Goal: Task Accomplishment & Management: Manage account settings

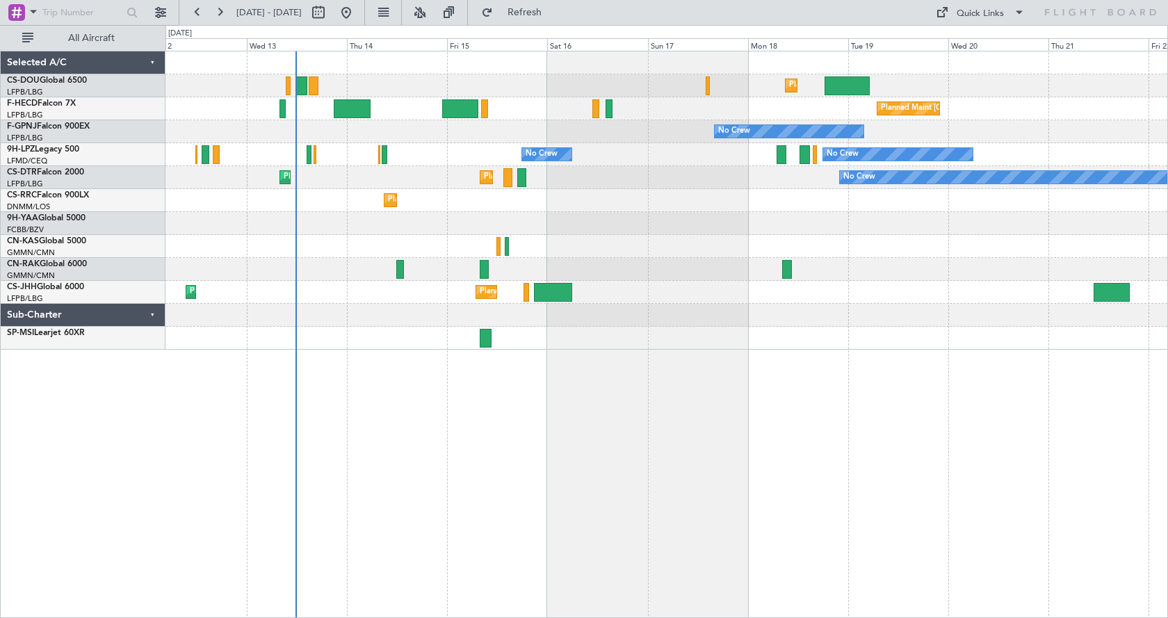
click at [373, 486] on div "Planned Maint [GEOGRAPHIC_DATA] ([GEOGRAPHIC_DATA]) Planned Maint [GEOGRAPHIC_D…" at bounding box center [666, 334] width 1002 height 567
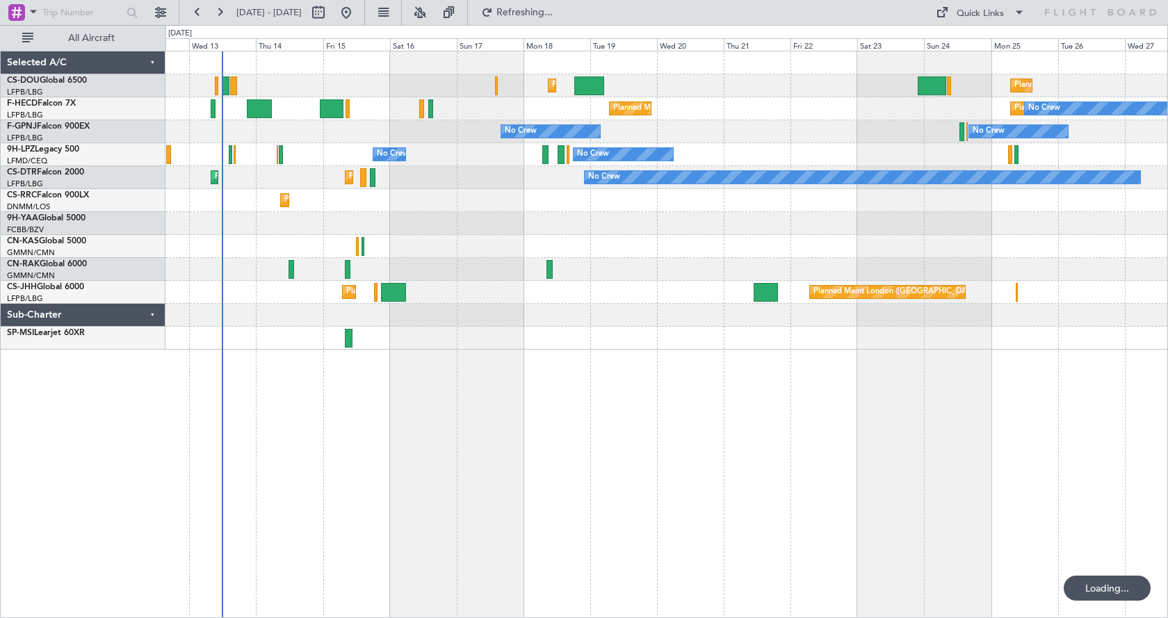
click at [404, 469] on div "Planned Maint [GEOGRAPHIC_DATA] ([GEOGRAPHIC_DATA]) Planned Maint [GEOGRAPHIC_D…" at bounding box center [666, 334] width 1002 height 567
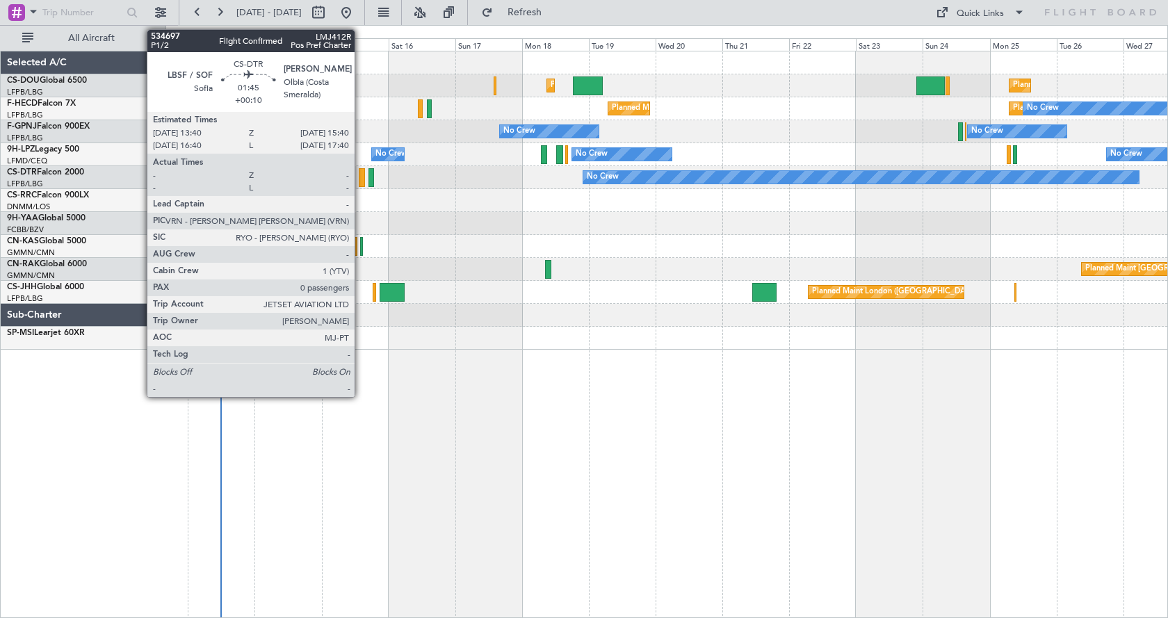
click at [361, 176] on div at bounding box center [362, 177] width 6 height 19
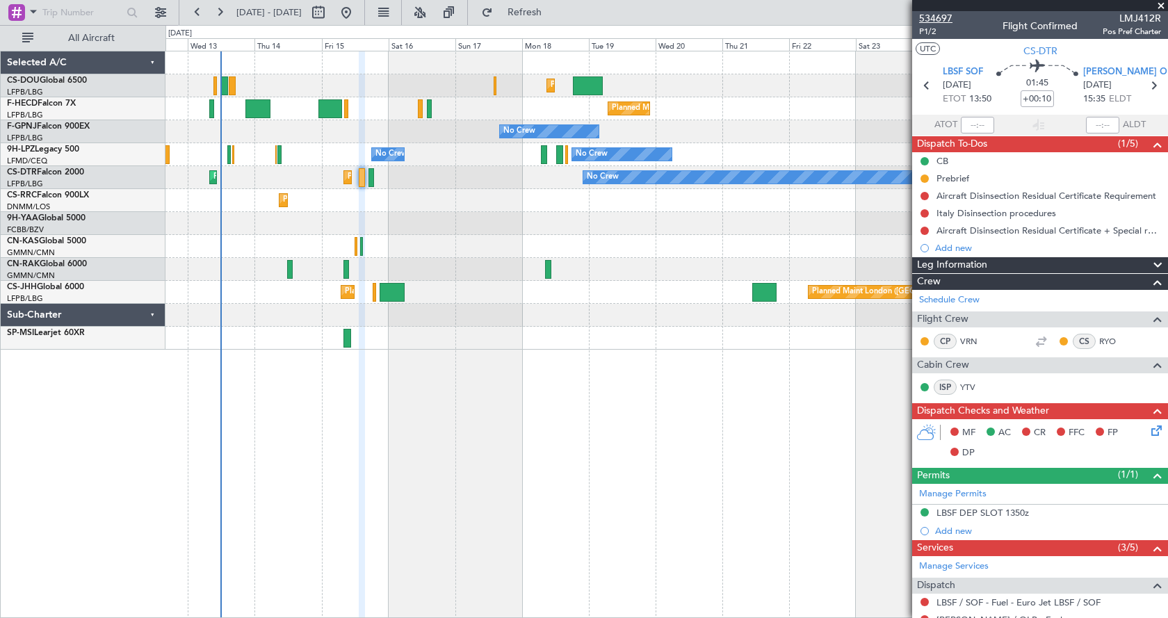
click at [940, 22] on span "534697" at bounding box center [935, 18] width 33 height 15
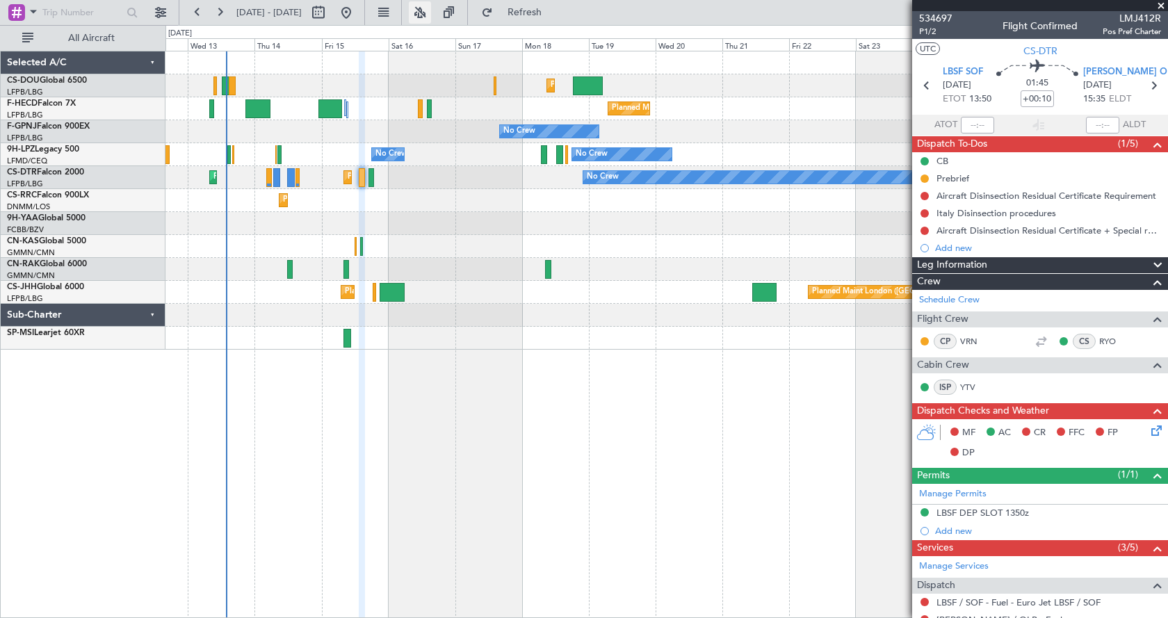
click at [431, 15] on button at bounding box center [420, 12] width 22 height 22
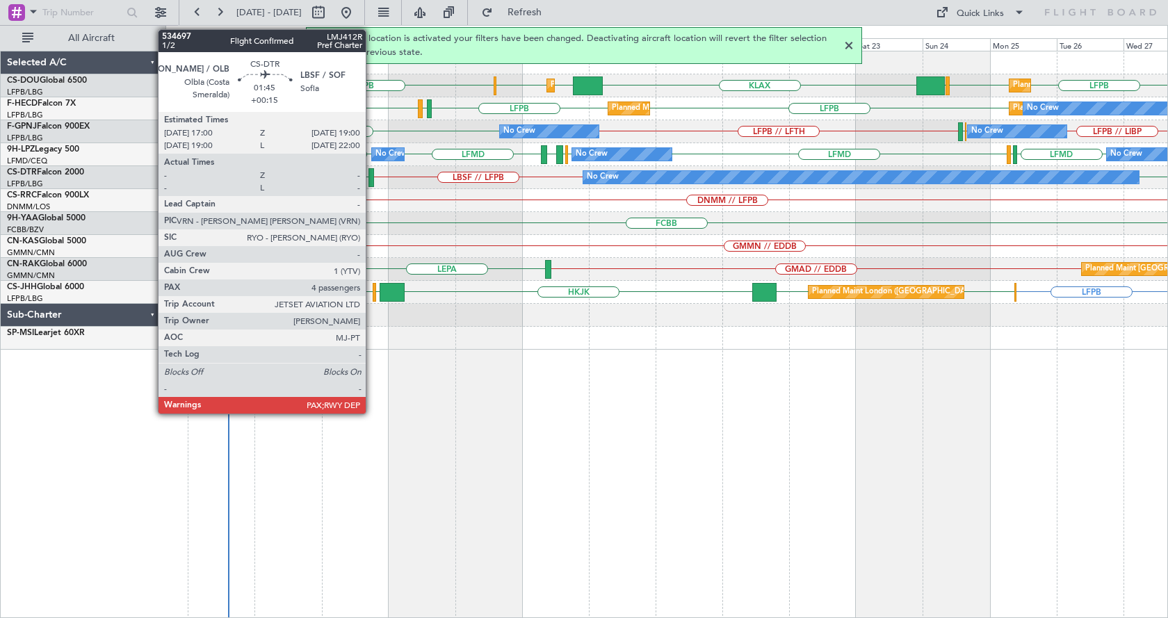
click at [372, 172] on div at bounding box center [371, 177] width 6 height 19
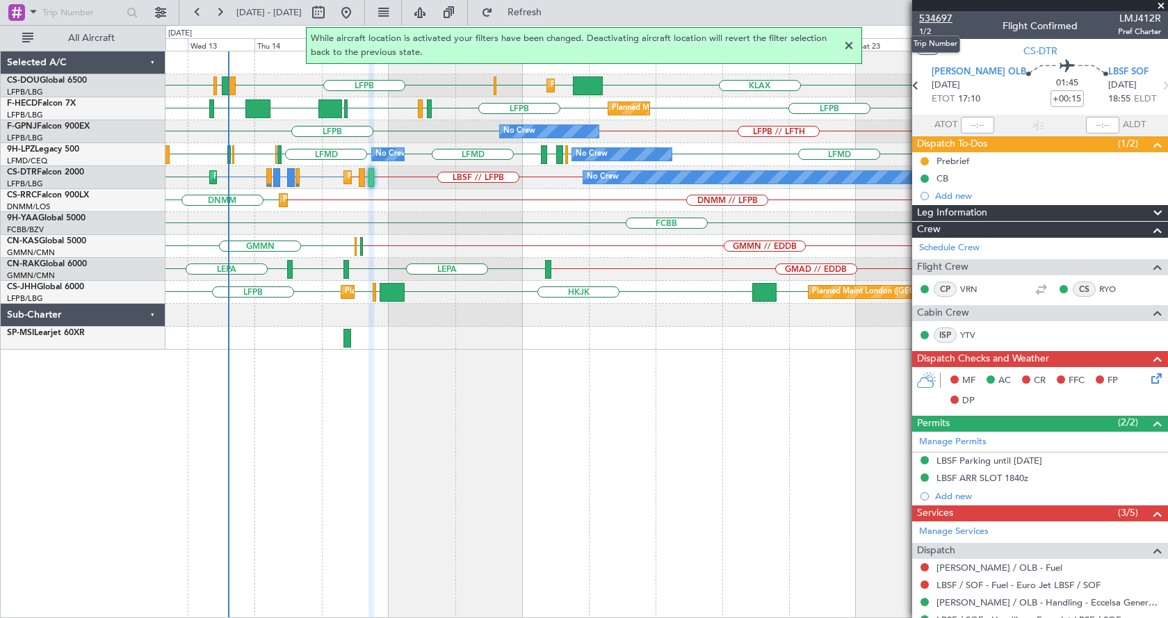
click at [942, 16] on span "534697" at bounding box center [935, 18] width 33 height 15
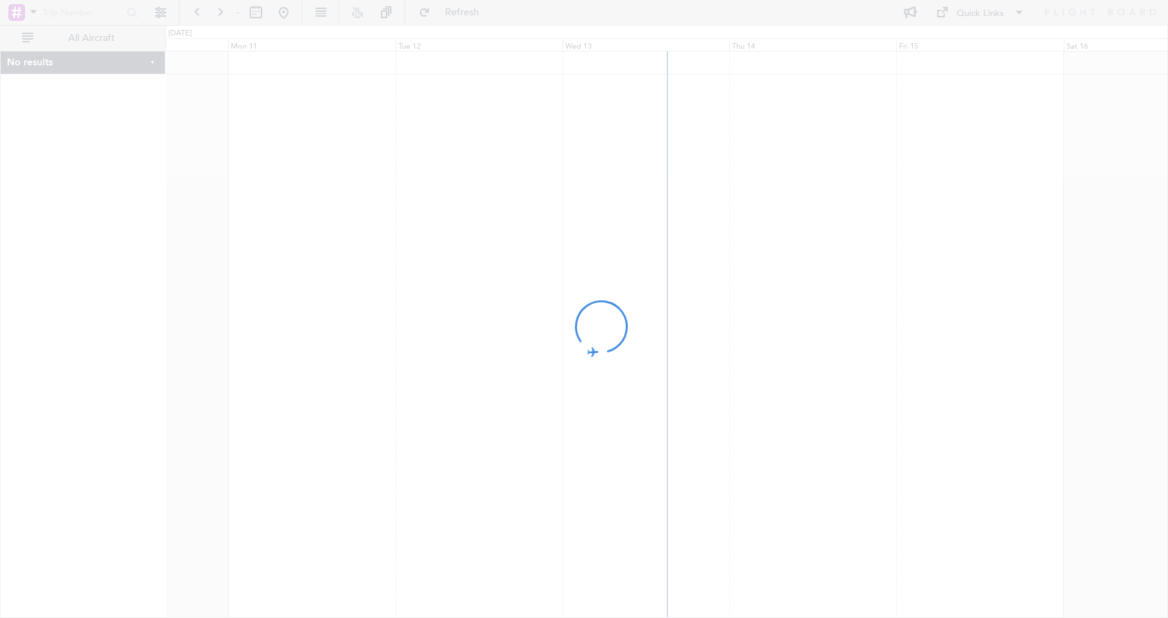
drag, startPoint x: 890, startPoint y: 262, endPoint x: 573, endPoint y: 286, distance: 317.1
click at [611, 288] on div at bounding box center [584, 309] width 1168 height 618
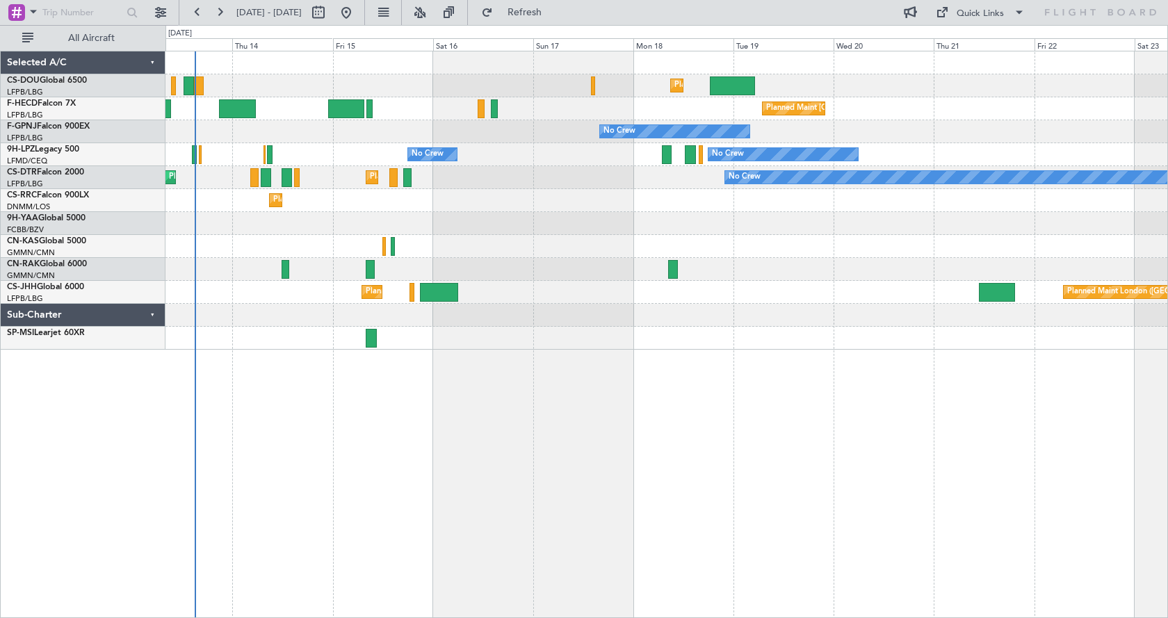
click at [384, 409] on div "Planned Maint London (Luton) Planned Maint Paris (Le Bourget) Planned Maint Par…" at bounding box center [666, 334] width 1002 height 567
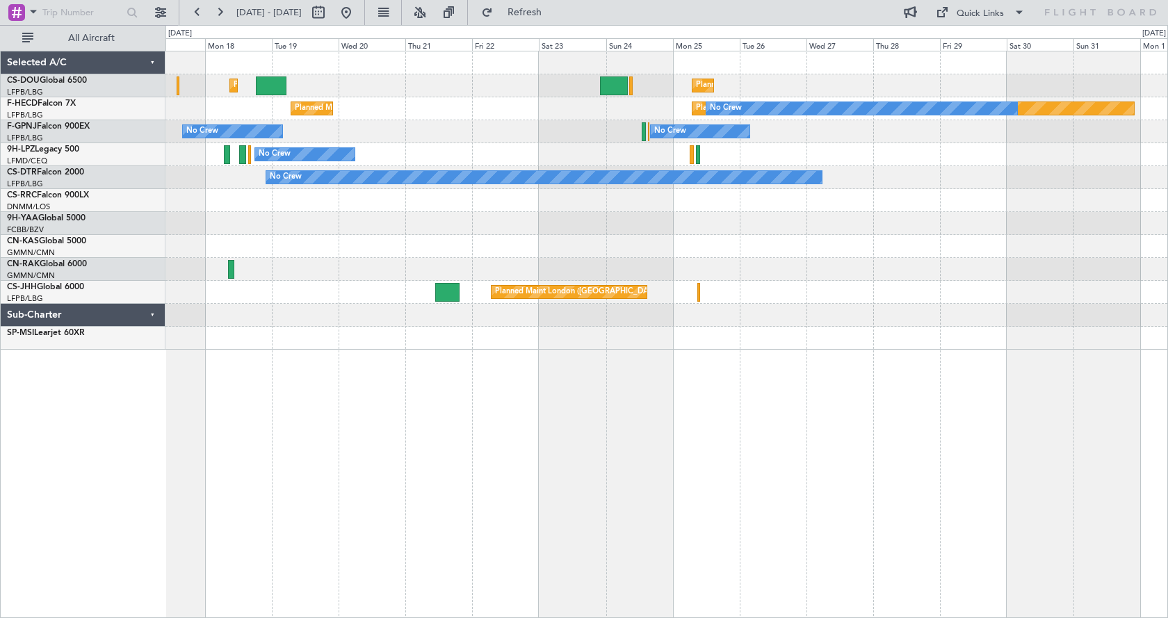
click at [525, 468] on div "Planned Maint London (Luton) Planned Maint Paris (Le Bourget) Planned Maint Par…" at bounding box center [666, 334] width 1002 height 567
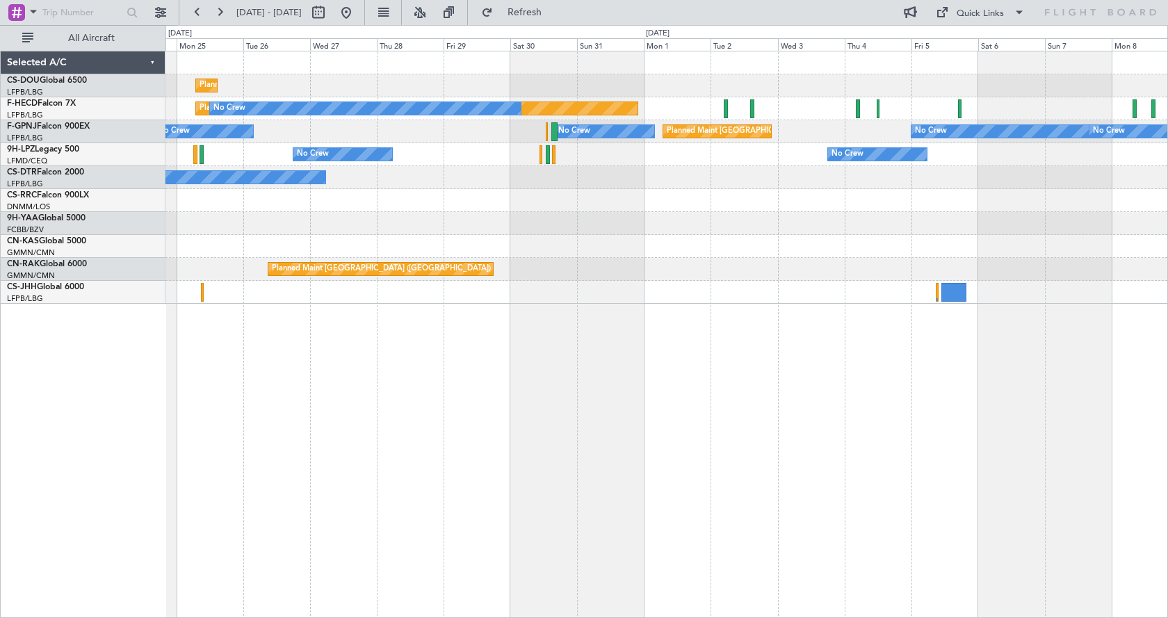
click at [477, 396] on div "Planned Maint Paris (Le Bourget) Planned Maint Paris (Le Bourget) No Crew No Cr…" at bounding box center [666, 334] width 1002 height 567
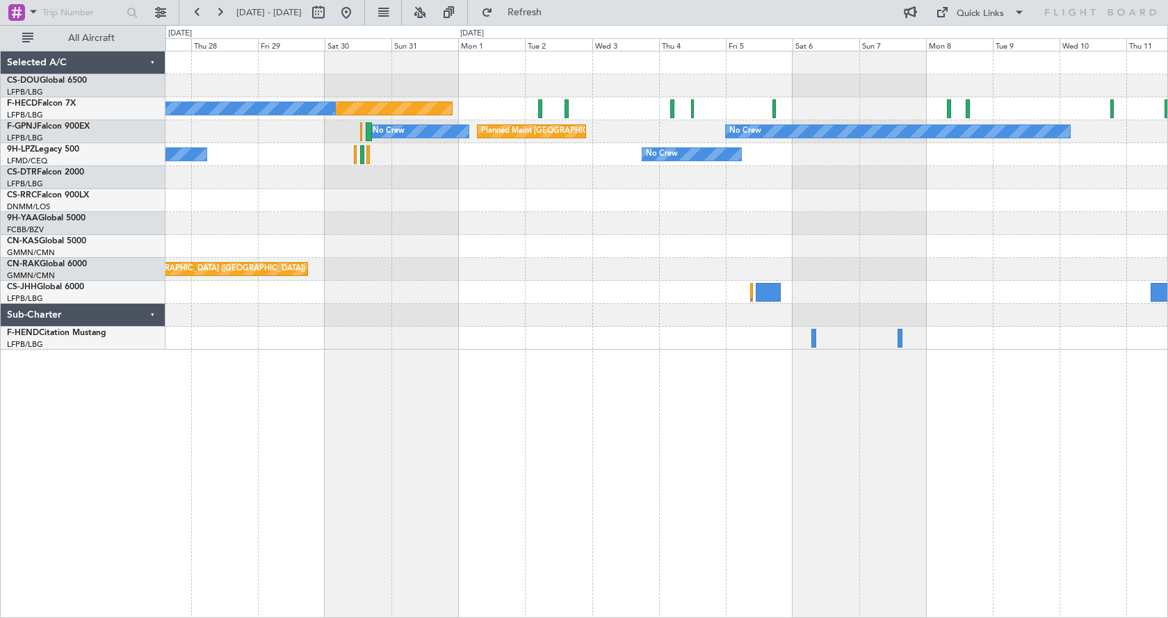
click at [653, 452] on div "Planned Maint Paris (Le Bourget) Planned Maint Paris (Le Bourget) No Crew No Cr…" at bounding box center [666, 334] width 1002 height 567
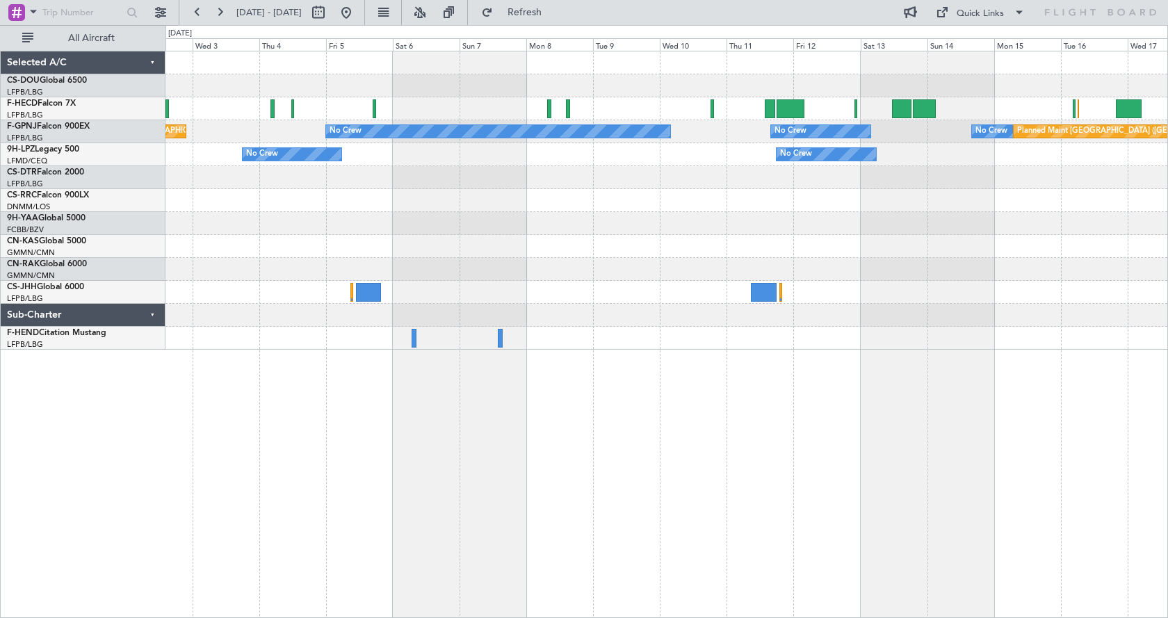
click at [550, 519] on div "No Crew Planned Maint Paris (Le Bourget) No Crew Planned Maint Paris (Le Bourge…" at bounding box center [666, 334] width 1002 height 567
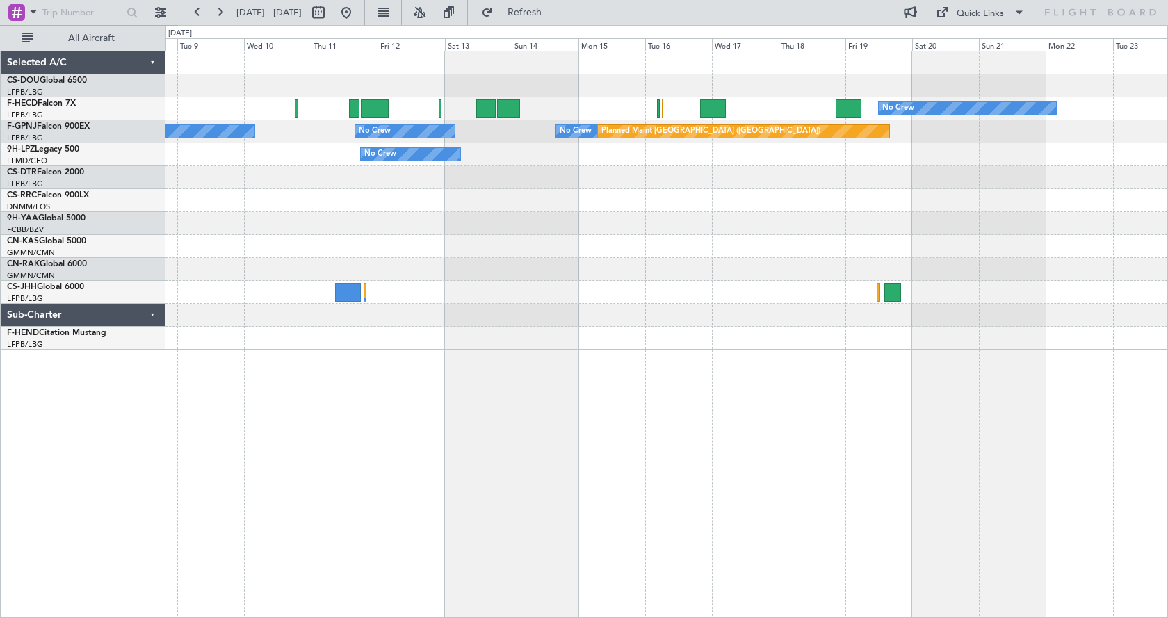
click at [384, 541] on div "No Crew No Crew No Crew No Crew No Crew Planned Maint Paris (Le Bourget) No Cre…" at bounding box center [666, 334] width 1002 height 567
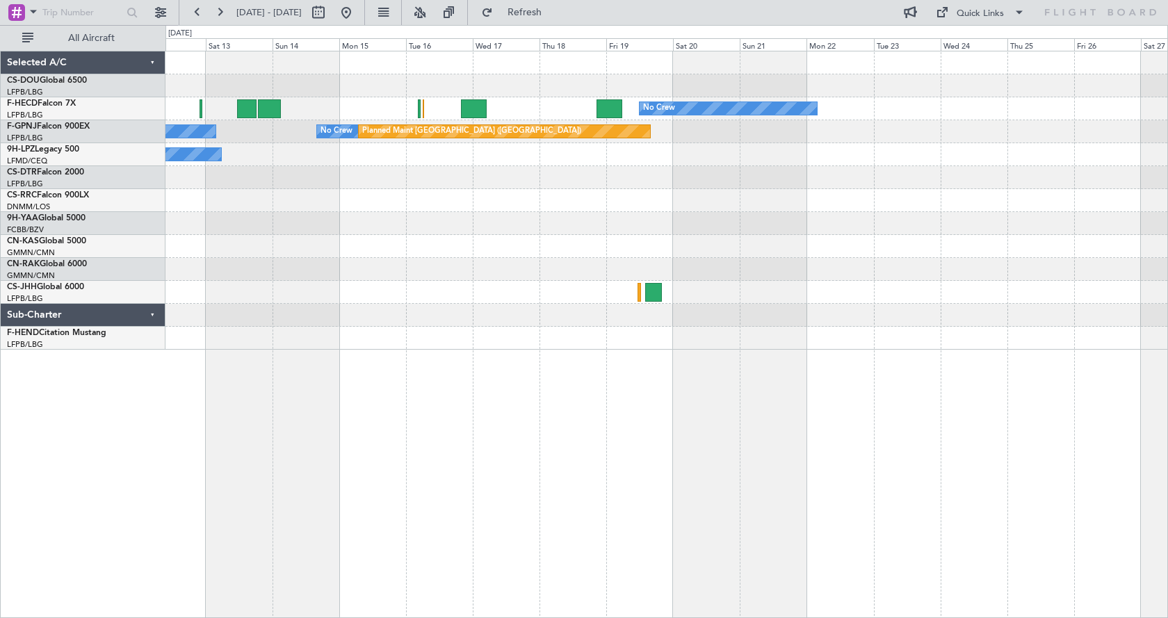
click at [466, 536] on div "No Crew No Crew No Crew Planned Maint Paris (Le Bourget) No Crew No Crew No Crew" at bounding box center [666, 334] width 1002 height 567
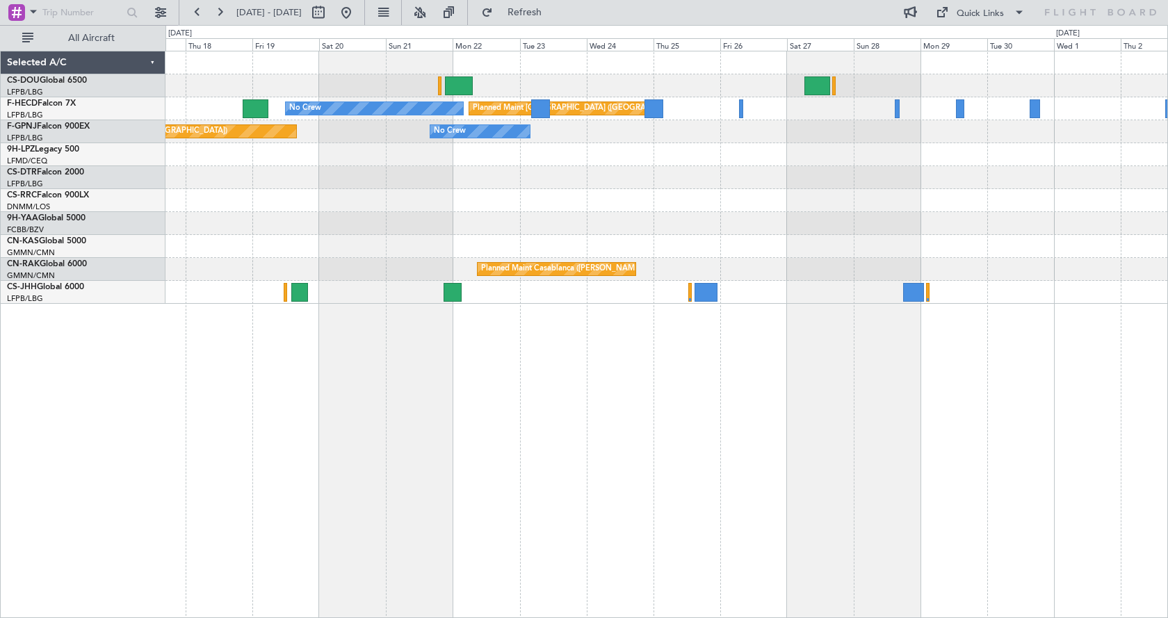
click at [656, 431] on div "No Crew Planned Maint Paris (Le Bourget) Planned Maint Paris (Le Bourget) No Cr…" at bounding box center [666, 334] width 1002 height 567
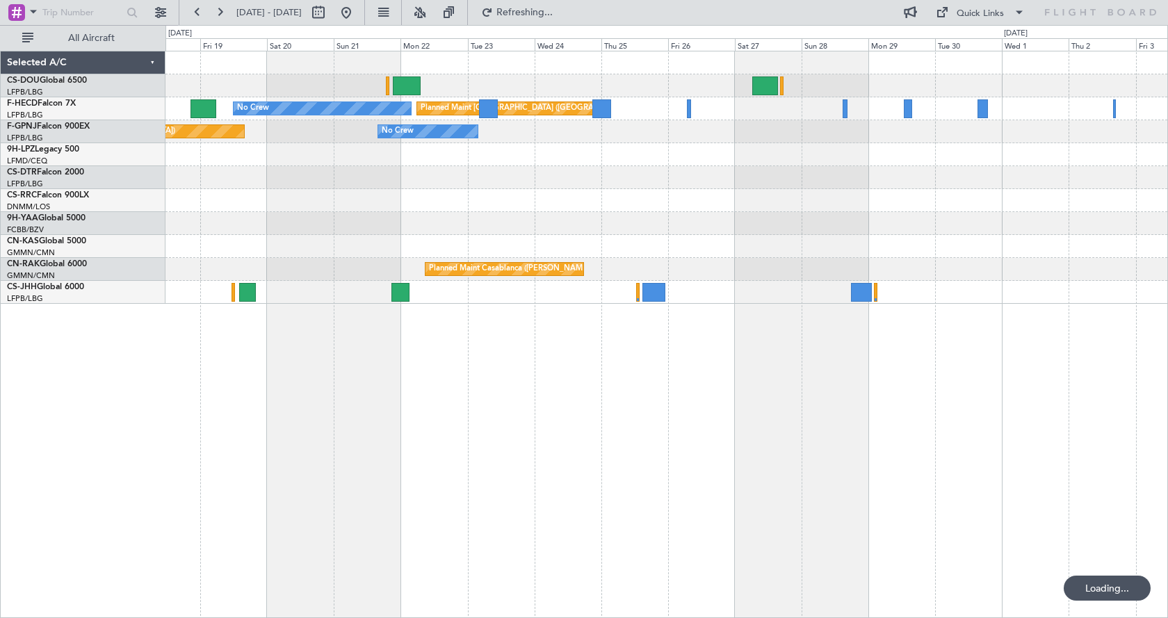
click at [617, 452] on div "No Crew Planned Maint Paris (Le Bourget) Planned Maint Paris (Le Bourget) No Cr…" at bounding box center [666, 334] width 1002 height 567
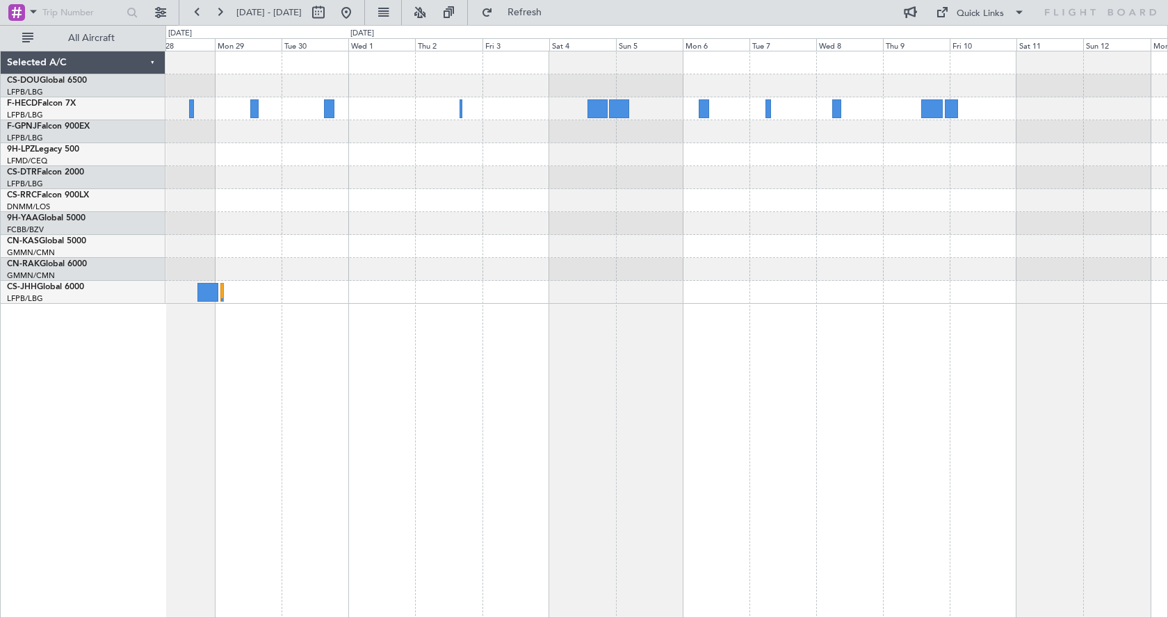
click at [357, 468] on div "Planned Maint Paris (Le Bourget) Planned Maint Casablanca (Mohammed V Intl)" at bounding box center [666, 334] width 1002 height 567
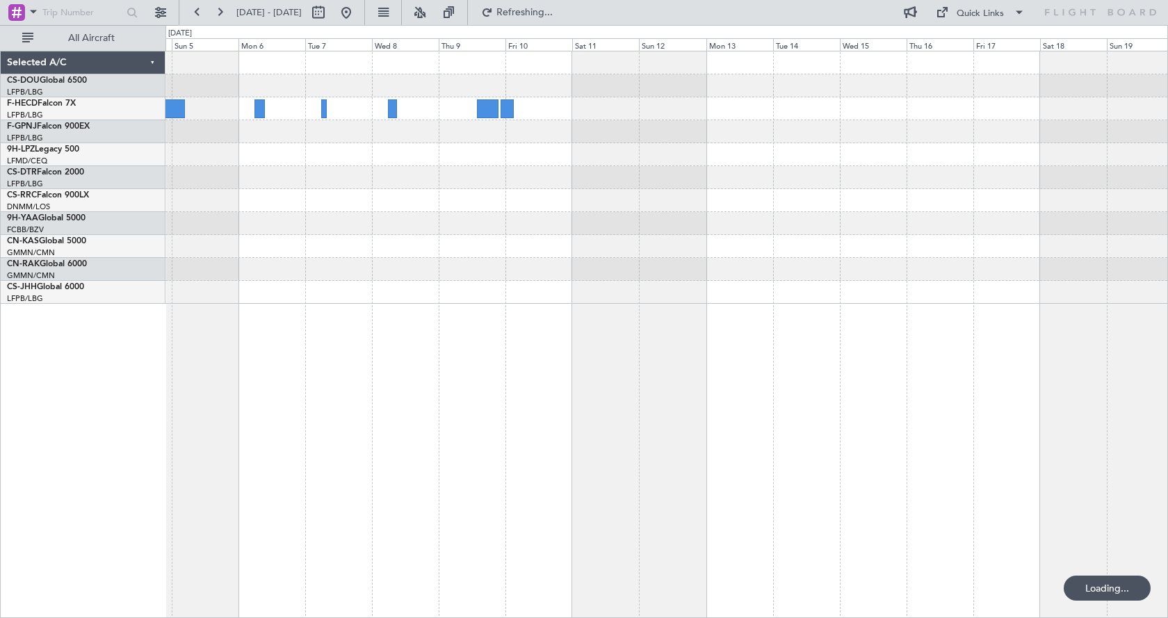
click at [403, 458] on div at bounding box center [666, 334] width 1002 height 567
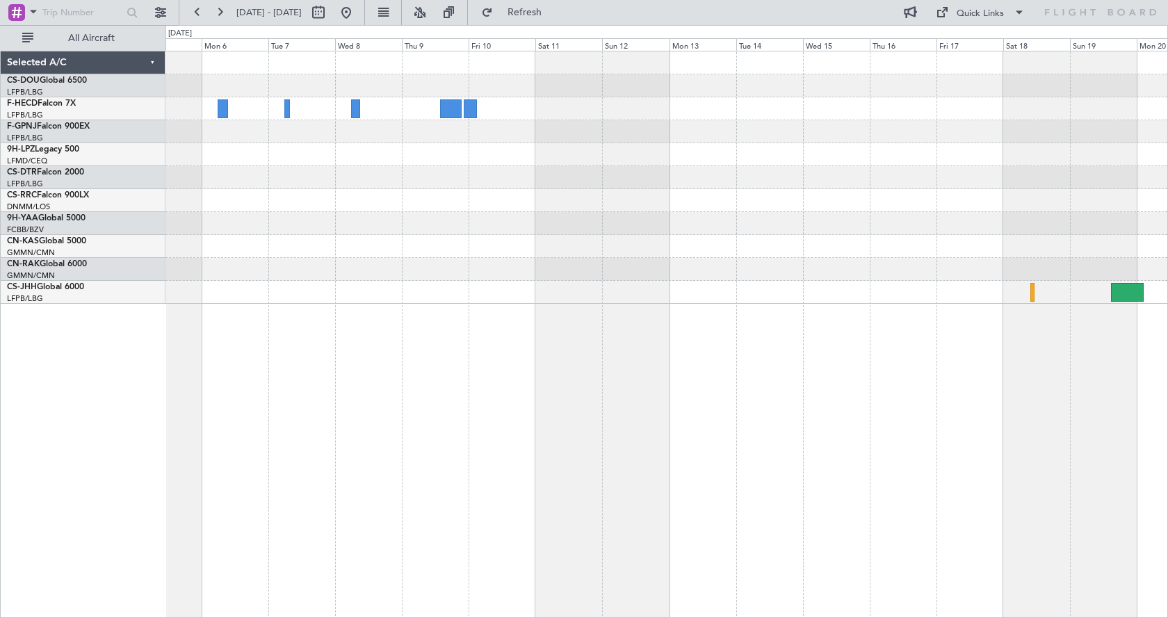
click at [674, 346] on div at bounding box center [666, 334] width 1002 height 567
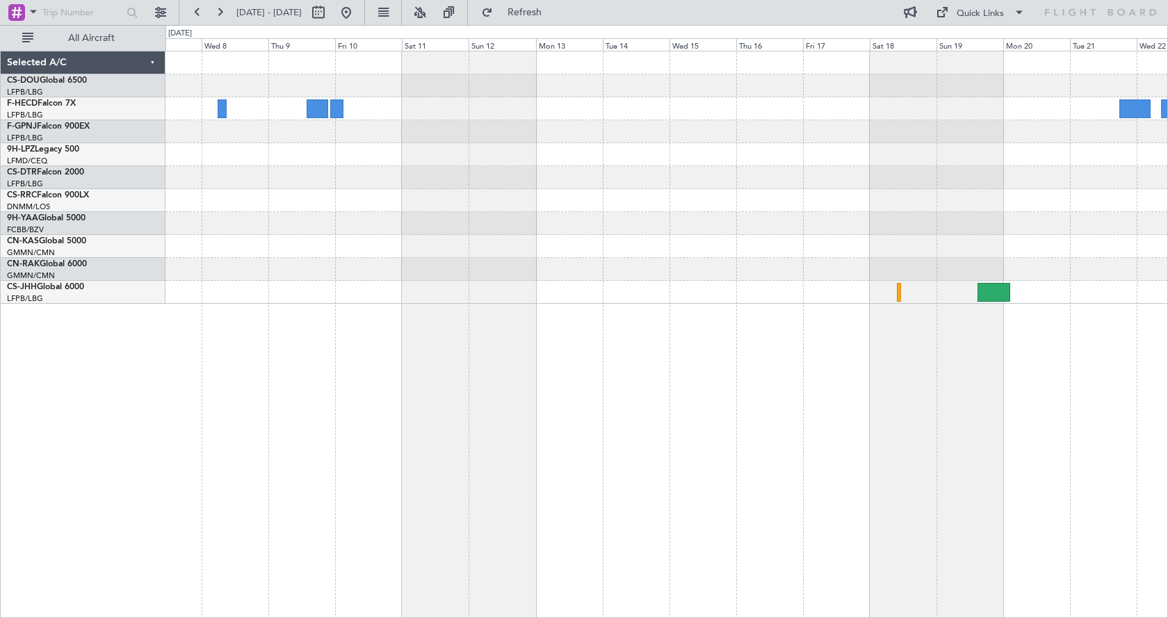
click at [853, 388] on div at bounding box center [666, 334] width 1002 height 567
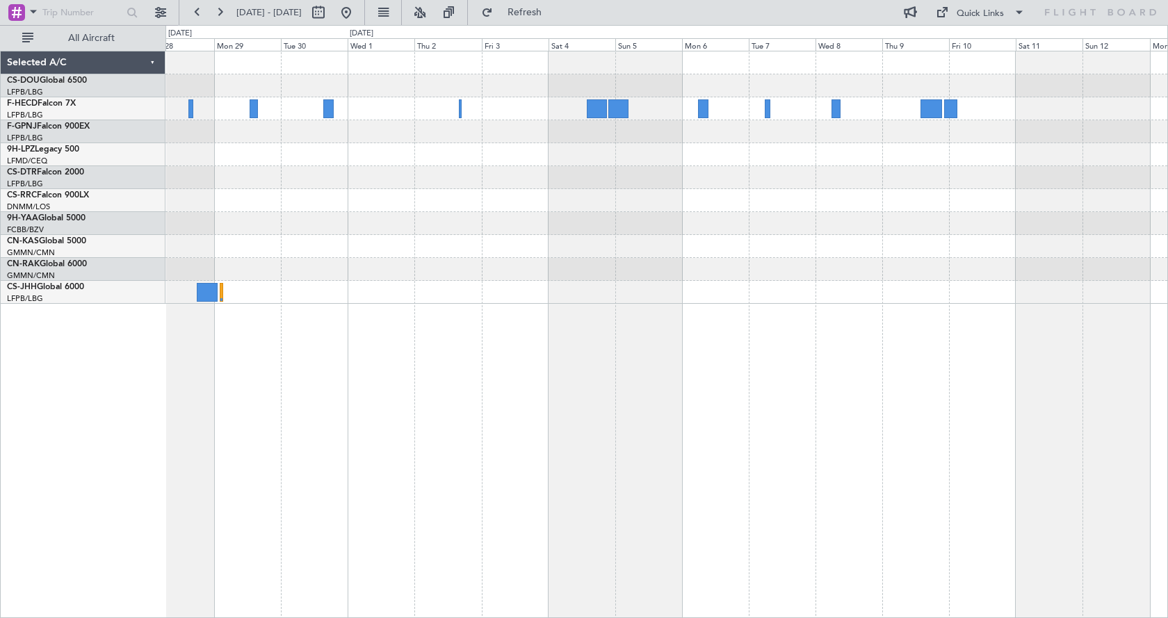
click at [851, 406] on div "Planned Maint Paris (Le Bourget) Planned Maint Casablanca (Mohammed V Intl)" at bounding box center [666, 334] width 1002 height 567
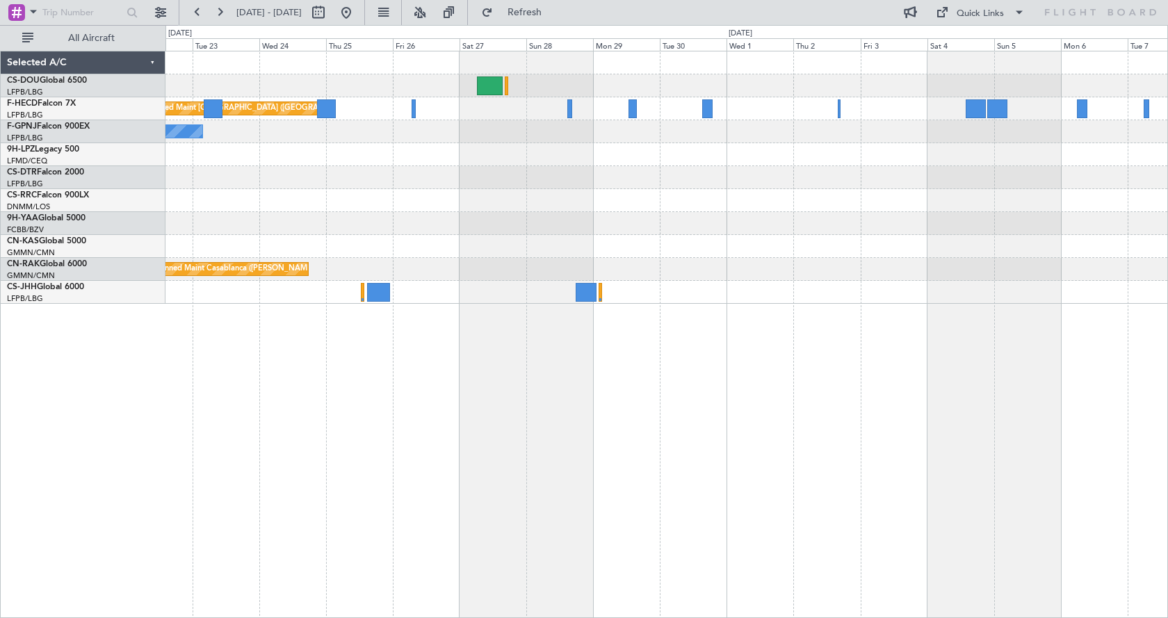
click at [673, 417] on div "Planned Maint Paris (Le Bourget) No Crew No Crew Planned Maint Paris (Le Bourge…" at bounding box center [666, 334] width 1002 height 567
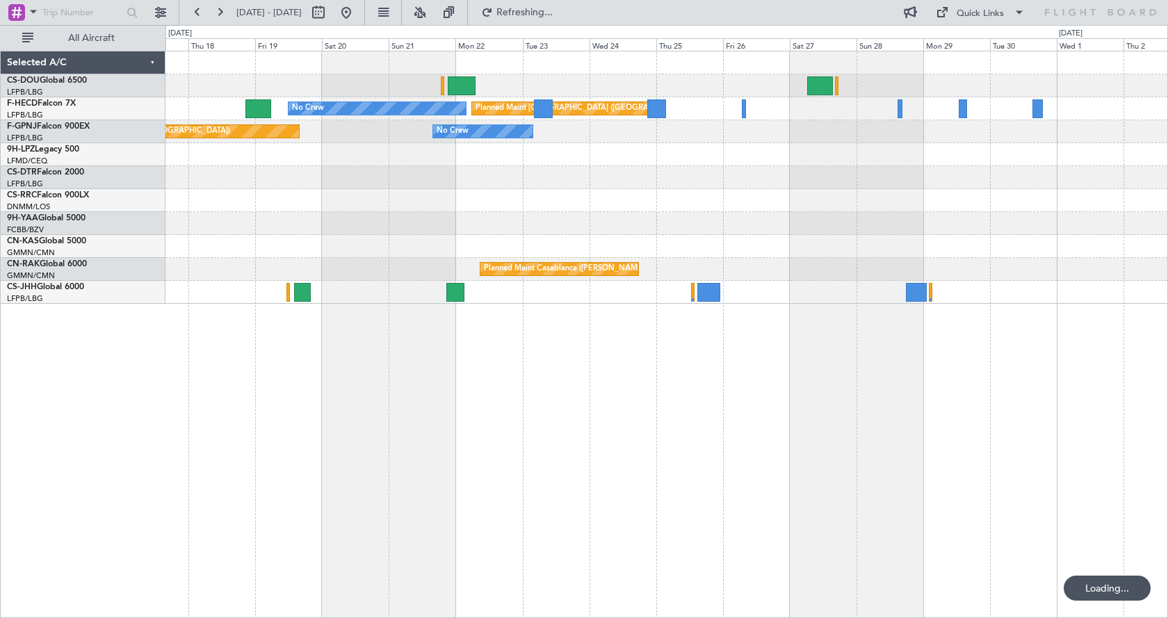
click at [637, 457] on div "Planned Maint Paris (Le Bourget) No Crew No Crew Planned Maint Paris (Le Bourge…" at bounding box center [666, 334] width 1002 height 567
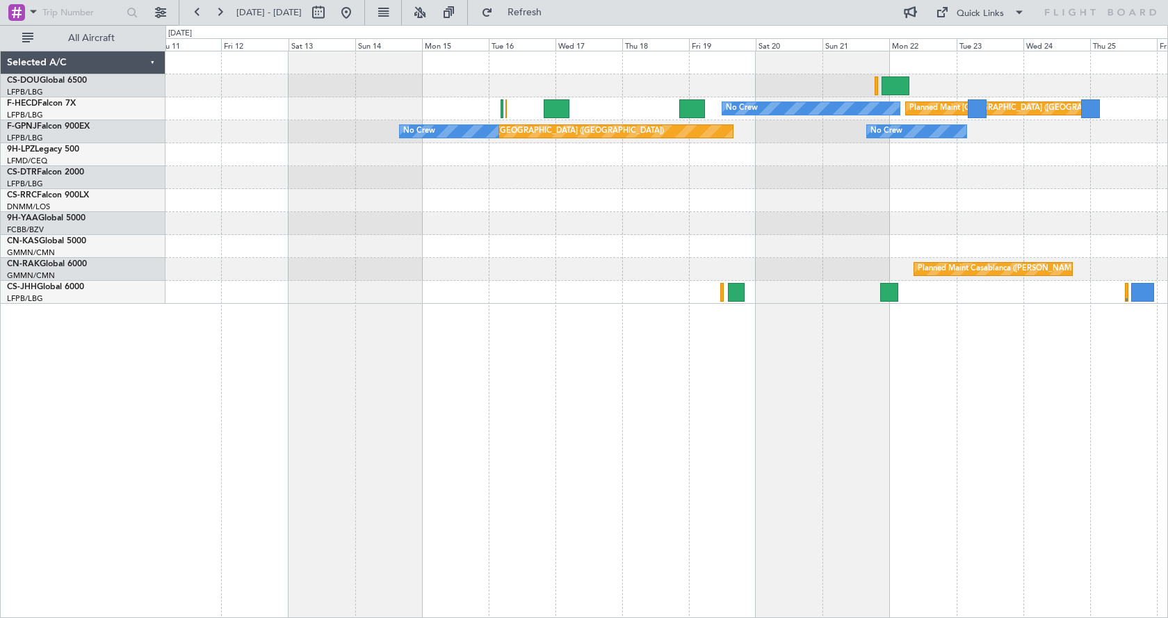
click at [746, 475] on div "Planned Maint Paris (Le Bourget) No Crew No Crew Planned Maint Paris (Le Bourge…" at bounding box center [666, 334] width 1002 height 567
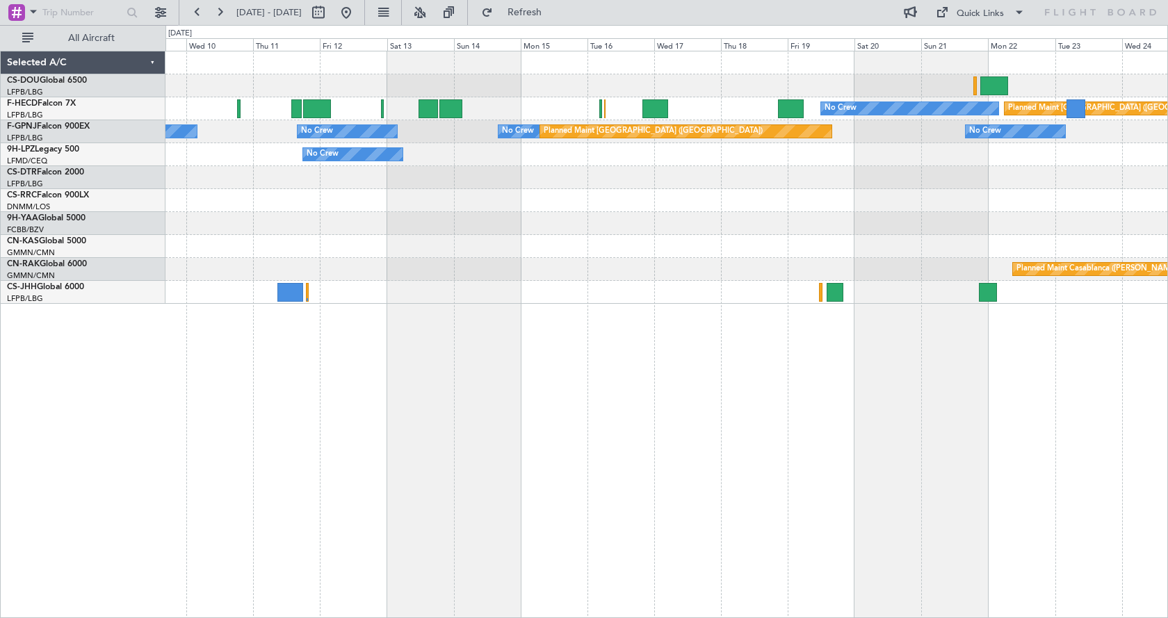
click at [936, 493] on div "No Crew Planned Maint Paris (Le Bourget) No Crew Planned Maint Paris (Le Bourge…" at bounding box center [666, 334] width 1002 height 567
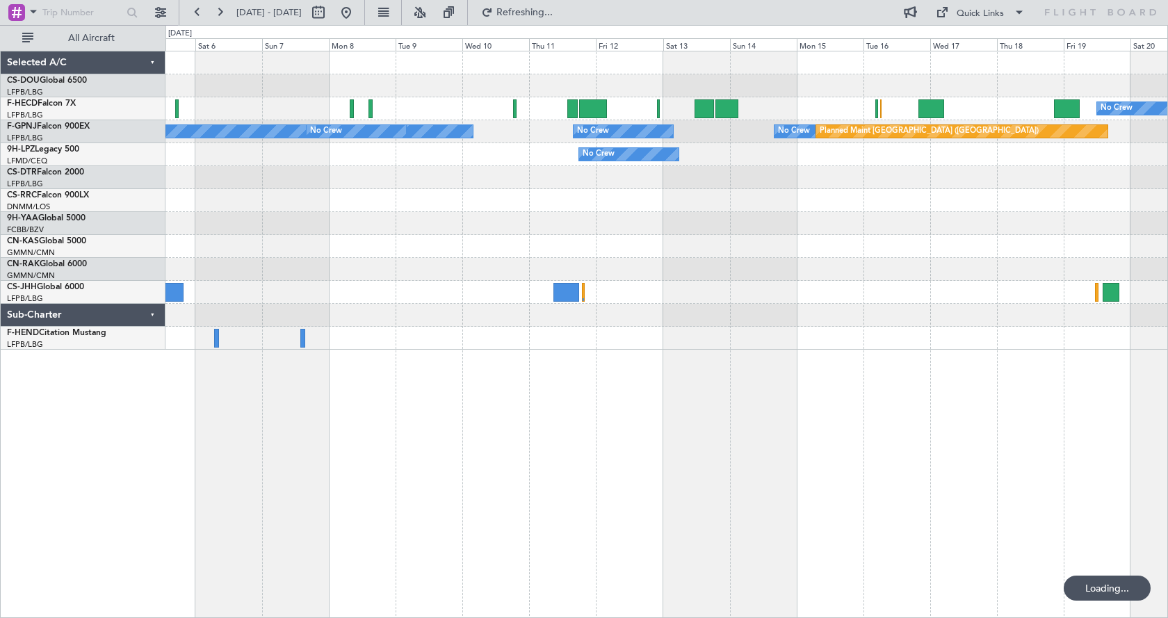
click at [851, 411] on div "No Crew Planned Maint Paris (Le Bourget) No Crew No Crew Planned Maint Paris (L…" at bounding box center [666, 334] width 1002 height 567
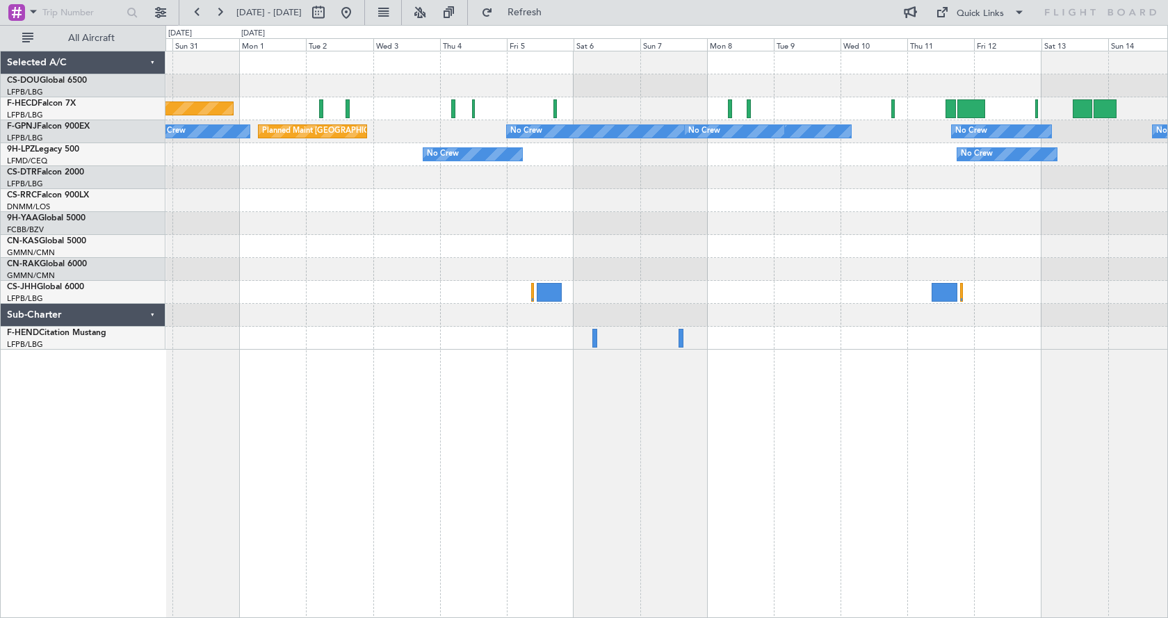
click at [1006, 429] on div "Planned Maint Paris (Le Bourget) No Crew No Crew No Crew No Crew No Crew Planne…" at bounding box center [666, 334] width 1002 height 567
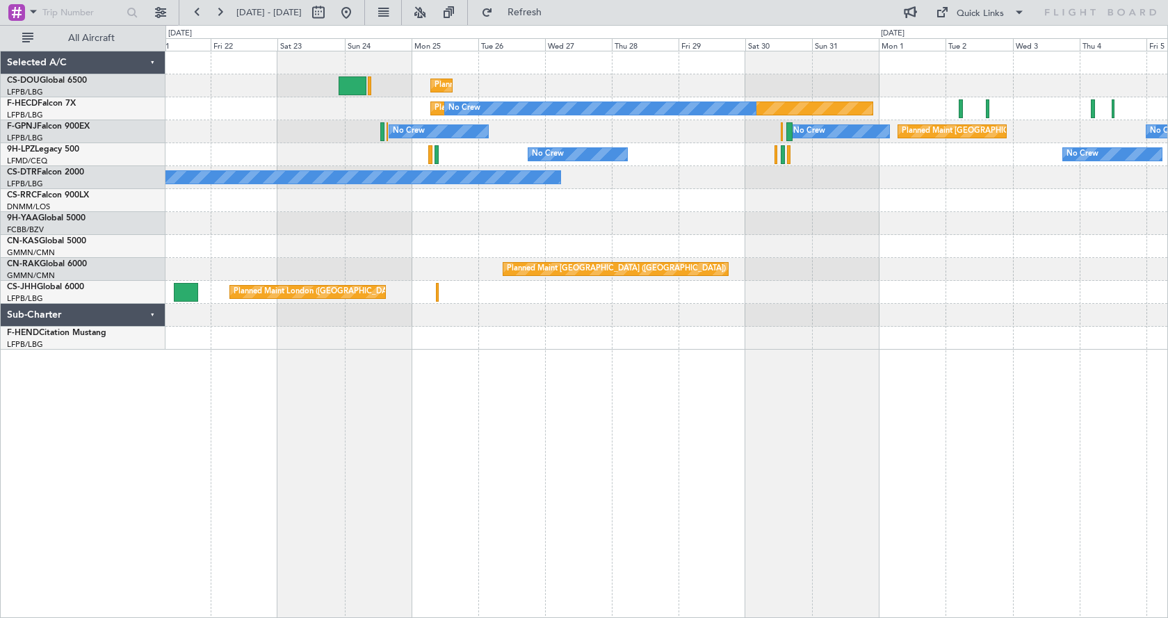
click at [592, 427] on div "Planned Maint Paris (Le Bourget) Planned Maint London (Luton) Planned Maint Par…" at bounding box center [666, 334] width 1002 height 567
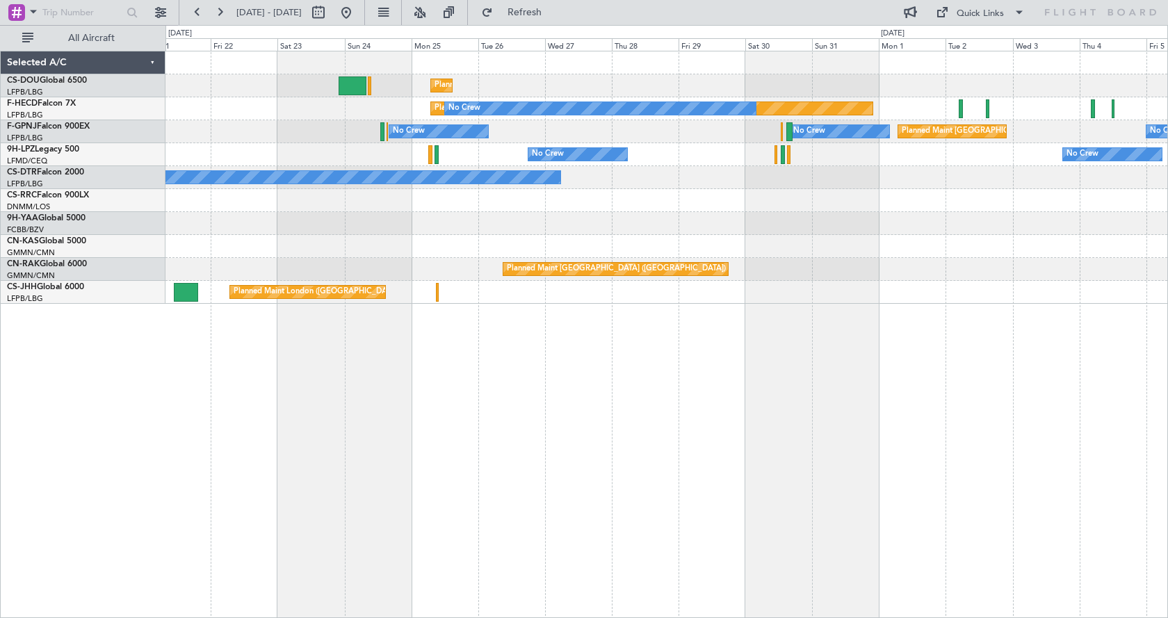
click at [566, 477] on div "Planned Maint Paris (Le Bourget) Planned Maint London (Luton) Planned Maint Par…" at bounding box center [666, 334] width 1002 height 567
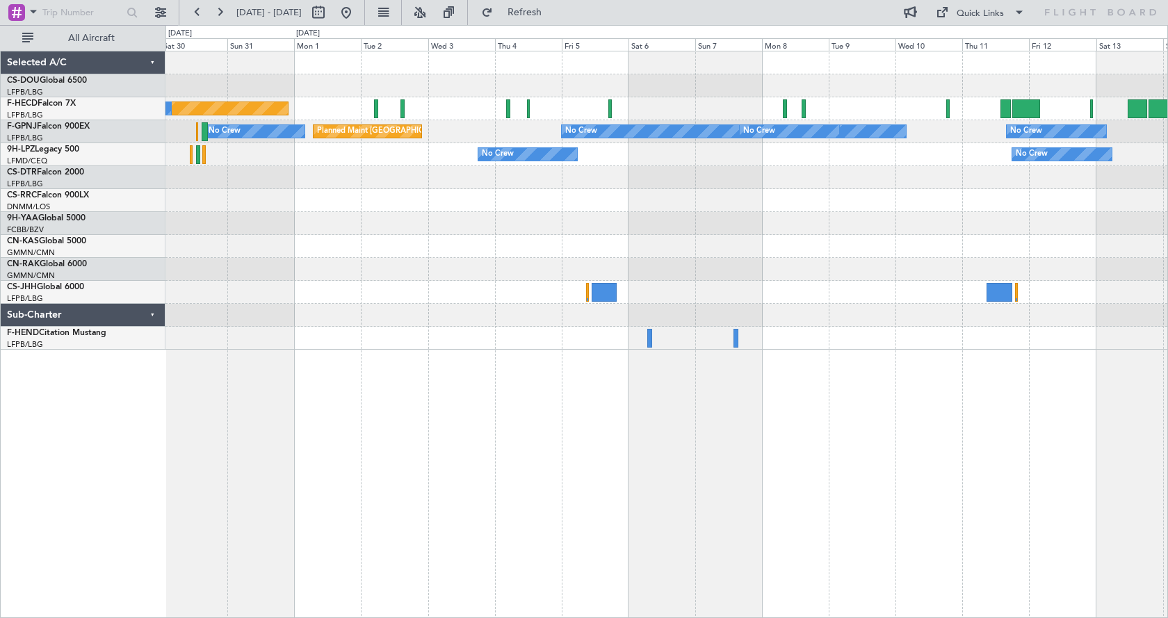
click at [840, 459] on div "Planned Maint Paris (Le Bourget) No Crew No Crew Planned Maint Paris (Le Bourge…" at bounding box center [666, 334] width 1002 height 567
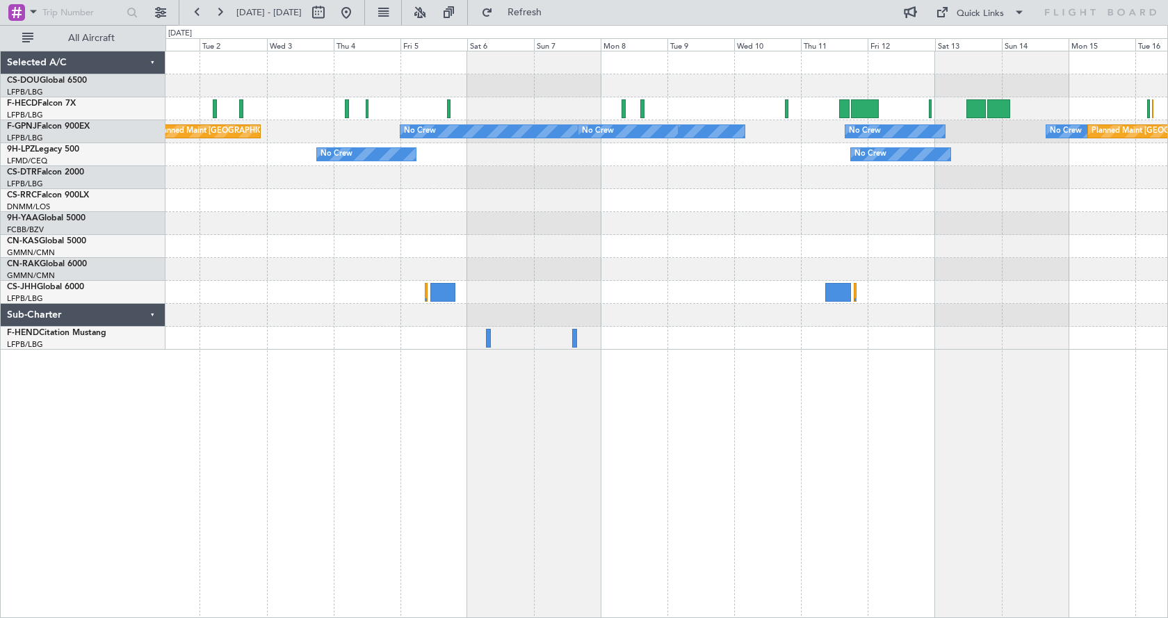
click at [311, 529] on div "No Crew Planned Maint Paris (Le Bourget) No Crew No Crew Planned Maint Paris (L…" at bounding box center [666, 334] width 1002 height 567
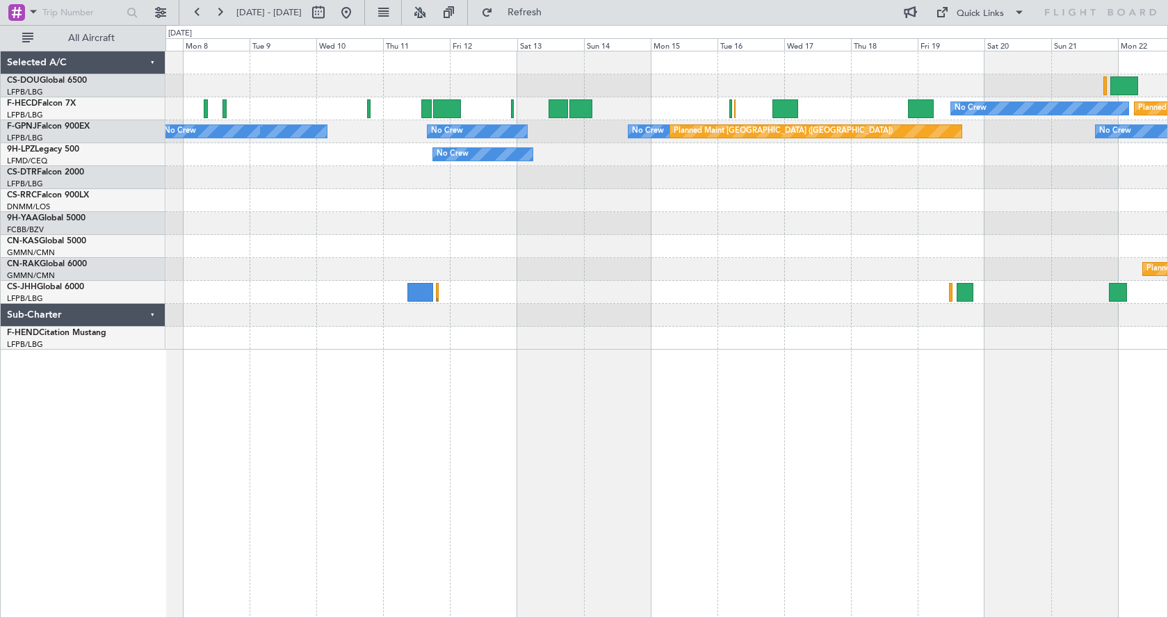
click at [345, 546] on div "No Crew Planned Maint Paris (Le Bourget) No Crew No Crew No Crew No Crew Planne…" at bounding box center [666, 334] width 1002 height 567
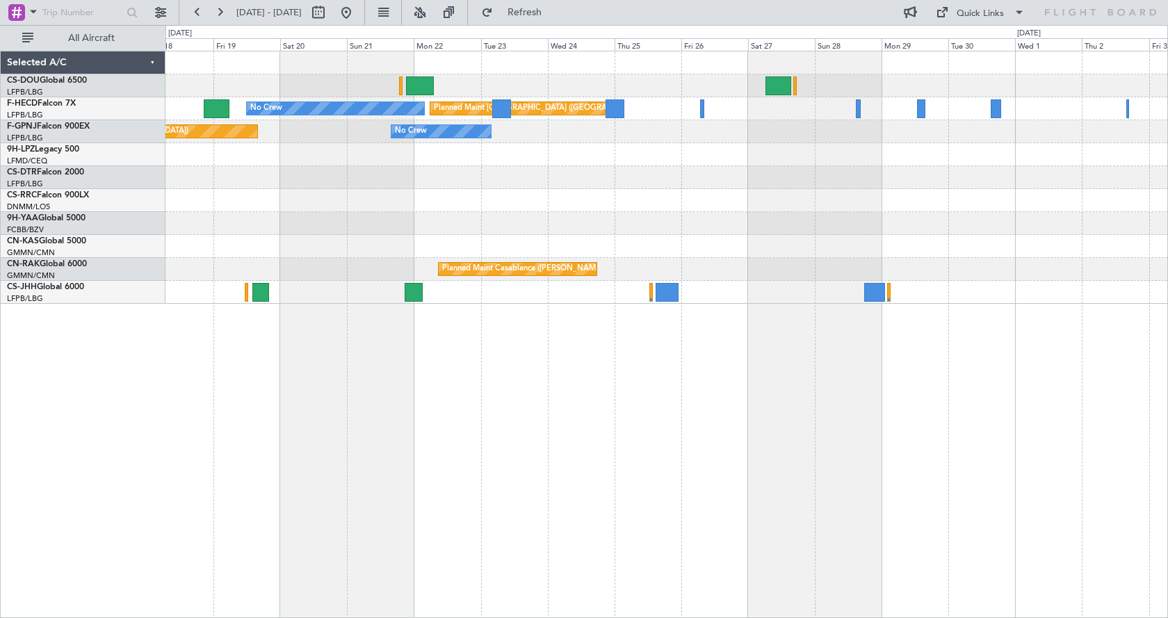
click at [516, 464] on div "No Crew Planned Maint Paris (Le Bourget) Planned Maint Paris (Le Bourget) No Cr…" at bounding box center [666, 334] width 1002 height 567
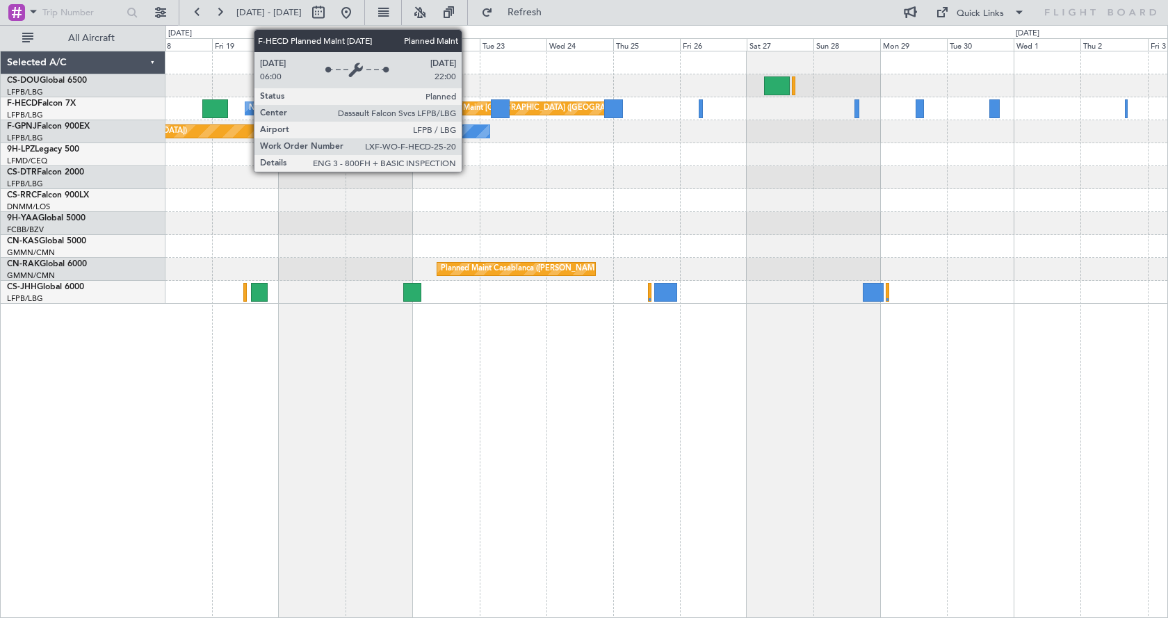
click at [468, 111] on div "Planned Maint [GEOGRAPHIC_DATA] ([GEOGRAPHIC_DATA])" at bounding box center [541, 108] width 219 height 21
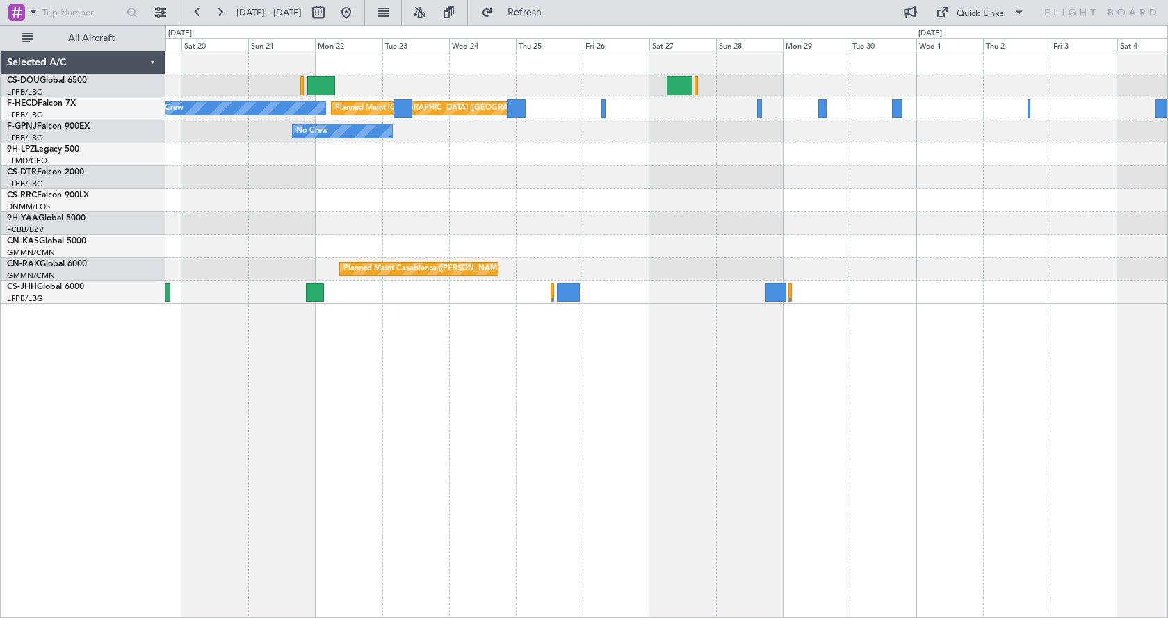
click at [575, 513] on div "No Crew Planned Maint Paris (Le Bourget) No Crew Planned Maint Paris (Le Bourge…" at bounding box center [666, 334] width 1002 height 567
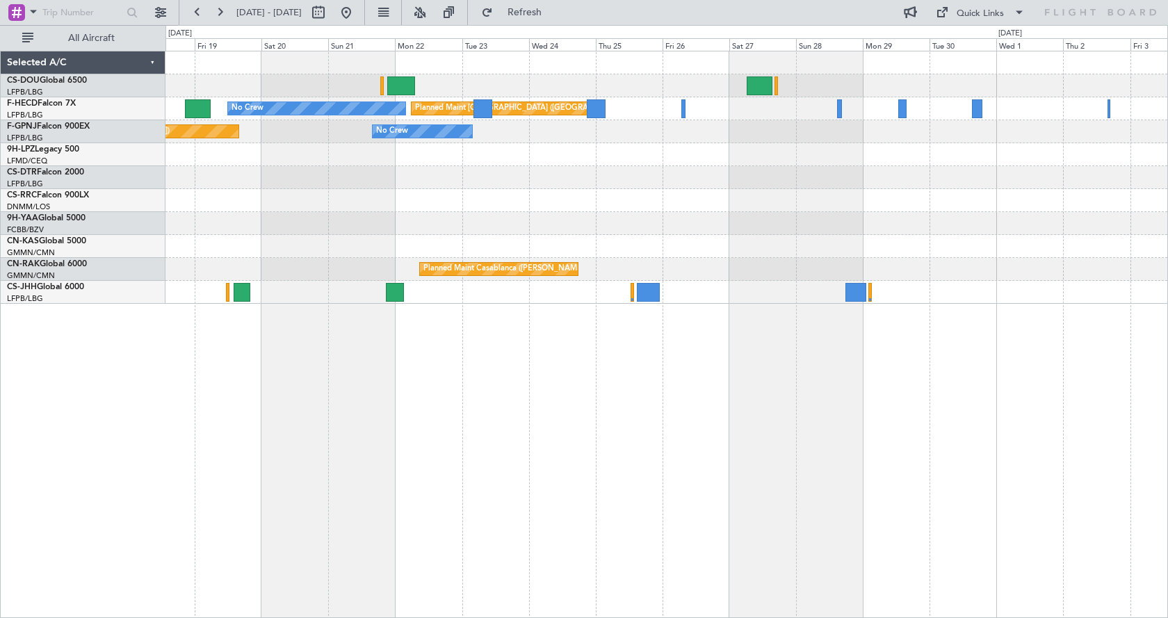
click at [597, 464] on div "No Crew Planned Maint Paris (Le Bourget) No Crew Planned Maint Paris (Le Bourge…" at bounding box center [666, 334] width 1002 height 567
click at [733, 415] on div "No Crew Planned Maint Paris (Le Bourget) No Crew Planned Maint Paris (Le Bourge…" at bounding box center [666, 334] width 1002 height 567
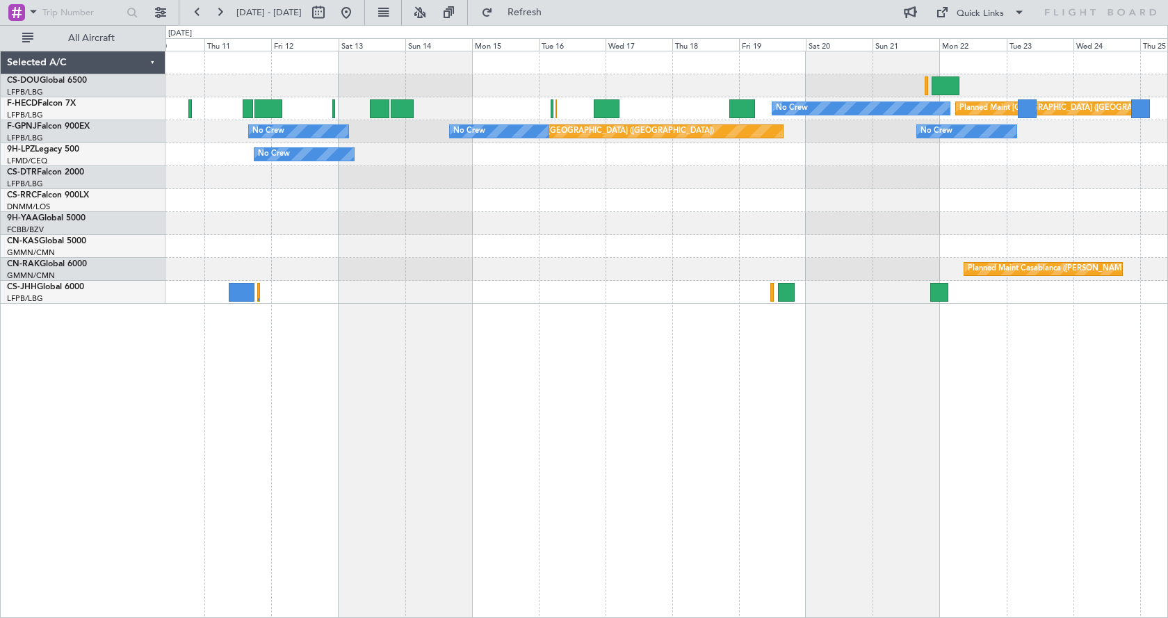
click at [896, 445] on div "No Crew Planned Maint Paris (Le Bourget) No Crew Planned Maint Paris (Le Bourge…" at bounding box center [666, 334] width 1002 height 567
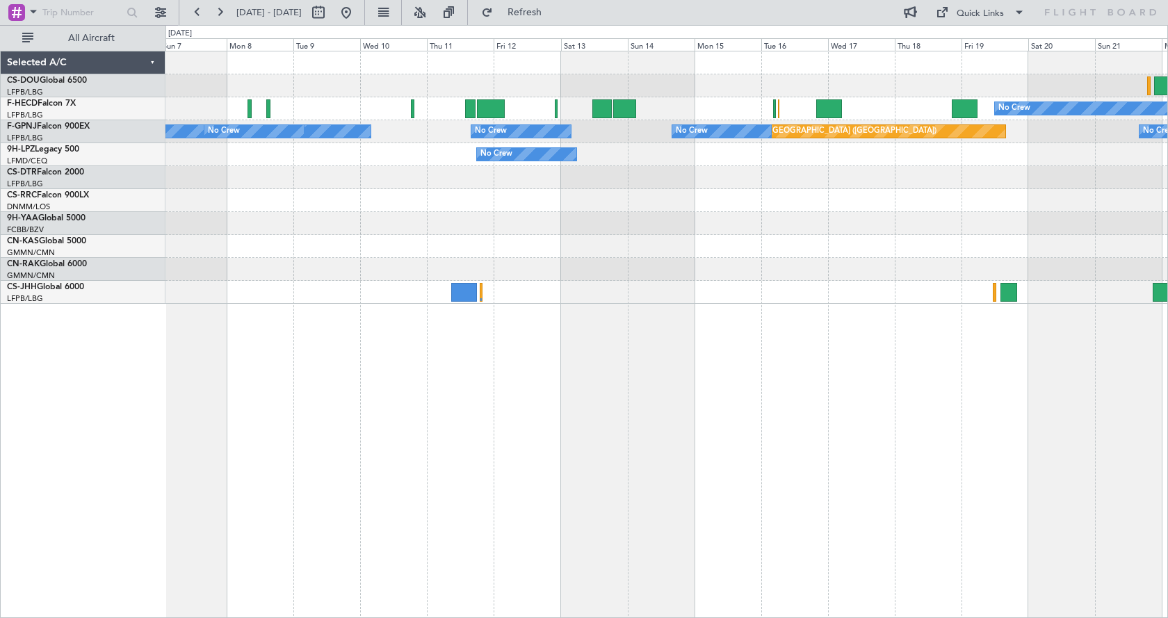
click at [808, 452] on div "No Crew Planned Maint Paris (Le Bourget) No Crew Planned Maint Paris (Le Bourge…" at bounding box center [666, 334] width 1002 height 567
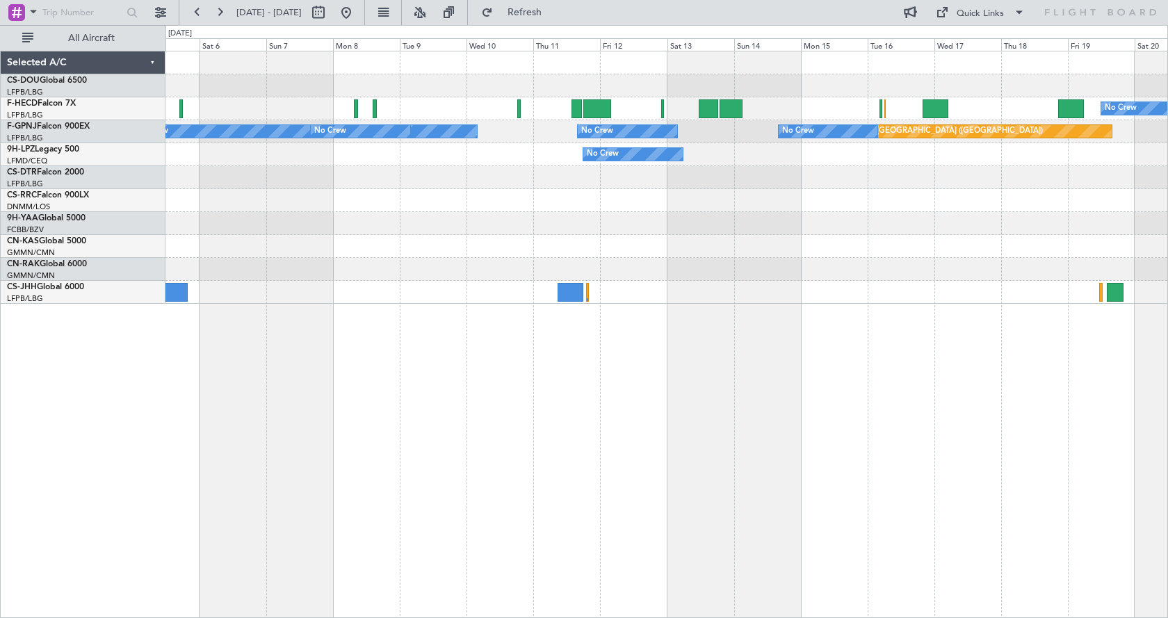
click at [632, 487] on div "No Crew Planned Maint Paris (Le Bourget) Planned Maint Paris (Le Bourget) No Cr…" at bounding box center [666, 334] width 1002 height 567
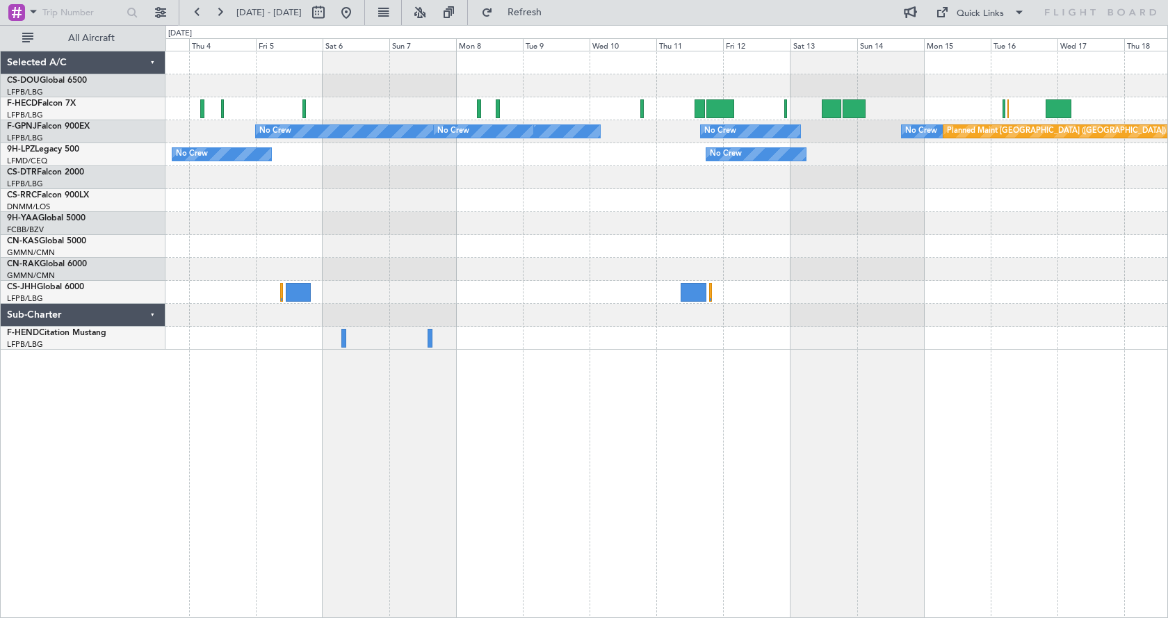
click at [547, 516] on div "No Crew Planned Maint Paris (Le Bourget) Planned Maint Paris (Le Bourget) No Cr…" at bounding box center [666, 334] width 1002 height 567
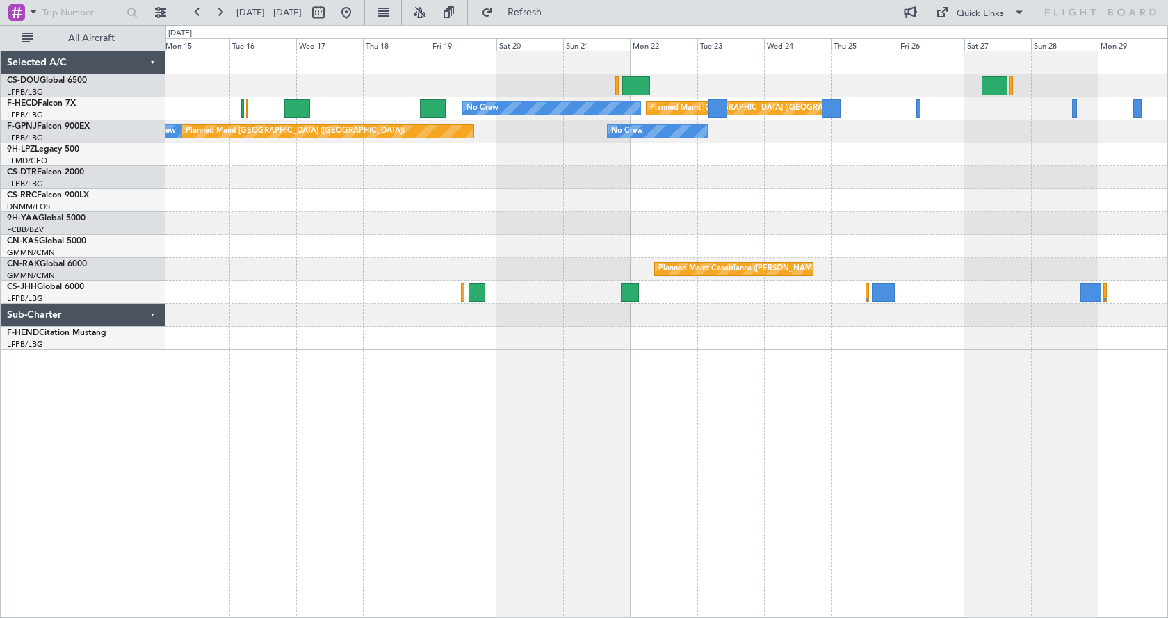
click at [400, 497] on div "No Crew Planned Maint Paris (Le Bourget) No Crew Planned Maint Paris (Le Bourge…" at bounding box center [666, 334] width 1002 height 567
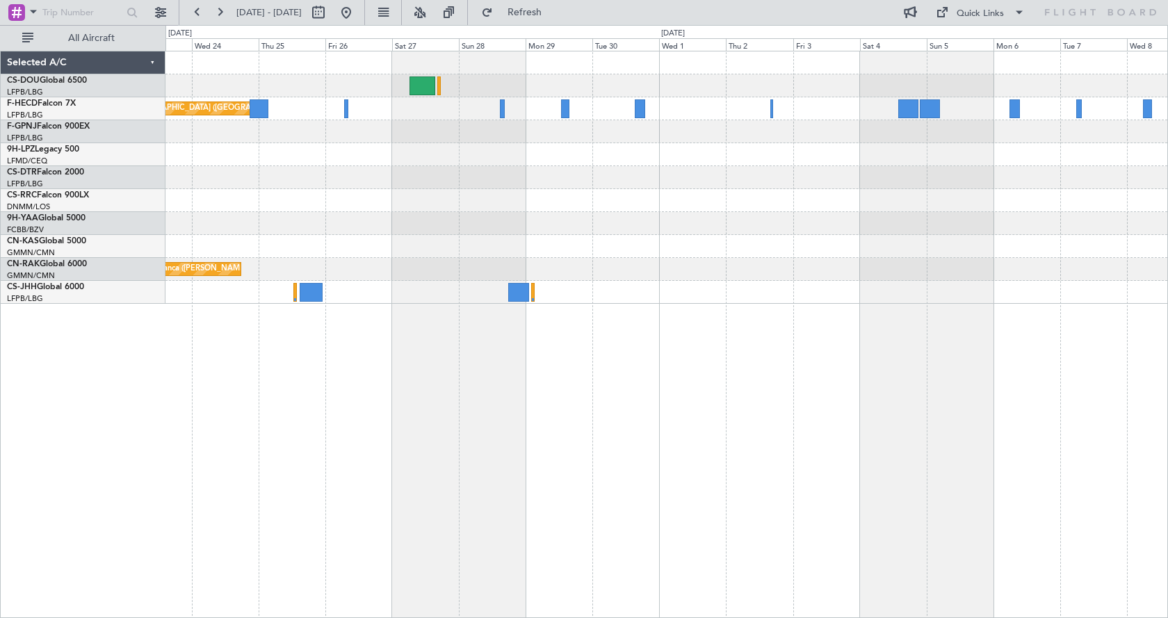
click at [315, 455] on div "Planned Maint Paris (Le Bourget) No Crew No Crew Planned Maint Casablanca (Moha…" at bounding box center [666, 334] width 1002 height 567
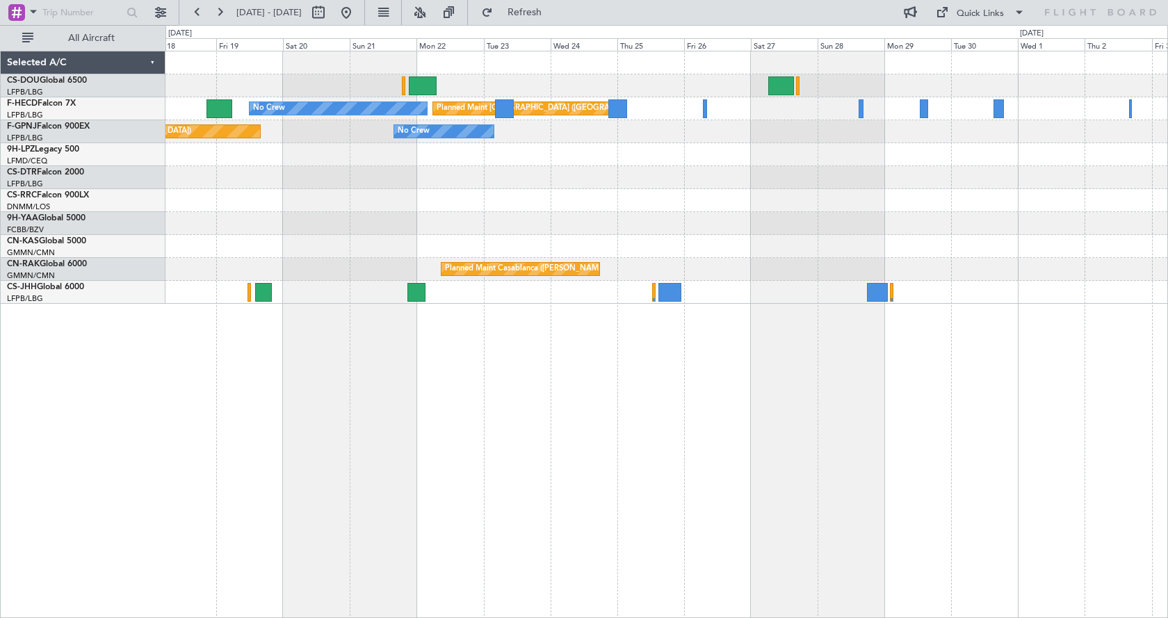
click at [915, 421] on div "Planned Maint Paris (Le Bourget) No Crew No Crew Planned Maint Paris (Le Bourge…" at bounding box center [666, 334] width 1002 height 567
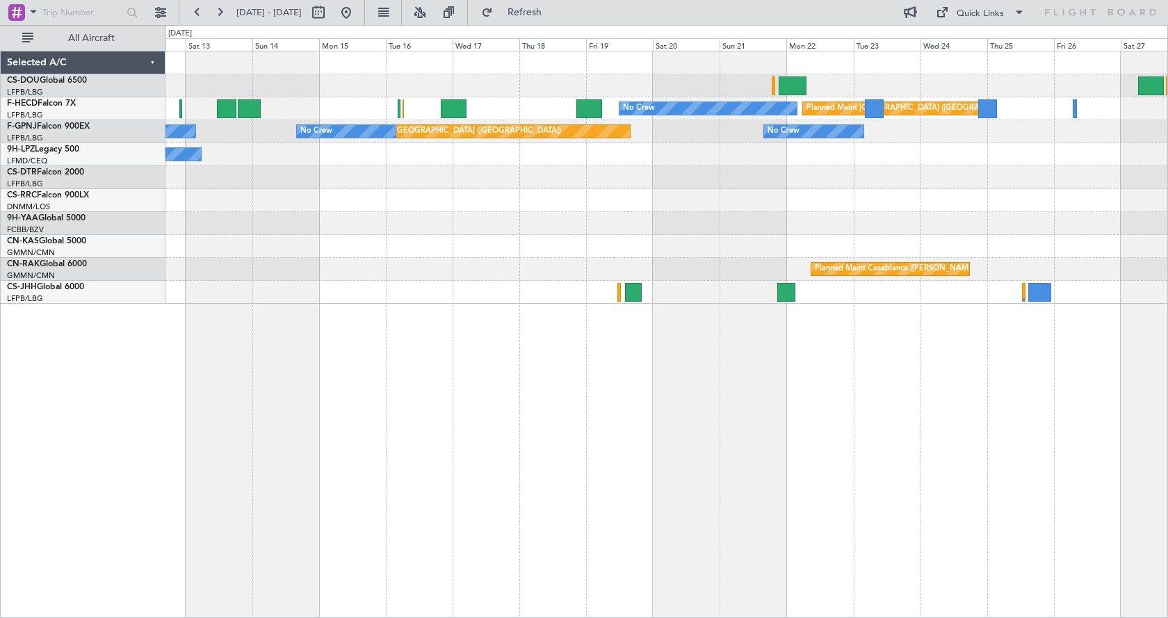
click at [610, 423] on div "Planned Maint Paris (Le Bourget) No Crew No Crew Planned Maint Paris (Le Bourge…" at bounding box center [666, 334] width 1002 height 567
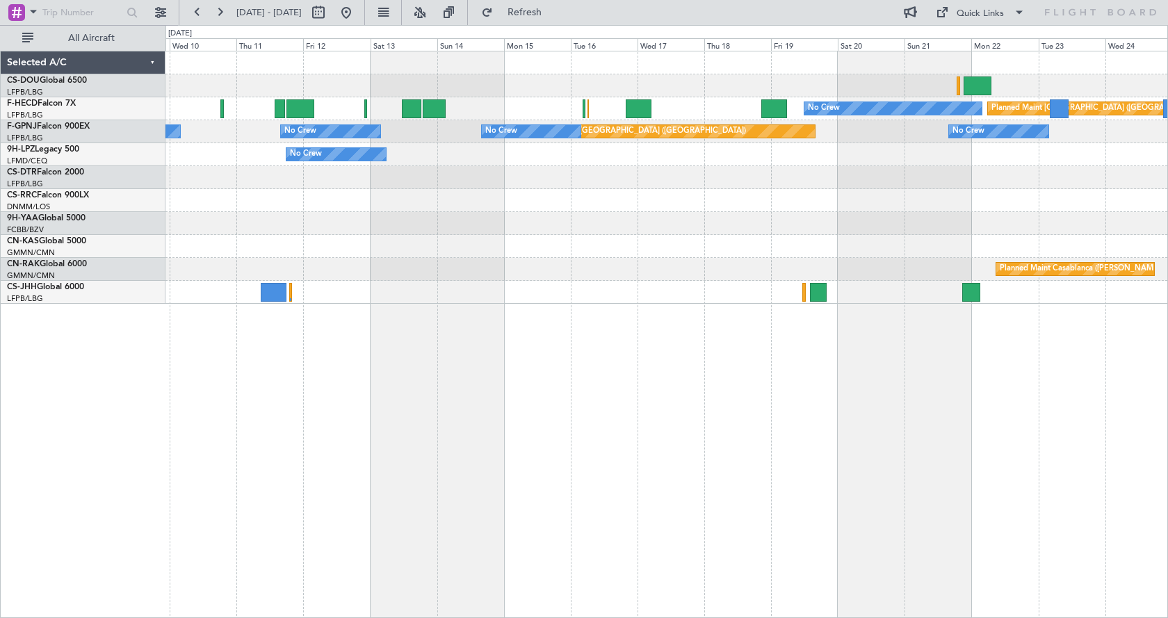
click at [724, 503] on div "Planned Maint Paris (Le Bourget) No Crew No Crew Planned Maint Paris (Le Bourge…" at bounding box center [666, 334] width 1002 height 567
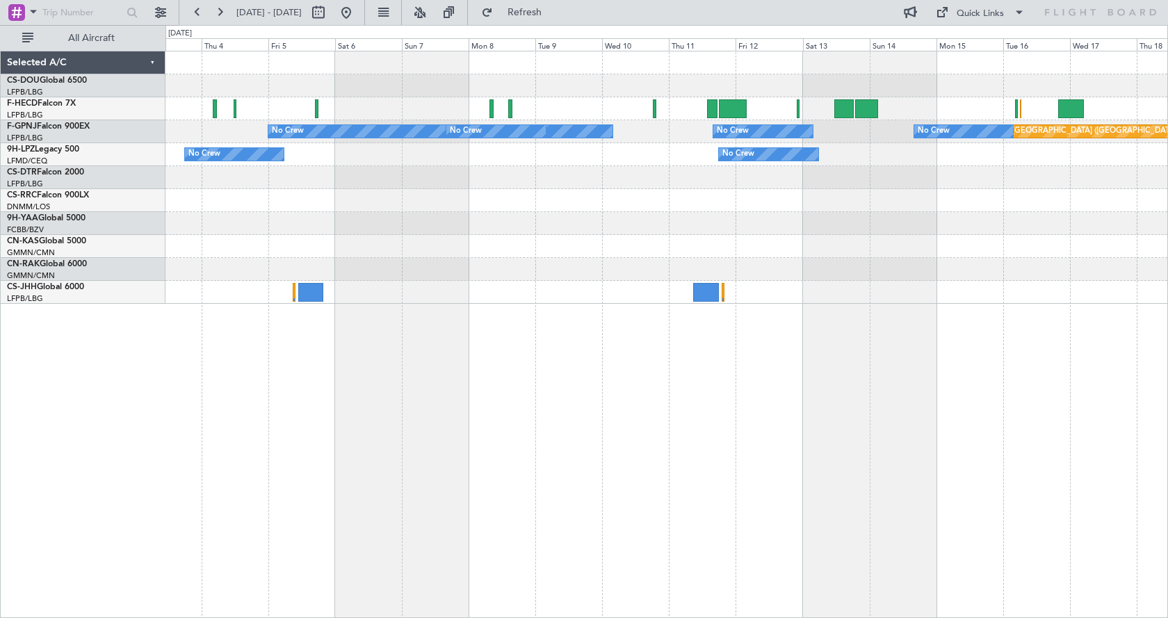
click at [908, 520] on div "No Crew Planned Maint Paris (Le Bourget) Planned Maint Paris (Le Bourget) No Cr…" at bounding box center [666, 334] width 1002 height 567
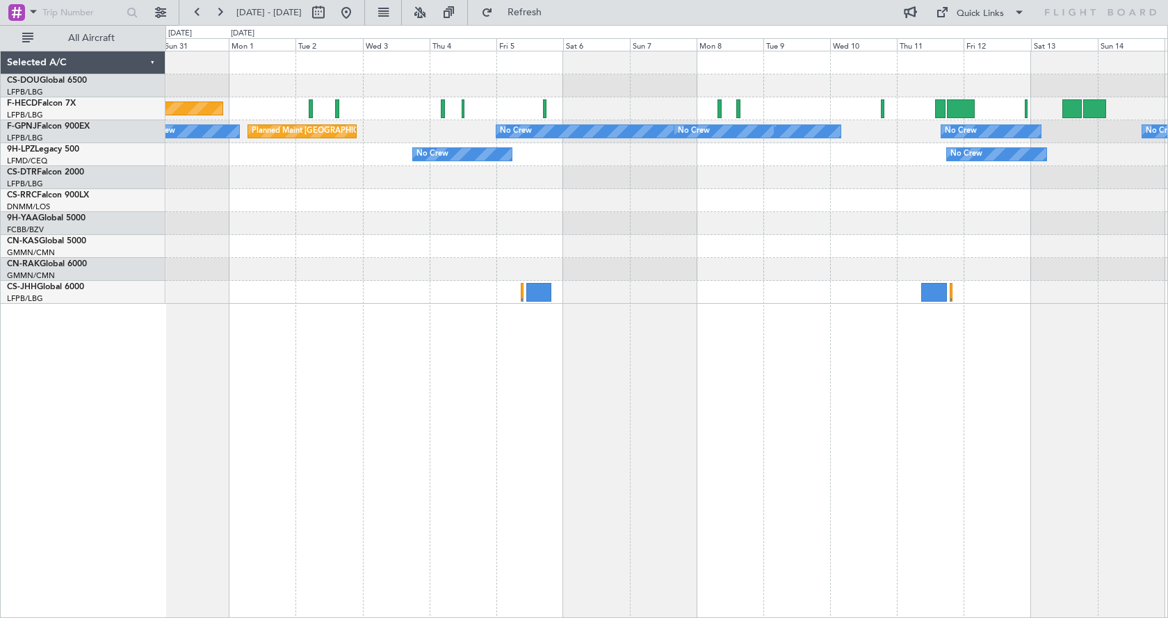
click at [775, 519] on div "Planned Maint Paris (Le Bourget) No Crew No Crew No Crew No Crew No Crew Planne…" at bounding box center [666, 334] width 1002 height 567
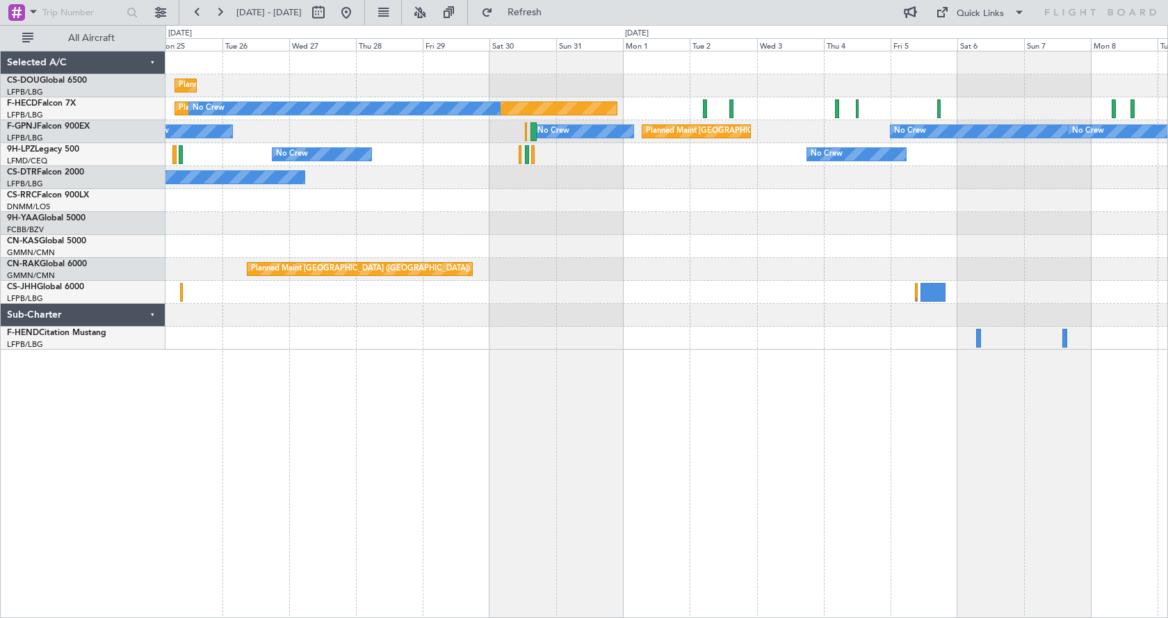
click at [552, 552] on div "Planned Maint Paris (Le Bourget) Planned Maint Paris (Le Bourget) No Crew No Cr…" at bounding box center [666, 334] width 1002 height 567
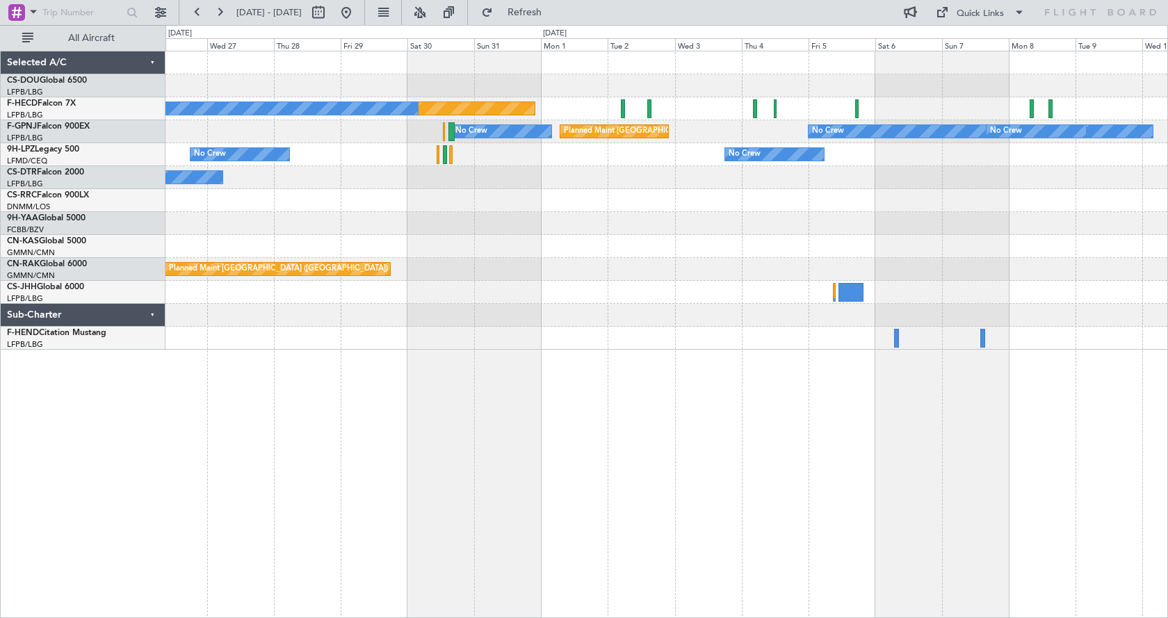
click at [716, 463] on div "Planned Maint Paris (Le Bourget) Planned Maint Paris (Le Bourget) No Crew No Cr…" at bounding box center [666, 334] width 1002 height 567
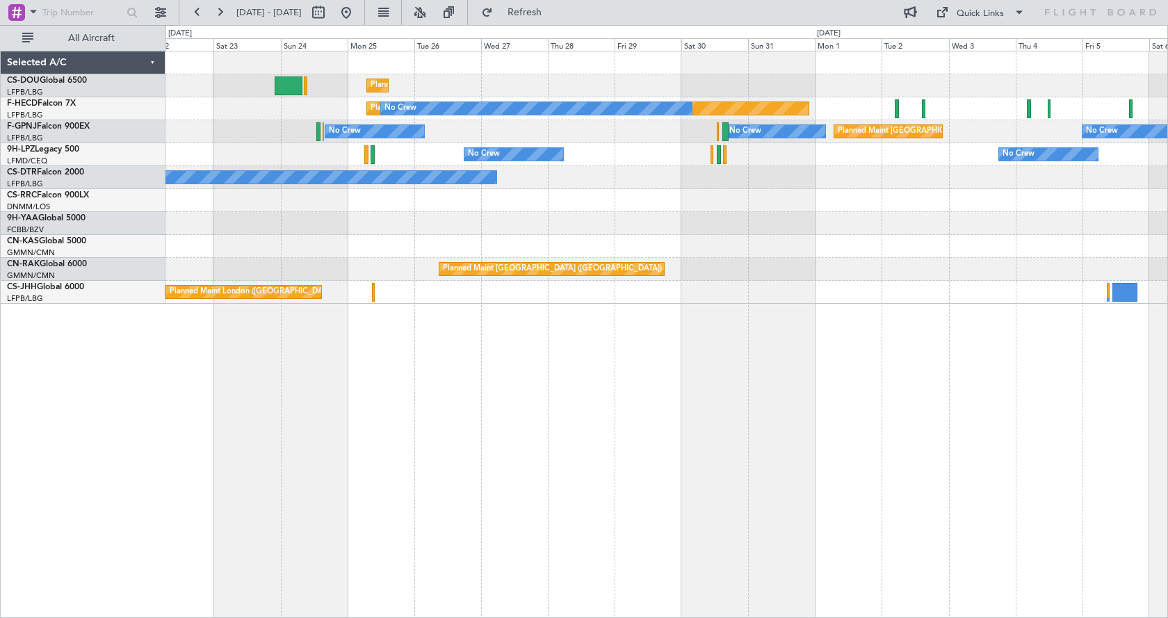
click at [710, 500] on div "Planned Maint Paris (Le Bourget) Planned Maint Paris (Le Bourget) No Crew Plann…" at bounding box center [666, 334] width 1002 height 567
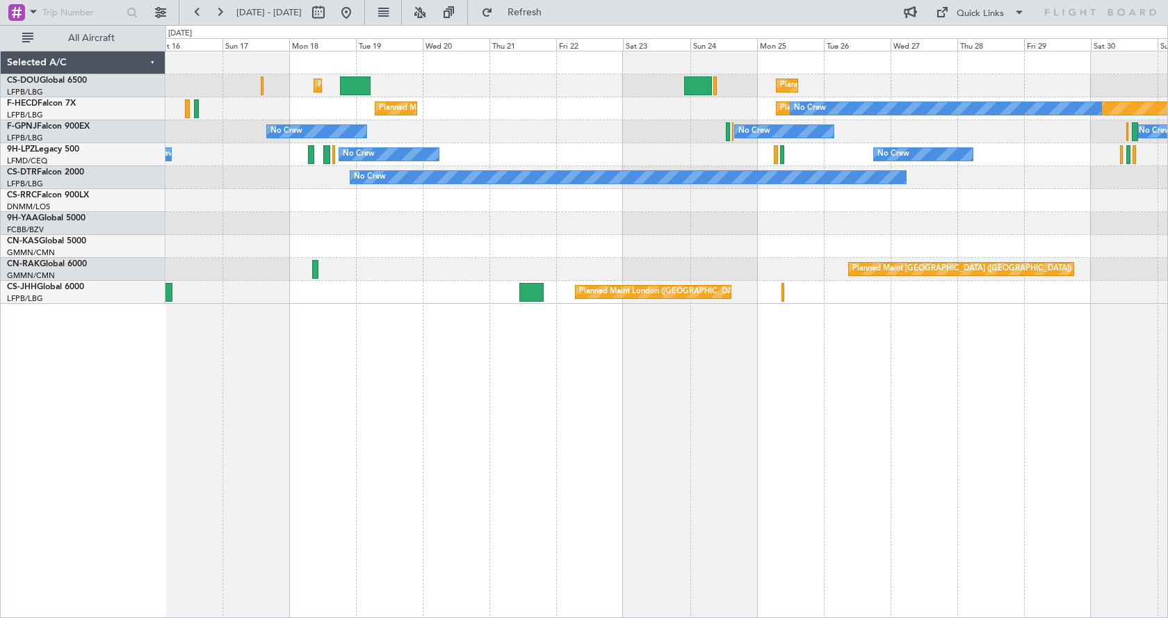
click at [740, 503] on div "Planned Maint Paris (Le Bourget) Planned Maint London (Luton) Planned Maint Par…" at bounding box center [666, 334] width 1002 height 567
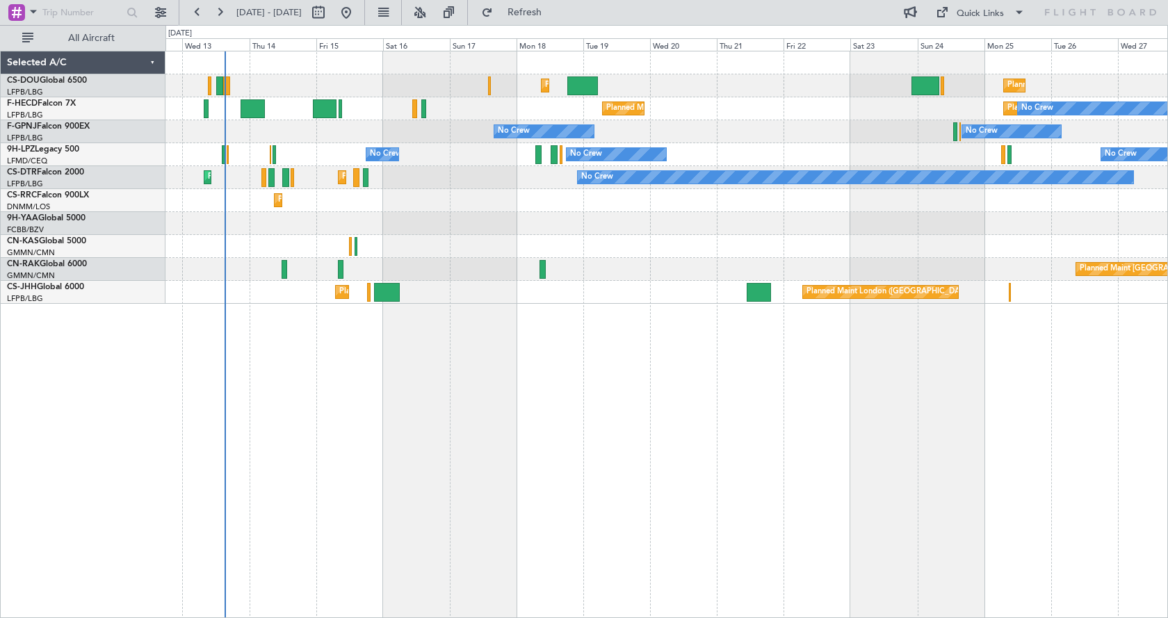
click at [615, 534] on div "Planned Maint Paris (Le Bourget) Planned Maint London (Luton) Planned Maint Par…" at bounding box center [666, 334] width 1002 height 567
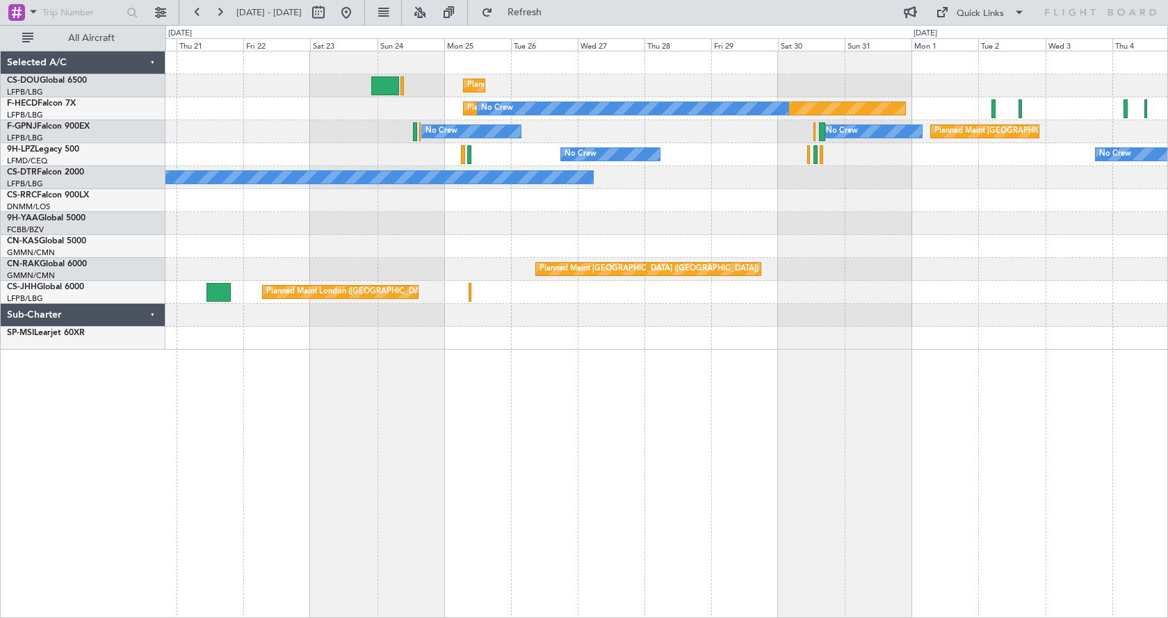
click at [404, 504] on div "Planned Maint Paris (Le Bourget) Planned Maint London (Luton) Planned Maint Par…" at bounding box center [666, 334] width 1002 height 567
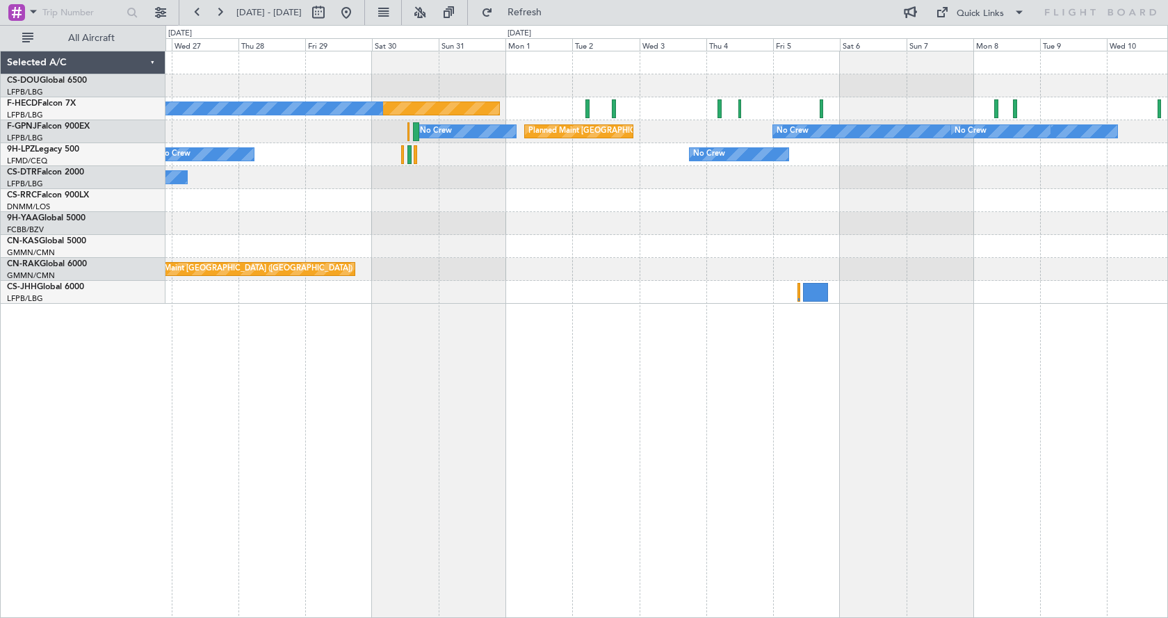
click at [635, 533] on div "Planned Maint Paris (Le Bourget) Planned Maint Paris (Le Bourget) No Crew No Cr…" at bounding box center [666, 334] width 1002 height 567
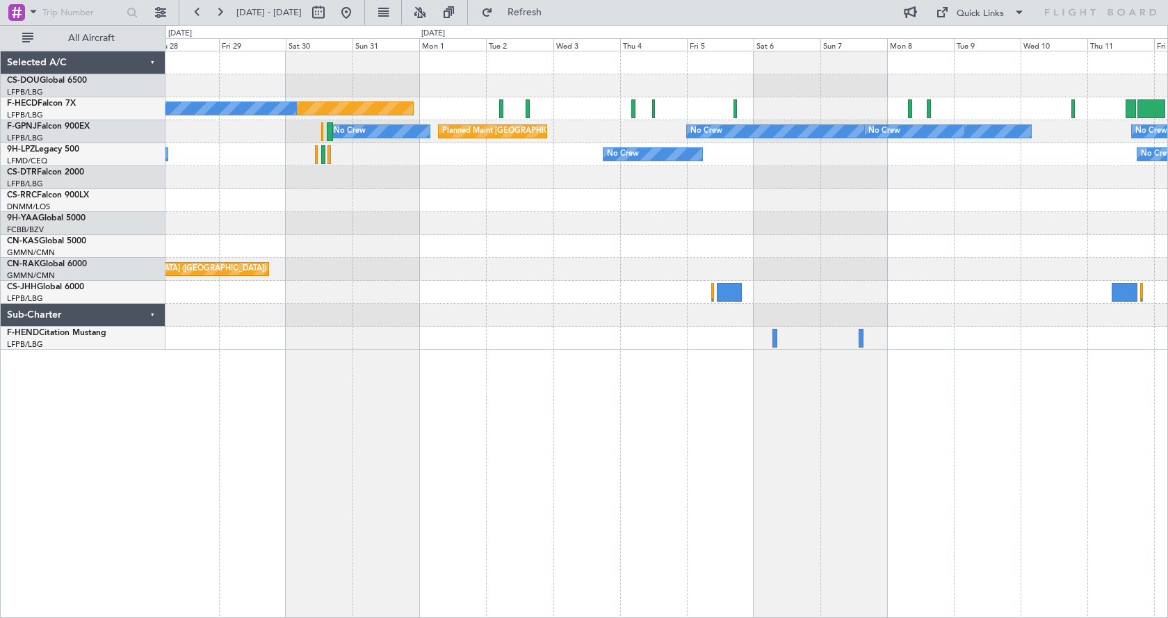
click at [667, 512] on div "Planned Maint Paris (Le Bourget) Planned Maint Paris (Le Bourget) No Crew No Cr…" at bounding box center [666, 334] width 1002 height 567
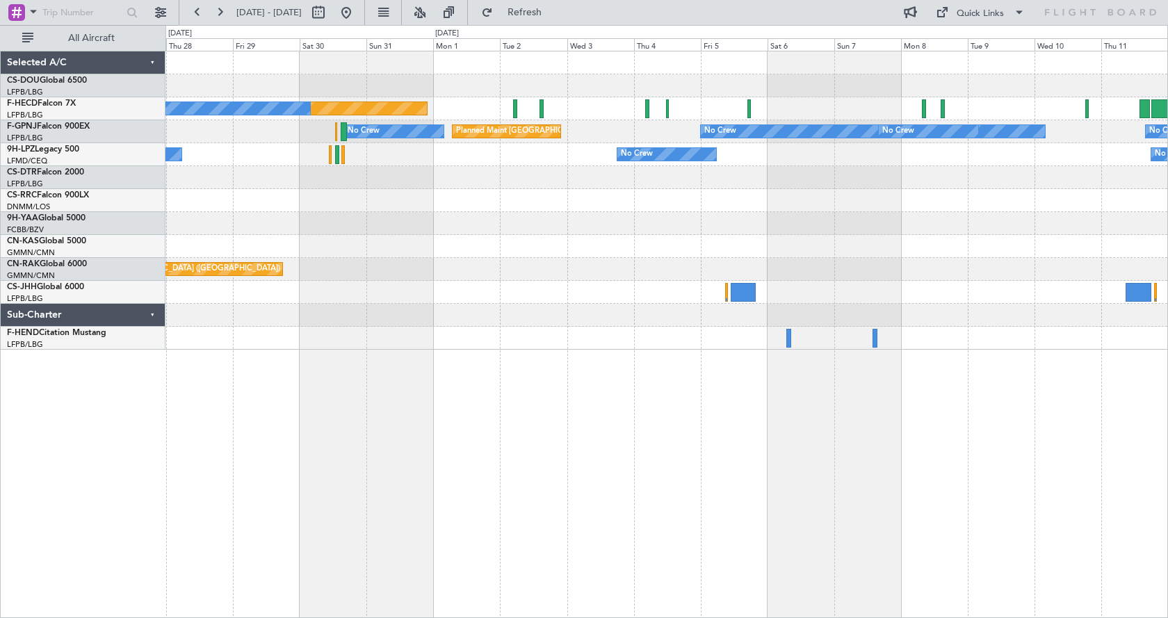
click at [876, 559] on div "Planned Maint Paris (Le Bourget) Planned Maint Paris (Le Bourget) No Crew No Cr…" at bounding box center [666, 334] width 1002 height 567
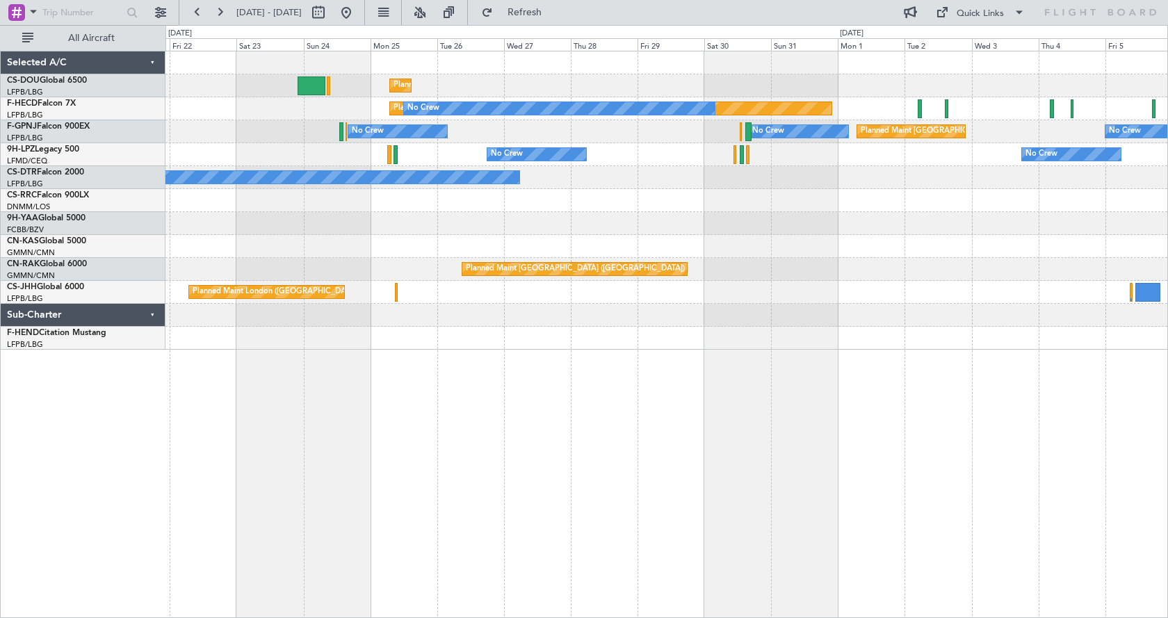
click at [657, 568] on div "Planned Maint Paris (Le Bourget) Planned Maint London (Luton) Planned Maint Par…" at bounding box center [666, 334] width 1002 height 567
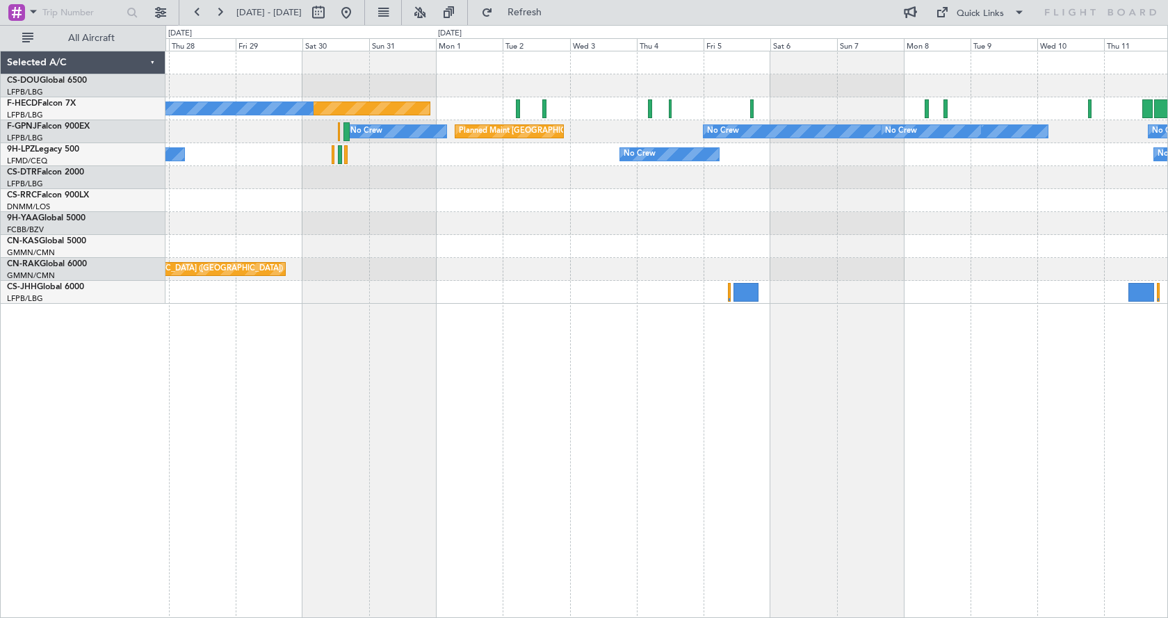
click at [242, 464] on div "Planned Maint Paris (Le Bourget) Planned Maint Paris (Le Bourget) No Crew Plann…" at bounding box center [666, 334] width 1002 height 567
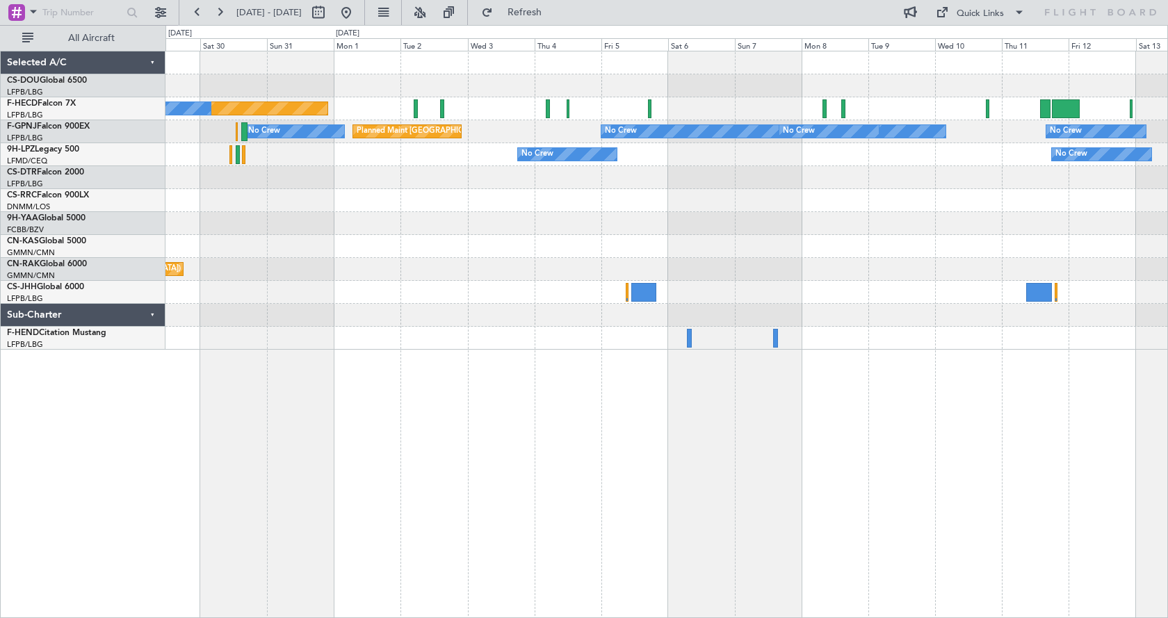
click at [833, 512] on div "Planned Maint Paris (Le Bourget) No Crew No Crew No Crew No Crew Planned Maint …" at bounding box center [666, 334] width 1002 height 567
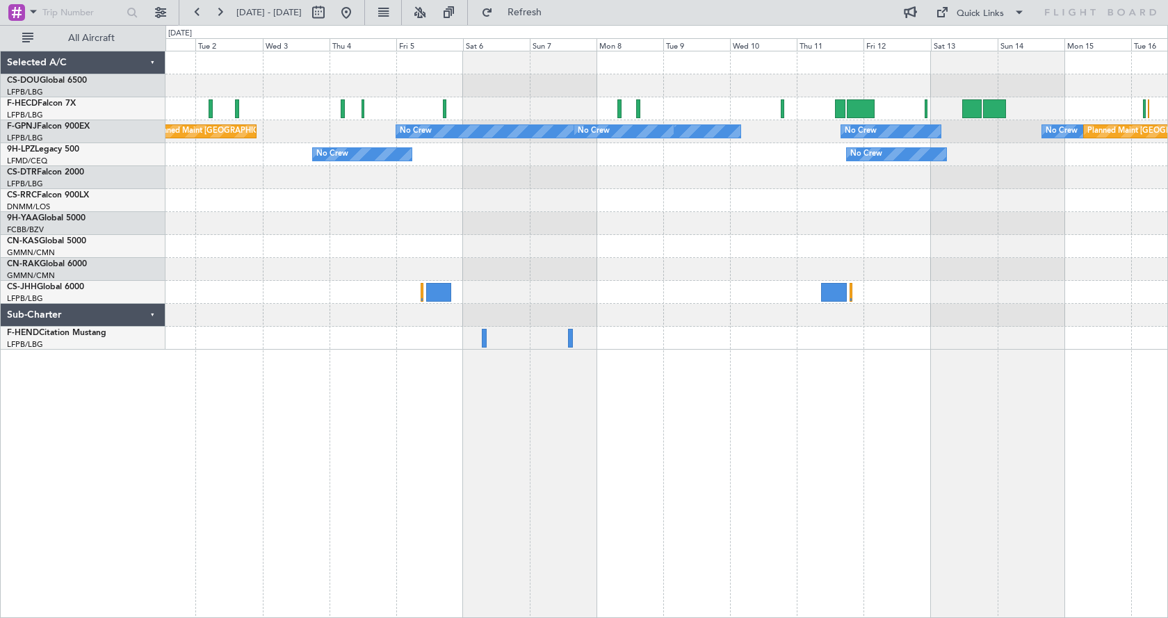
click at [808, 574] on div "No Crew Planned Maint Paris (Le Bourget) No Crew No Crew No Crew No Crew Planne…" at bounding box center [666, 334] width 1002 height 567
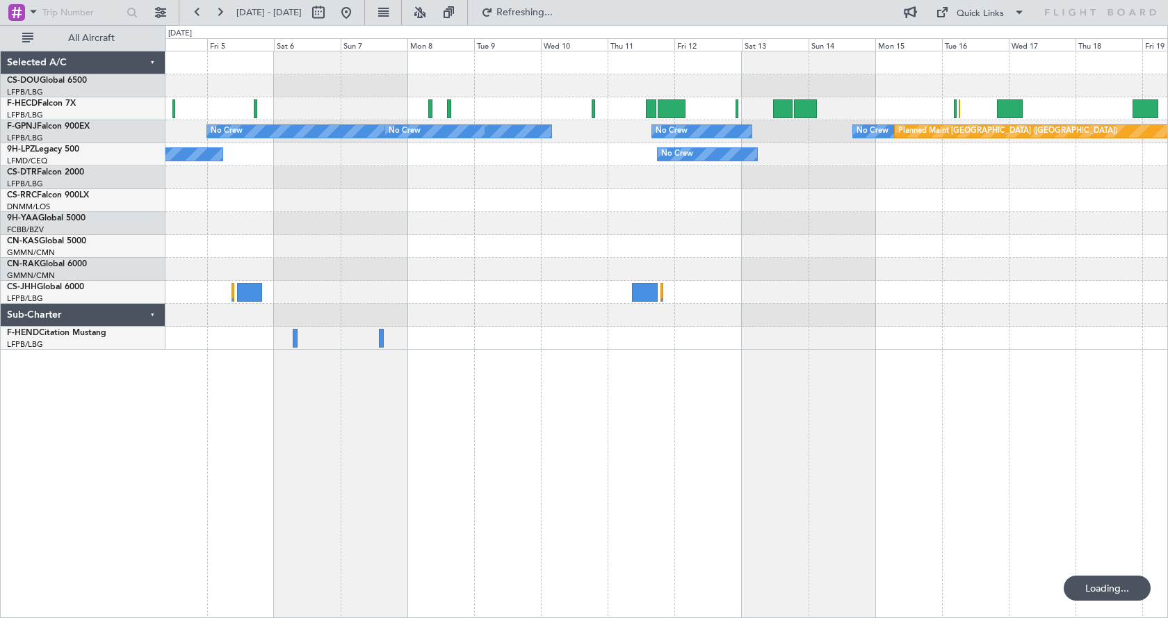
click at [694, 585] on div "No Crew Planned Maint Paris (Le Bourget) Planned Maint Paris (Le Bourget) No Cr…" at bounding box center [666, 334] width 1002 height 567
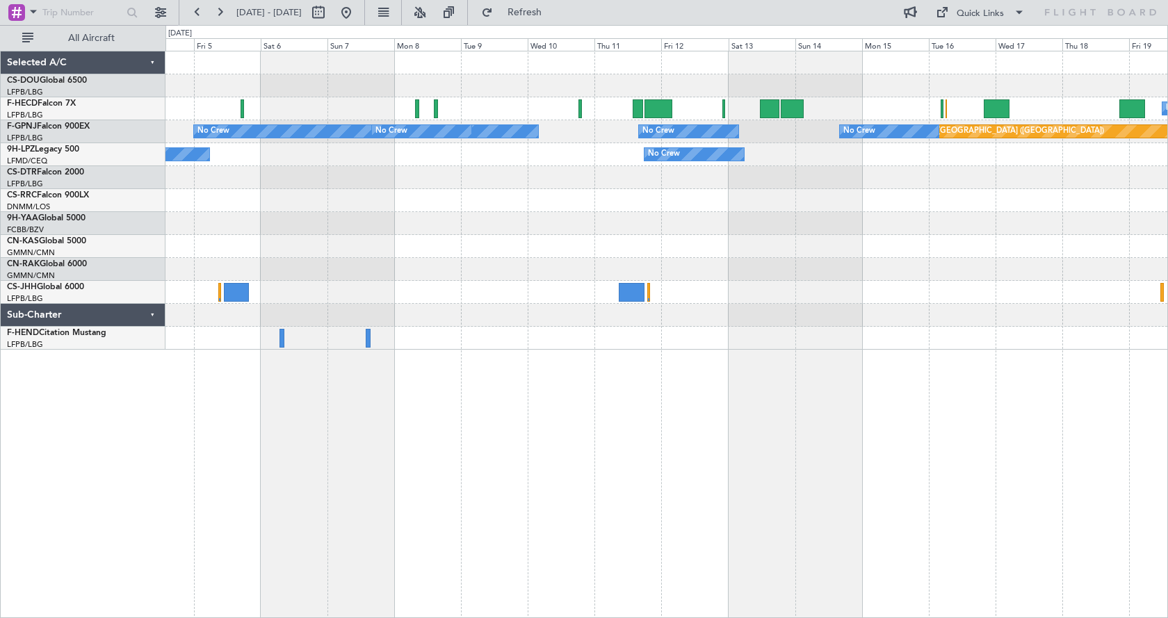
click at [931, 607] on div "No Crew Planned Maint Paris (Le Bourget) Planned Maint Paris (Le Bourget) No Cr…" at bounding box center [666, 334] width 1002 height 567
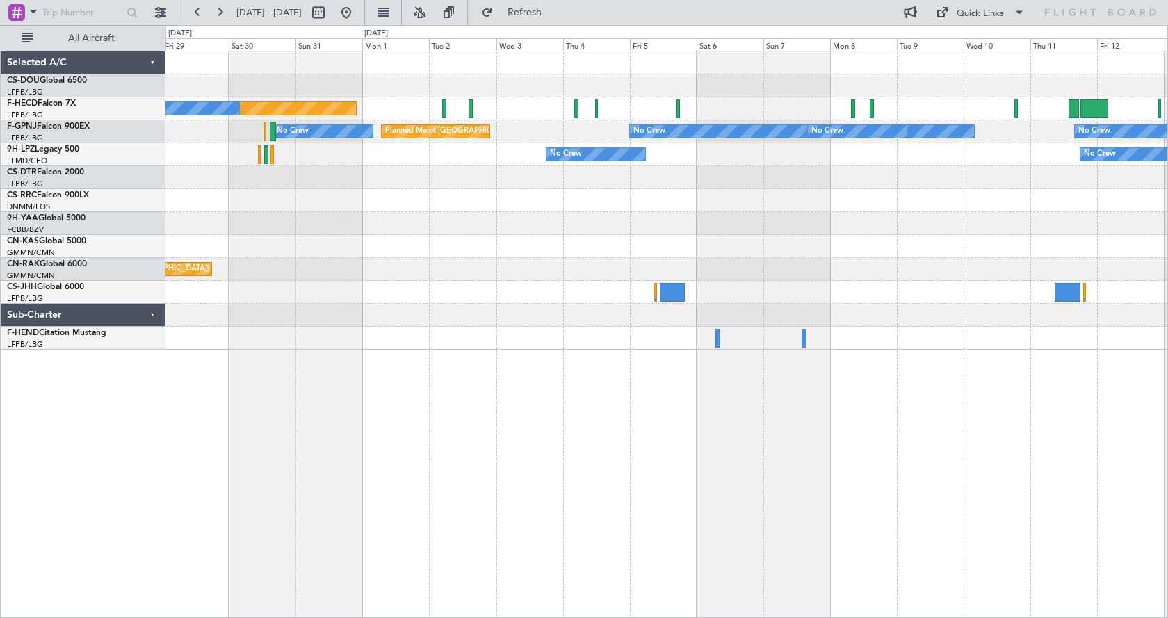
click at [186, 617] on html "29 Aug 2025 - 13 Sep 2025 Refresh Quick Links All Aircraft Planned Maint Paris …" at bounding box center [584, 309] width 1168 height 618
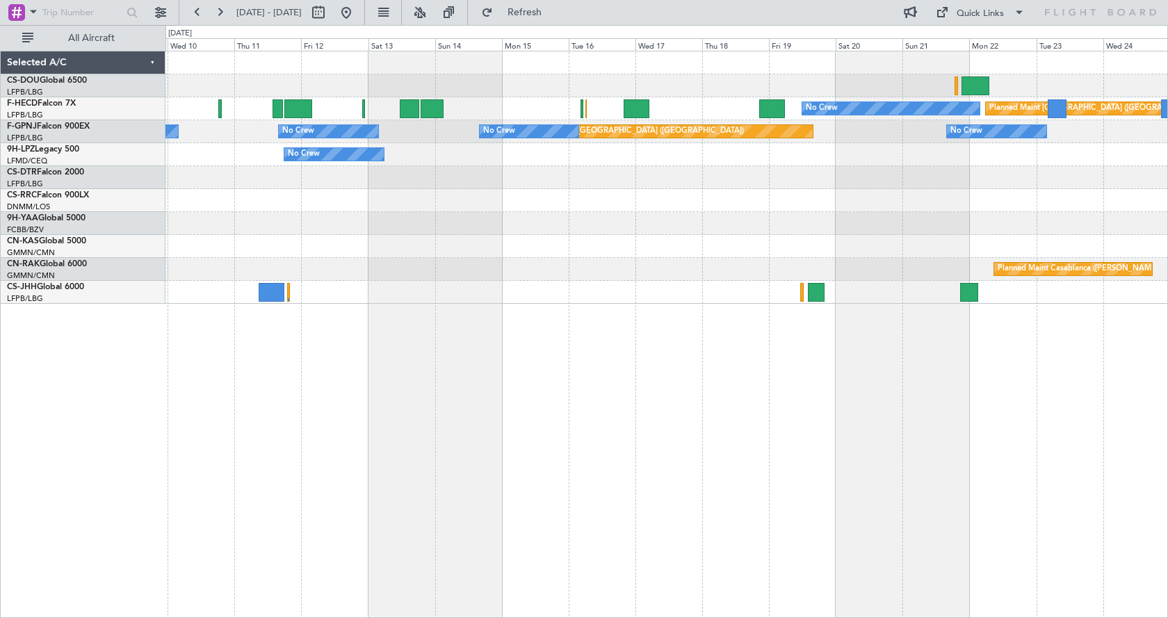
click at [473, 591] on div "No Crew Planned Maint Paris (Le Bourget) No Crew Planned Maint Paris (Le Bourge…" at bounding box center [666, 334] width 1002 height 567
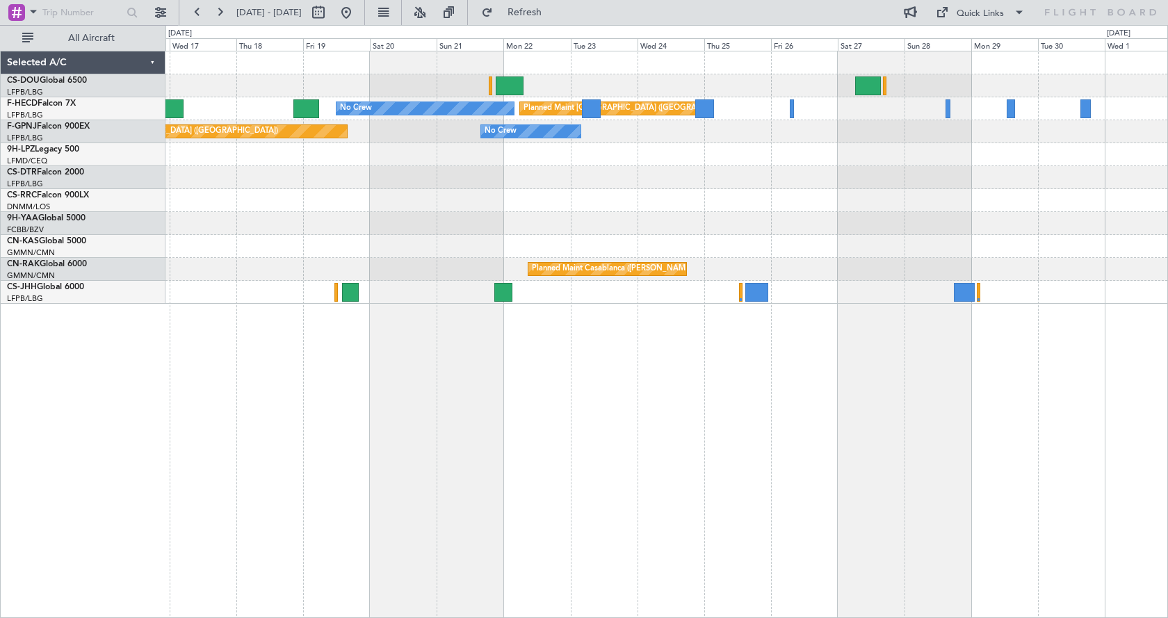
click at [780, 517] on div "No Crew Planned Maint Paris (Le Bourget) Planned Maint Paris (Le Bourget) No Cr…" at bounding box center [666, 334] width 1002 height 567
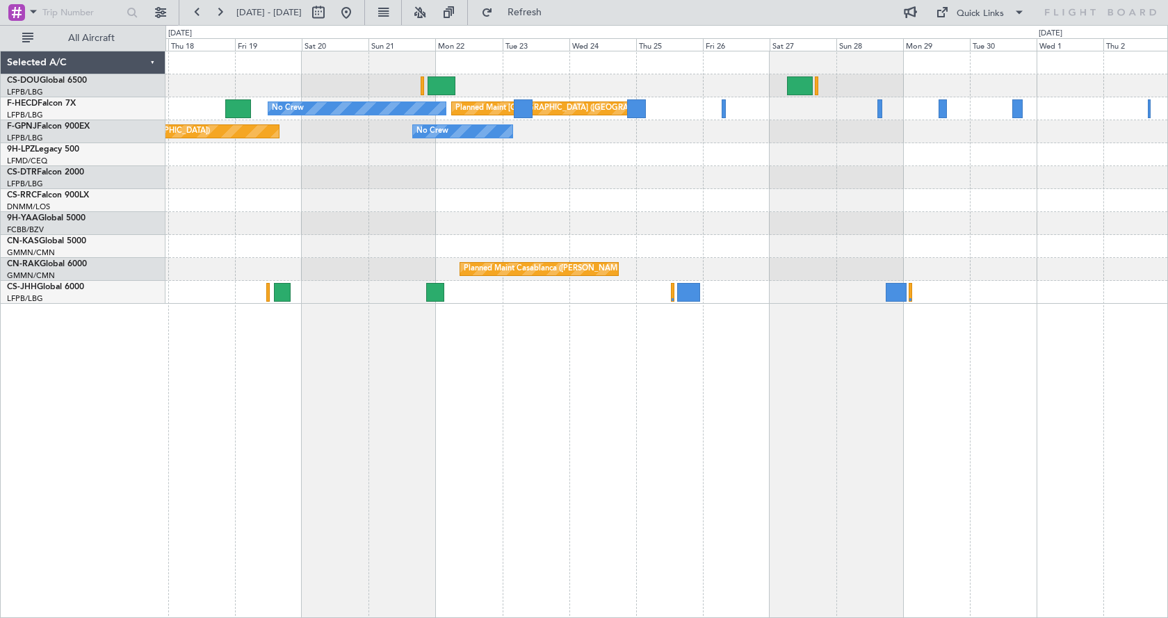
click at [560, 497] on div "No Crew Planned Maint Paris (Le Bourget) Planned Maint Paris (Le Bourget) No Cr…" at bounding box center [666, 334] width 1002 height 567
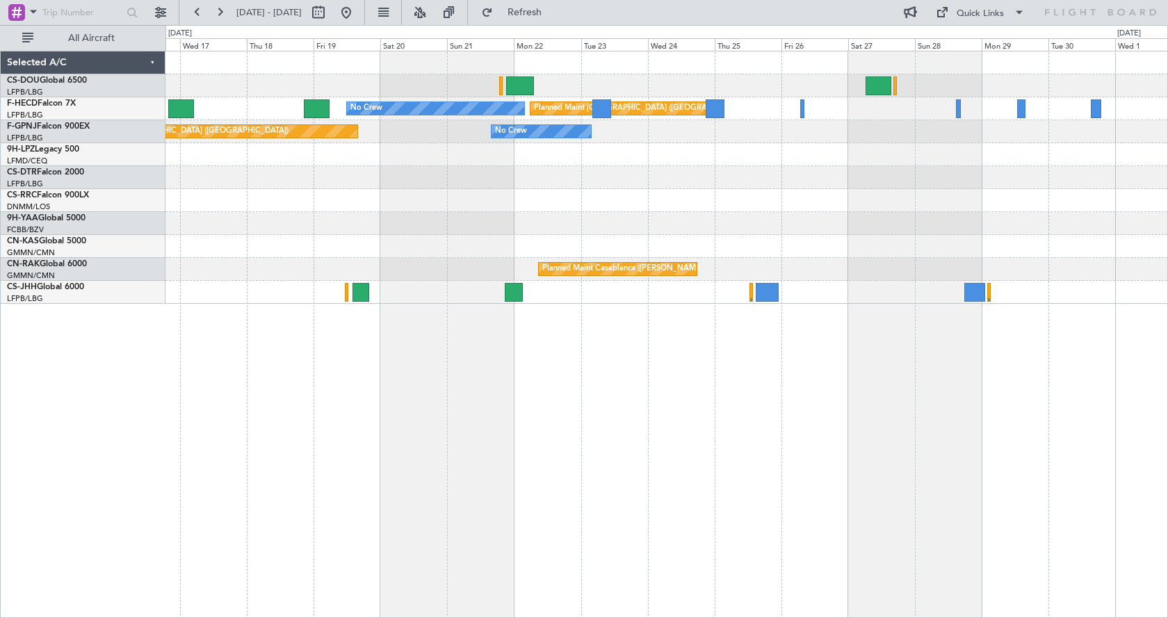
click at [646, 418] on div "No Crew Planned Maint Paris (Le Bourget) Planned Maint Paris (Le Bourget) No Cr…" at bounding box center [666, 334] width 1002 height 567
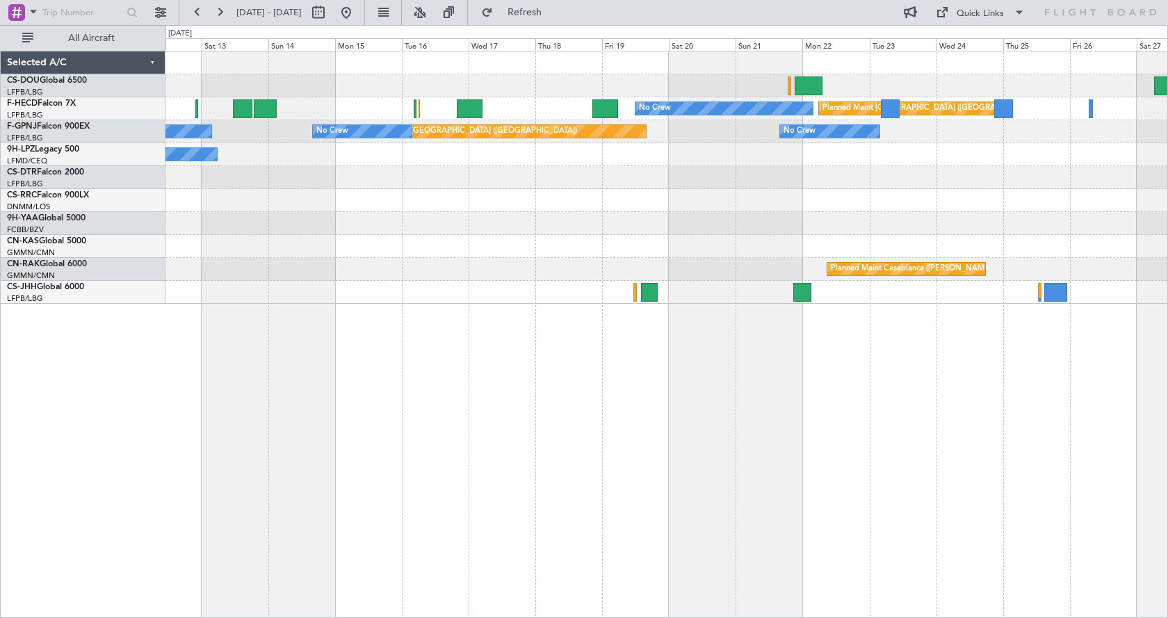
click at [718, 416] on div "No Crew Planned Maint Paris (Le Bourget) Planned Maint Paris (Le Bourget) No Cr…" at bounding box center [666, 334] width 1002 height 567
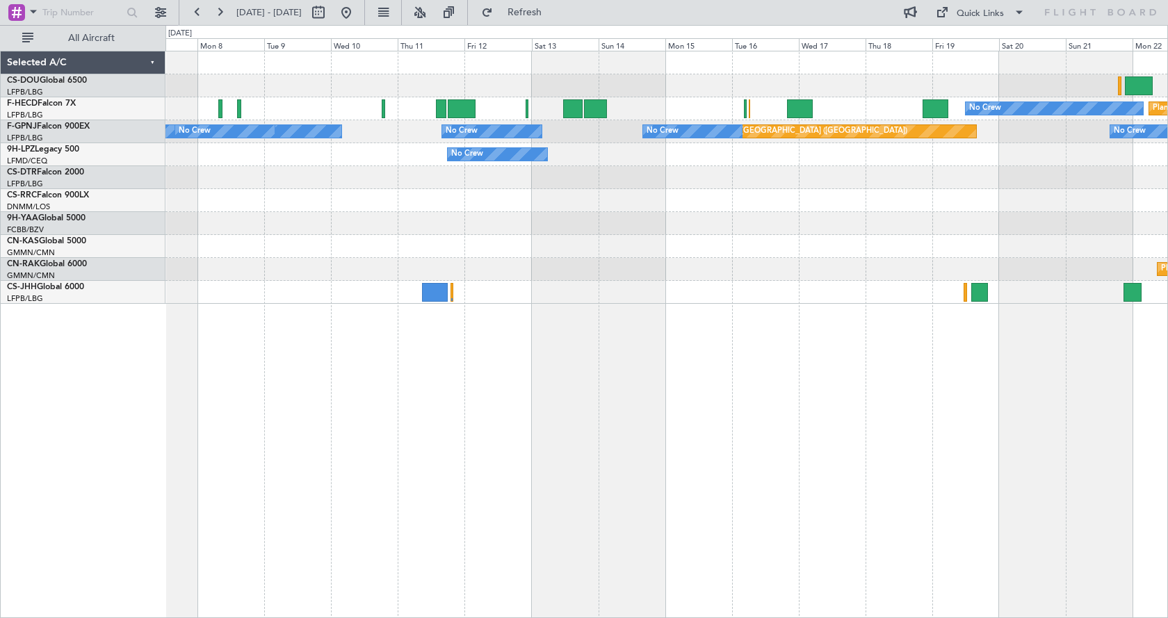
click at [927, 490] on div "No Crew Planned Maint Paris (Le Bourget) Planned Maint Paris (Le Bourget) No Cr…" at bounding box center [666, 334] width 1002 height 567
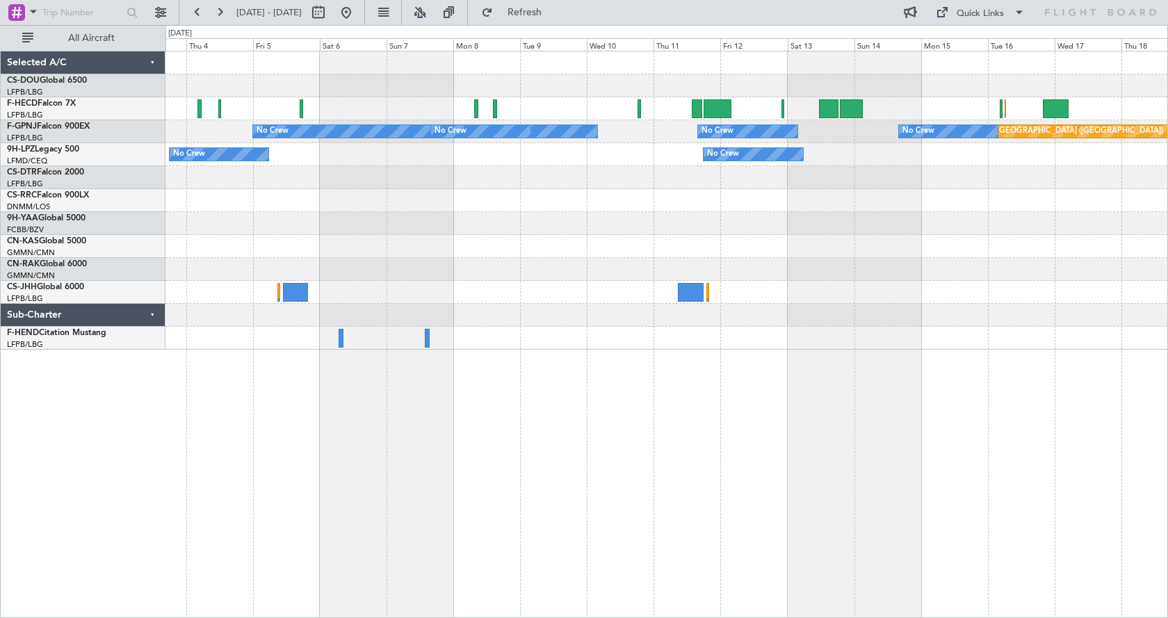
click at [789, 511] on div "No Crew Planned Maint Paris (Le Bourget) Planned Maint Paris (Le Bourget) Plann…" at bounding box center [666, 334] width 1002 height 567
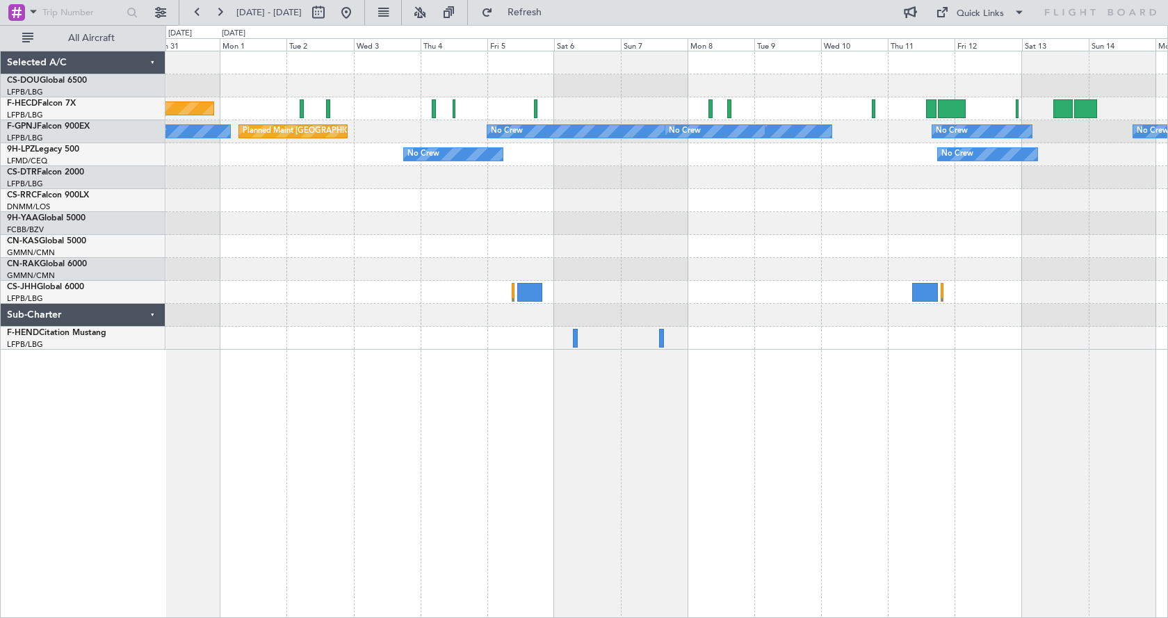
click at [840, 475] on div "Planned Maint Paris (Le Bourget) No Crew No Crew No Crew No Crew No Crew Planne…" at bounding box center [666, 334] width 1002 height 567
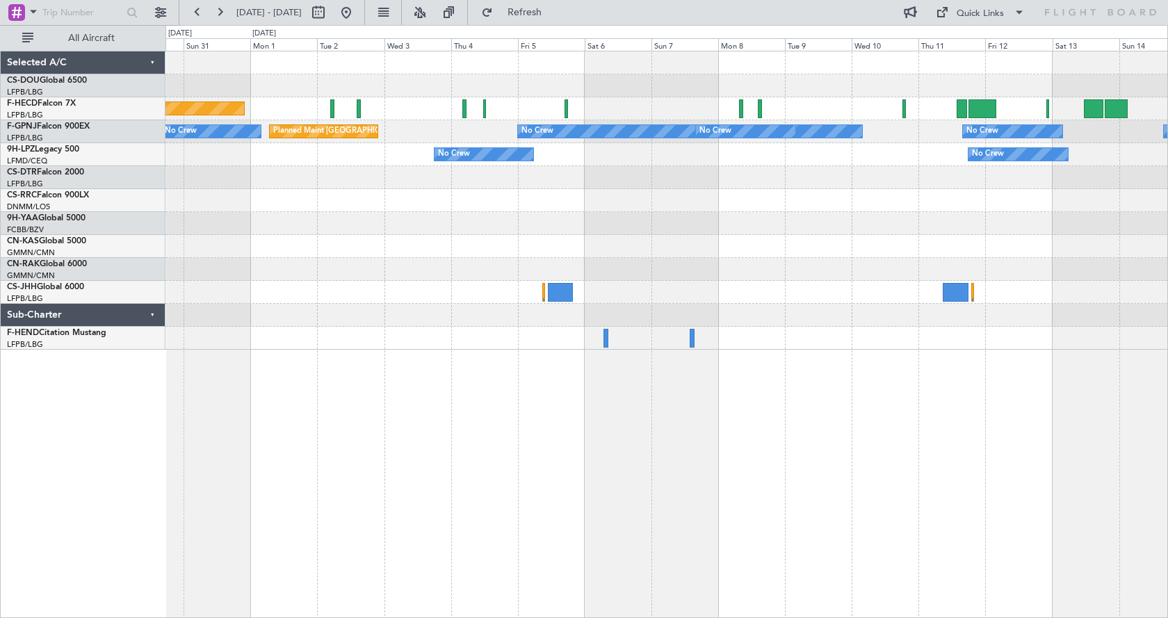
click at [731, 502] on div "Planned Maint Paris (Le Bourget) No Crew No Crew No Crew No Crew No Crew Planne…" at bounding box center [666, 334] width 1002 height 567
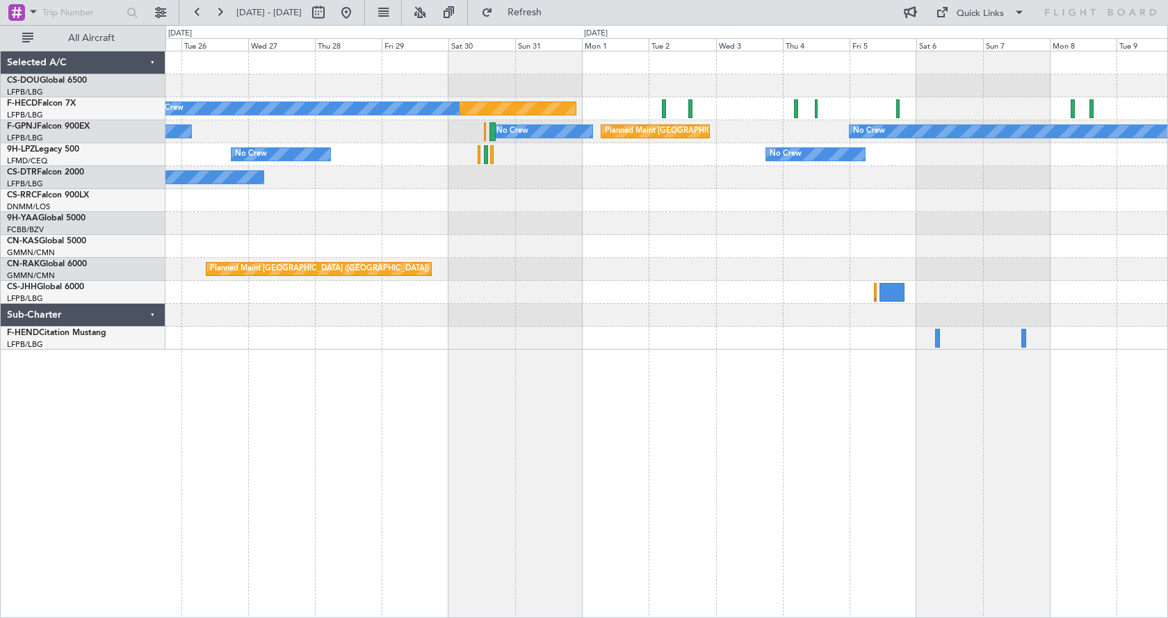
click at [653, 493] on div "Planned Maint Paris (Le Bourget) Planned Maint Paris (Le Bourget) No Crew No Cr…" at bounding box center [666, 334] width 1002 height 567
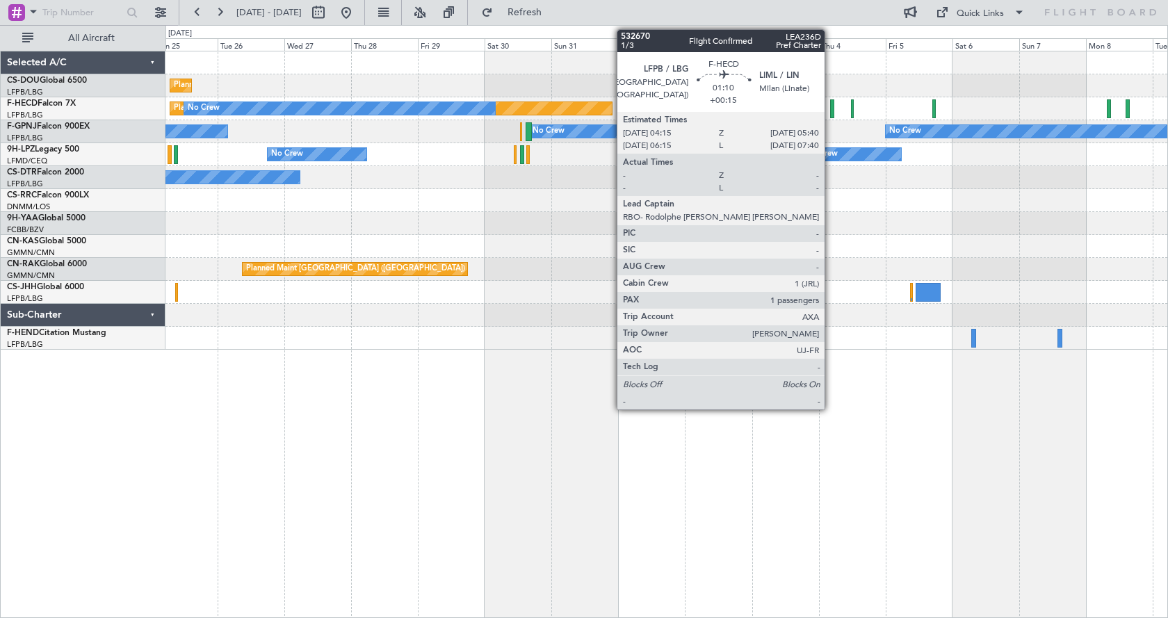
click at [830, 102] on div at bounding box center [832, 108] width 4 height 19
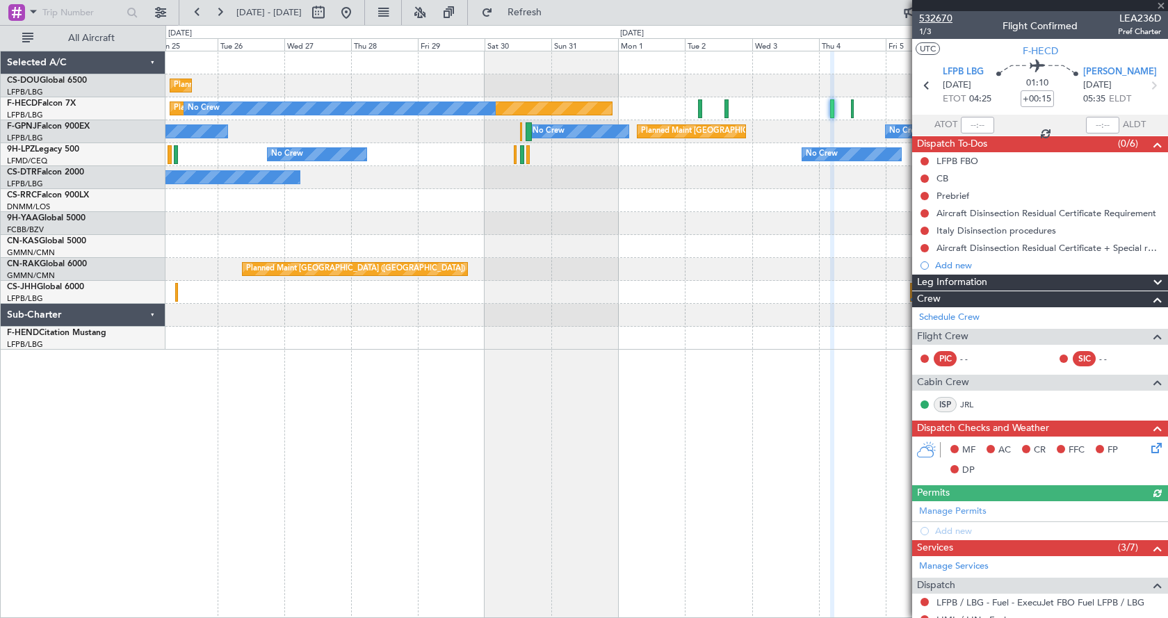
click at [943, 19] on span "532670" at bounding box center [935, 18] width 33 height 15
click at [581, 432] on div "Planned Maint Paris (Le Bourget) Planned Maint Paris (Le Bourget) No Crew No Cr…" at bounding box center [666, 334] width 1002 height 567
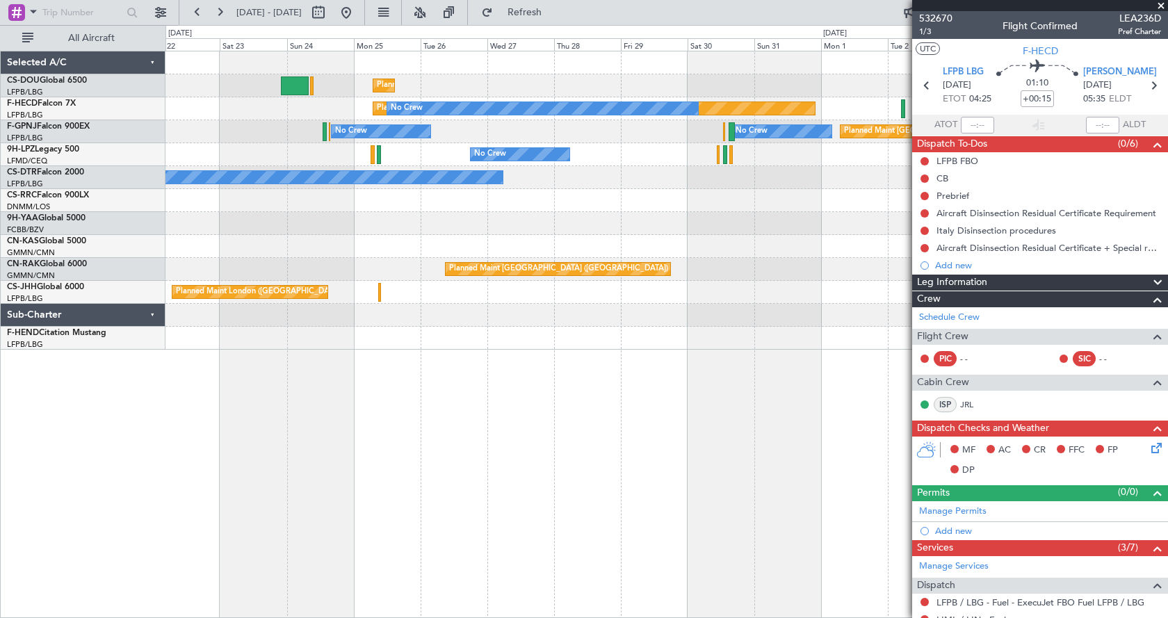
click at [789, 464] on div "Planned Maint Paris (Le Bourget) Planned Maint London (Luton) Planned Maint Par…" at bounding box center [666, 334] width 1002 height 567
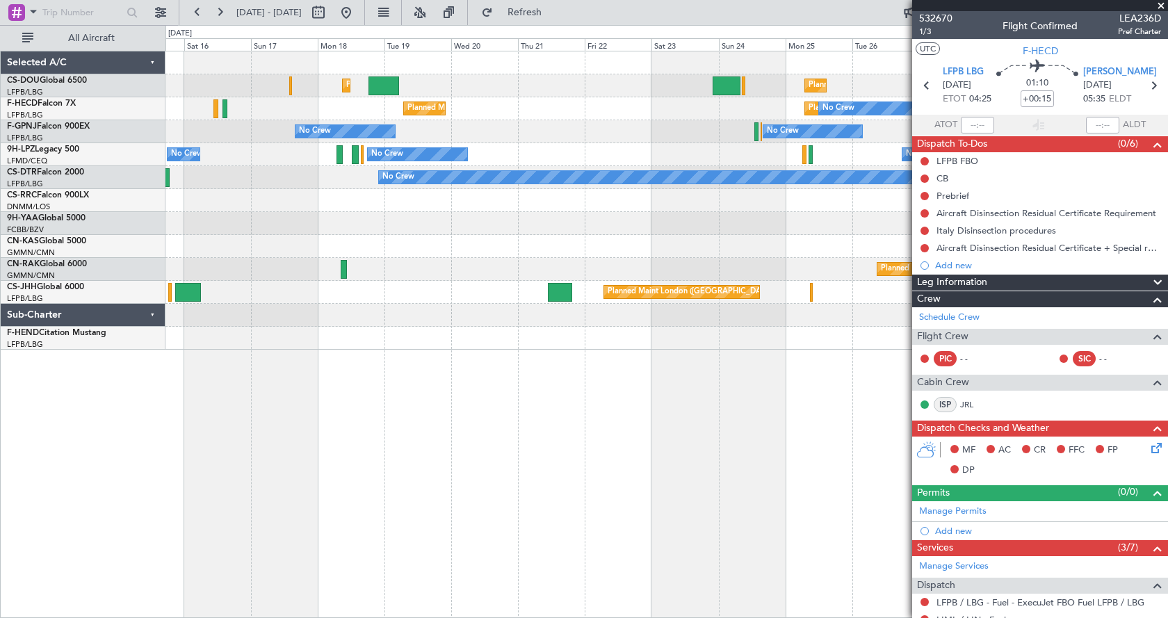
click at [906, 463] on div "Planned Maint Paris (Le Bourget) Planned Maint London (Luton) Planned Maint Par…" at bounding box center [666, 334] width 1002 height 567
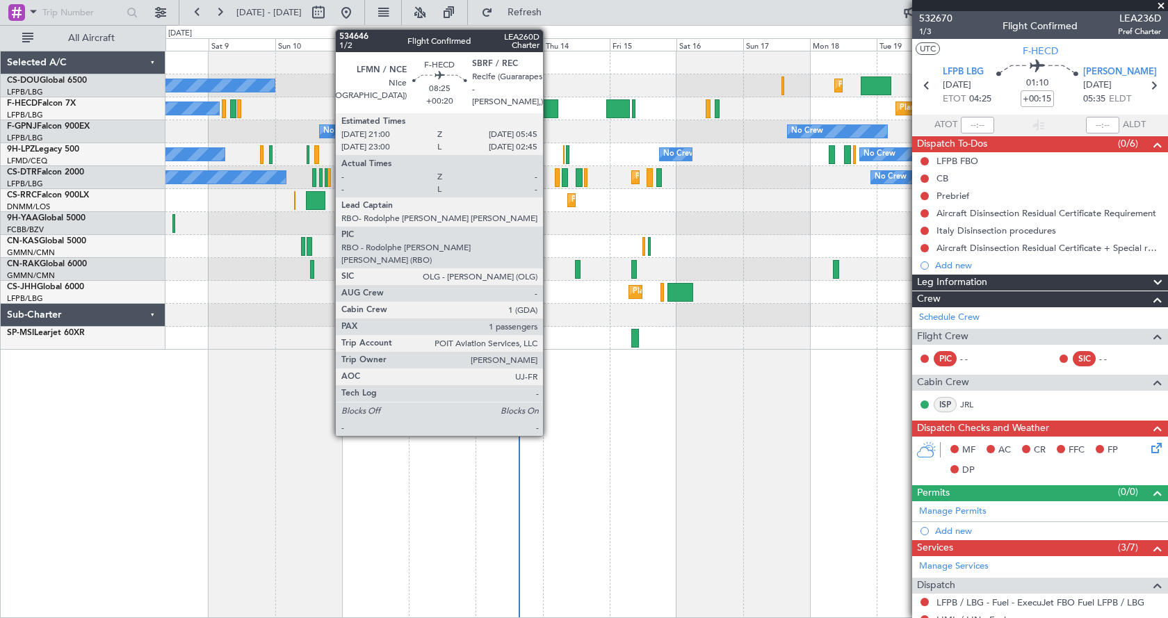
click at [549, 104] on div at bounding box center [546, 108] width 25 height 19
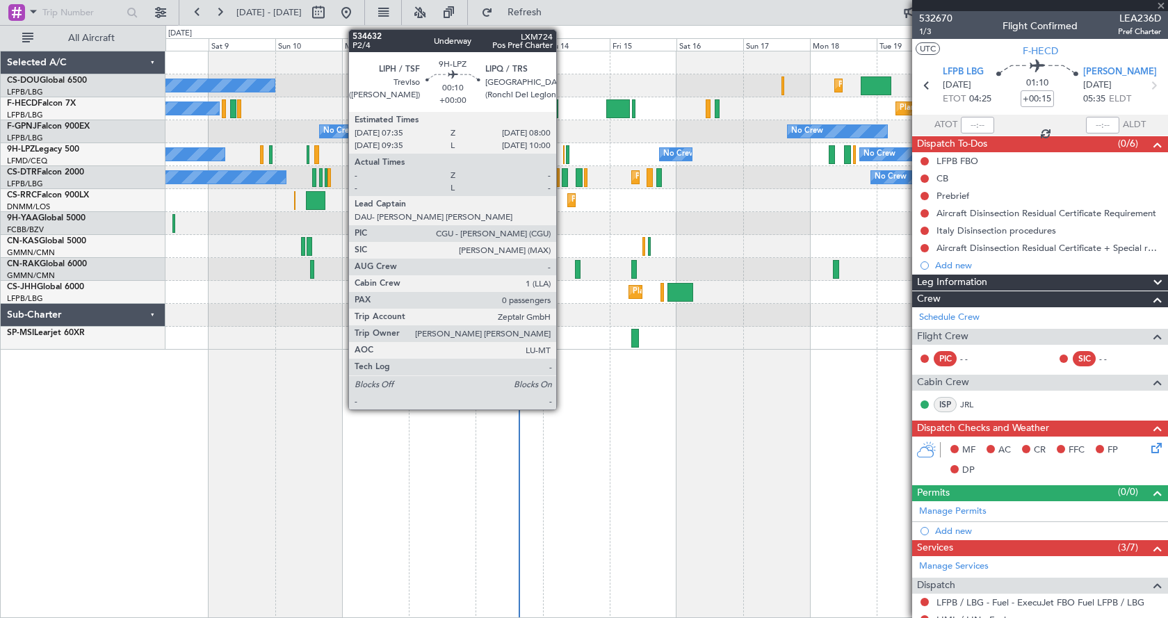
type input "+00:20"
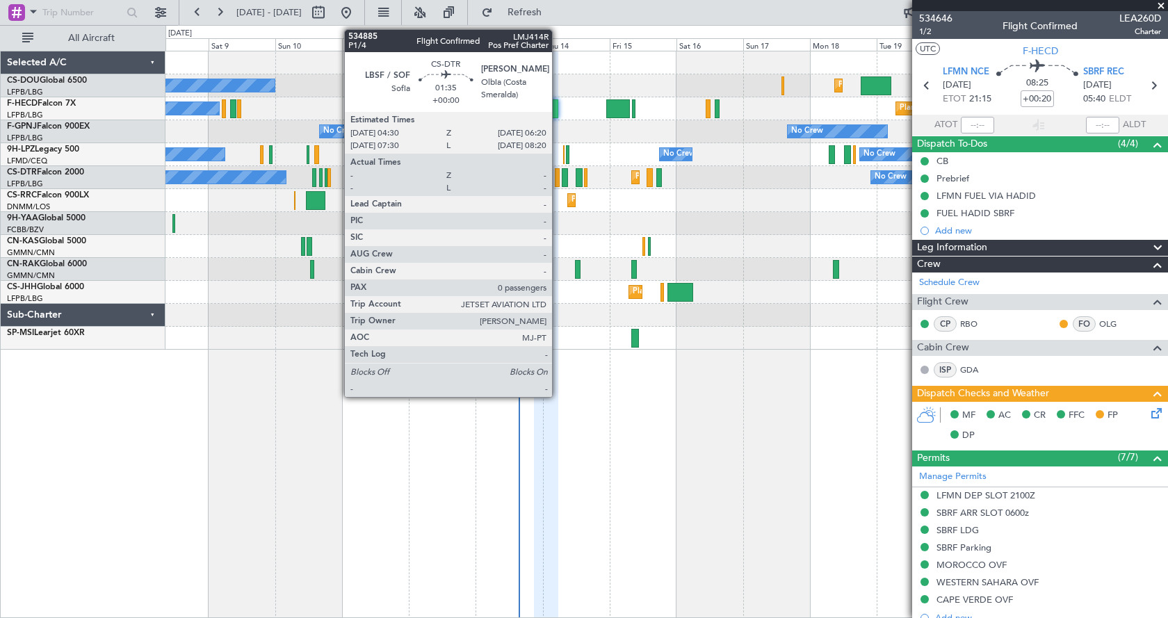
click at [558, 173] on div at bounding box center [558, 177] width 6 height 19
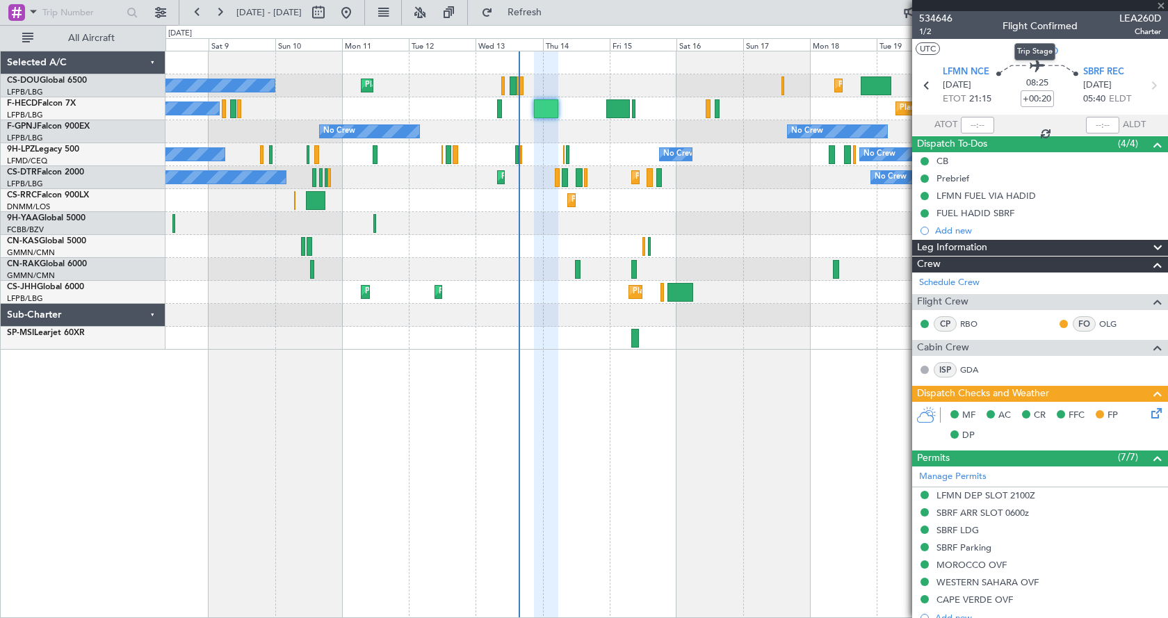
type input "0"
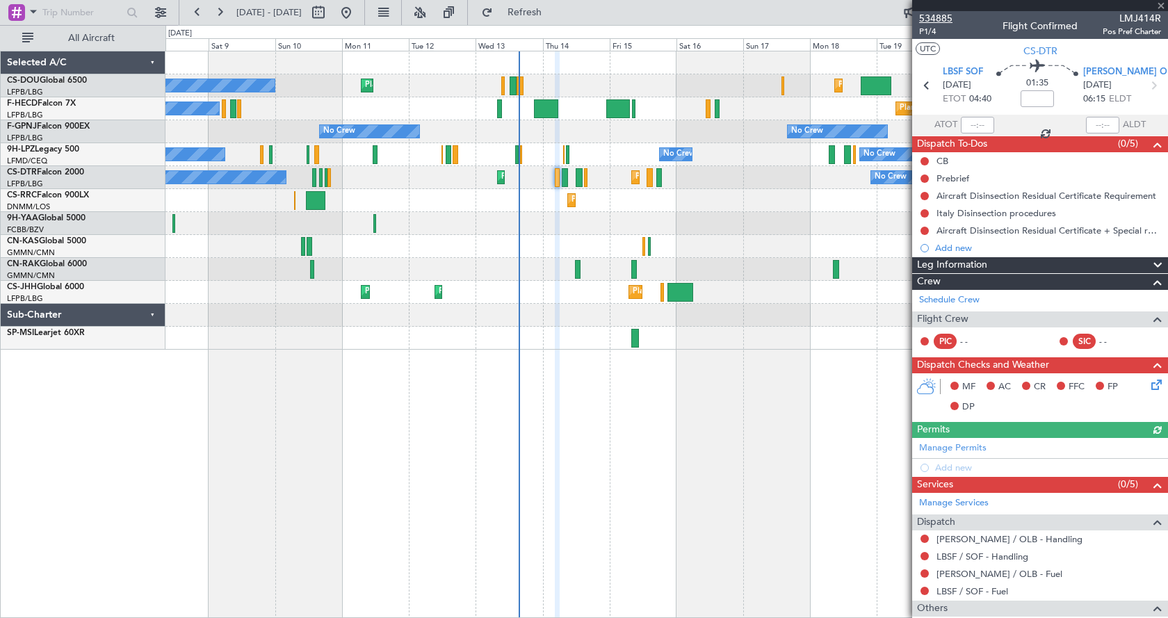
click at [935, 15] on span "534885" at bounding box center [935, 18] width 33 height 15
click at [564, 286] on div "Planned Maint London (Luton) No Crew Planned Maint Paris (Le Bourget) Planned M…" at bounding box center [665, 200] width 1001 height 298
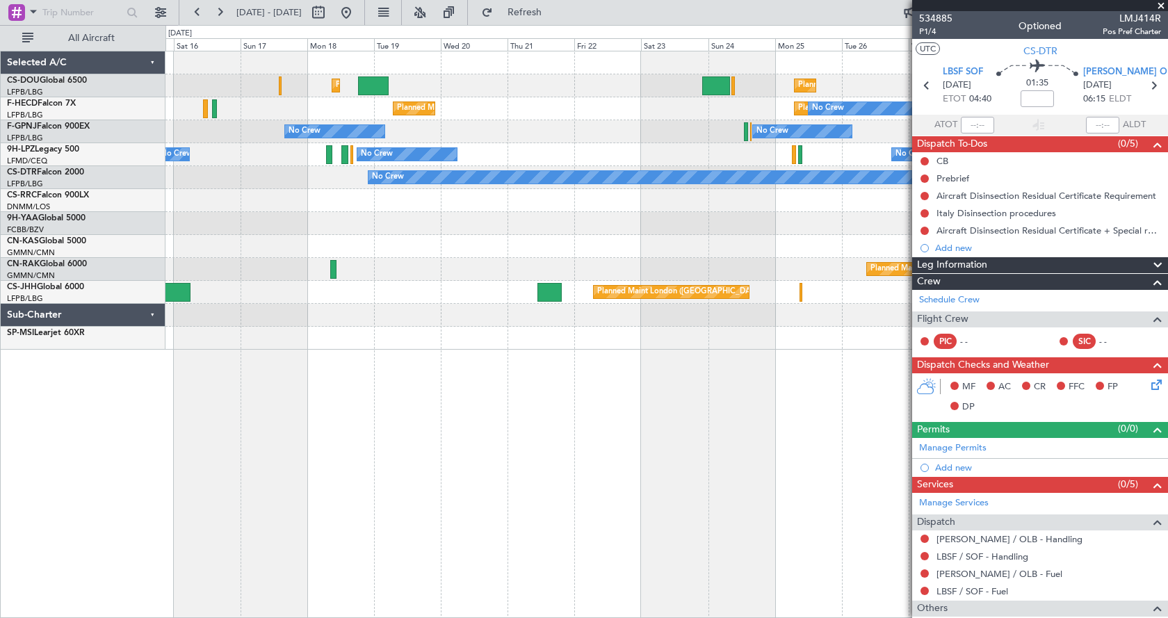
click at [370, 352] on div "Planned Maint London (Luton) Planned Maint Paris (Le Bourget) Planned Maint Par…" at bounding box center [666, 334] width 1002 height 567
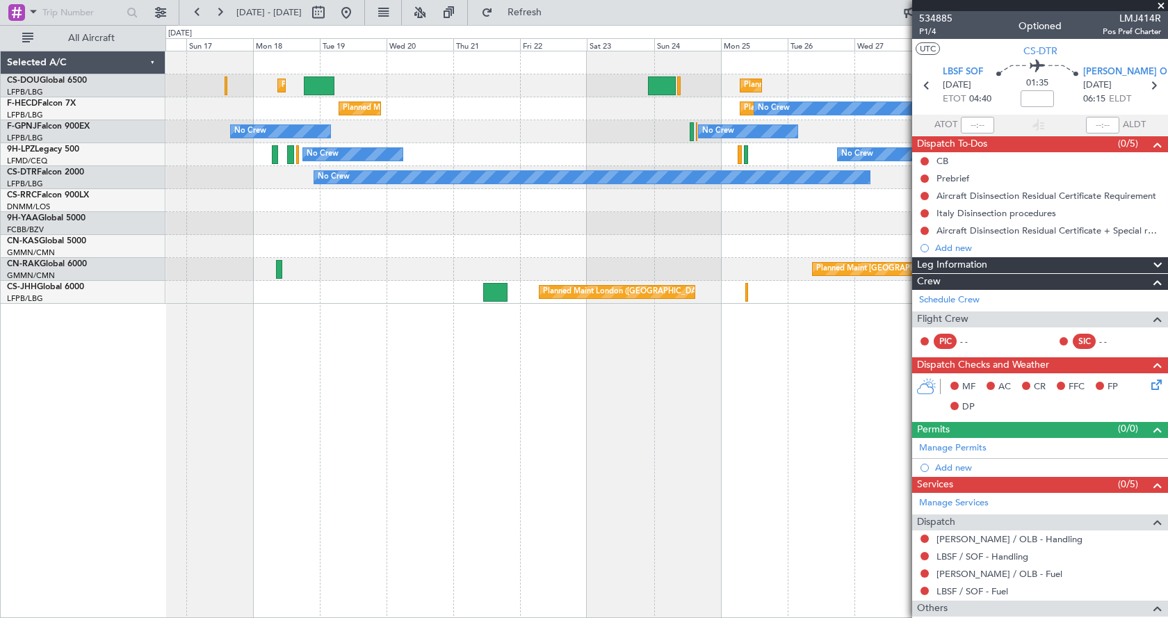
click at [715, 353] on div "Planned Maint Paris (Le Bourget) Planned Maint London (Luton) Planned Maint Par…" at bounding box center [666, 334] width 1002 height 567
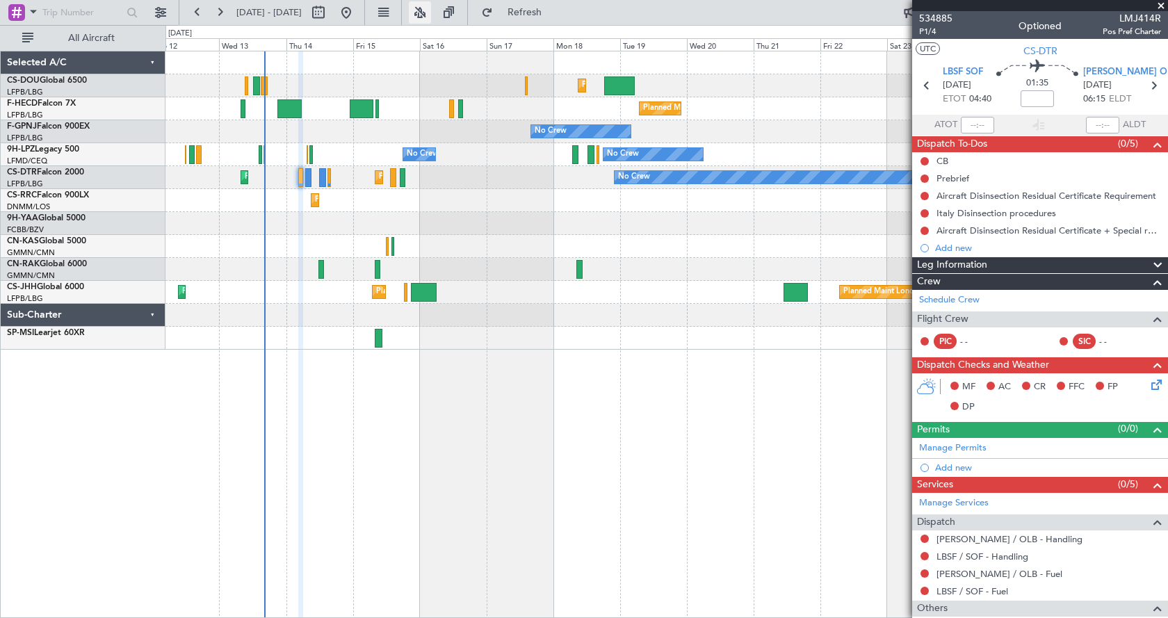
click at [431, 10] on button at bounding box center [420, 12] width 22 height 22
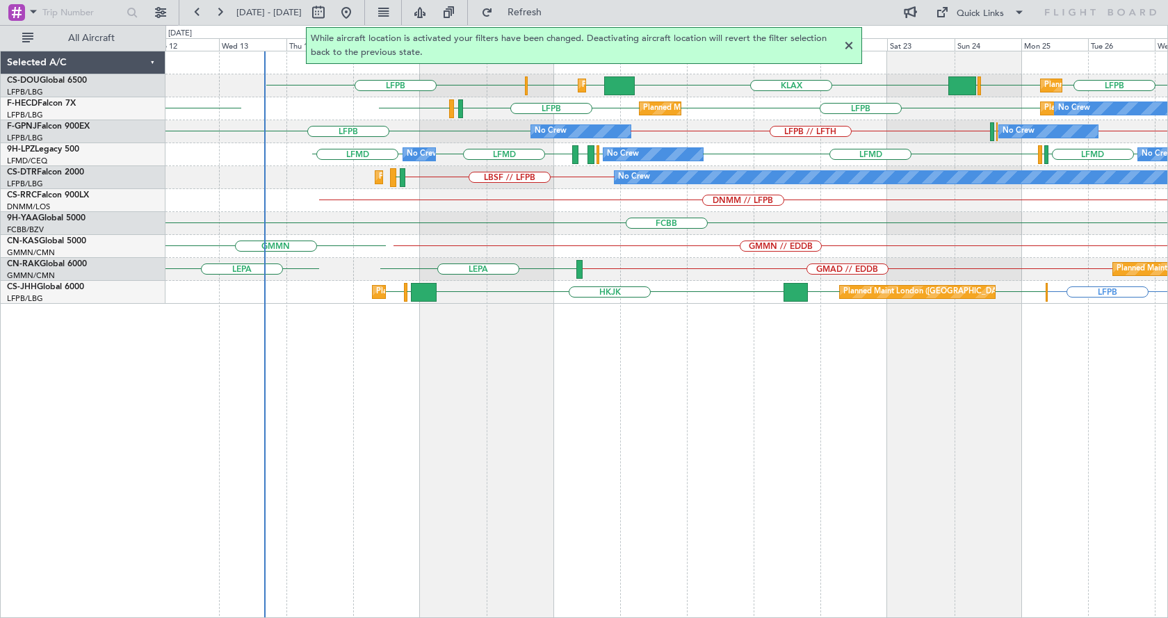
click at [846, 47] on div at bounding box center [848, 46] width 17 height 17
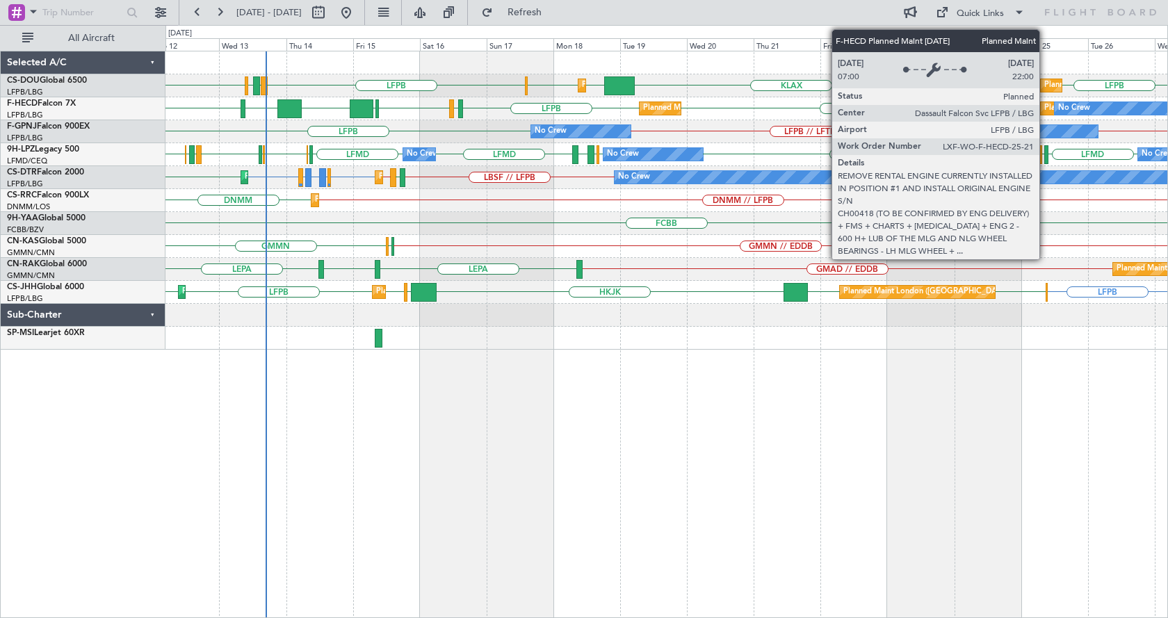
click at [1045, 107] on div "Planned Maint [GEOGRAPHIC_DATA] ([GEOGRAPHIC_DATA])" at bounding box center [1153, 108] width 219 height 21
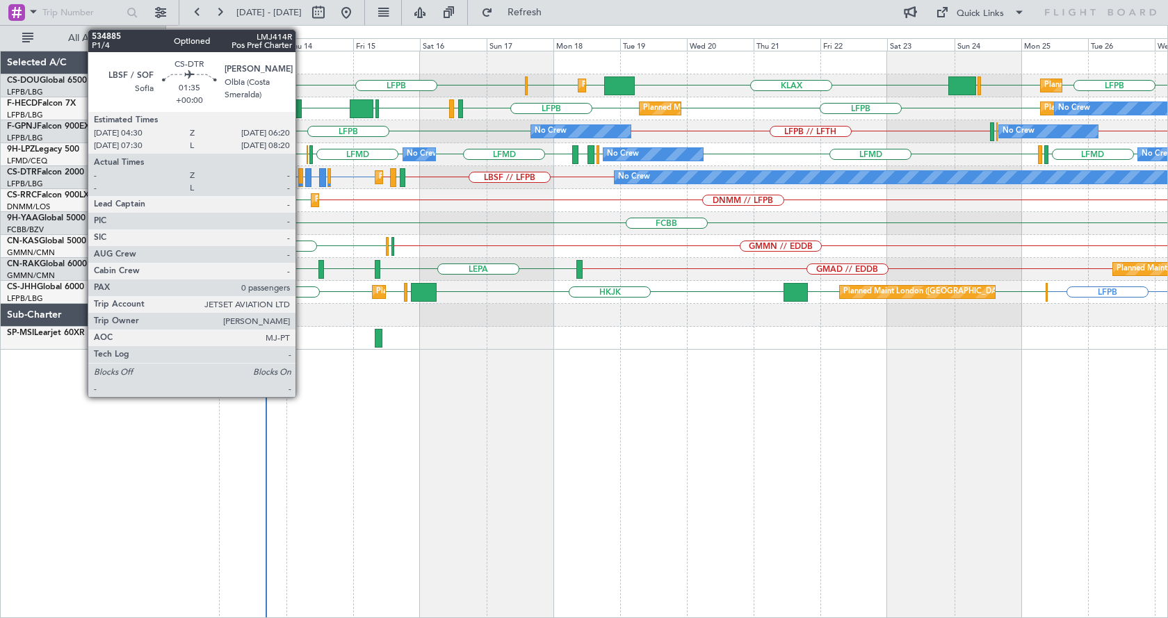
click at [302, 177] on div at bounding box center [301, 177] width 6 height 19
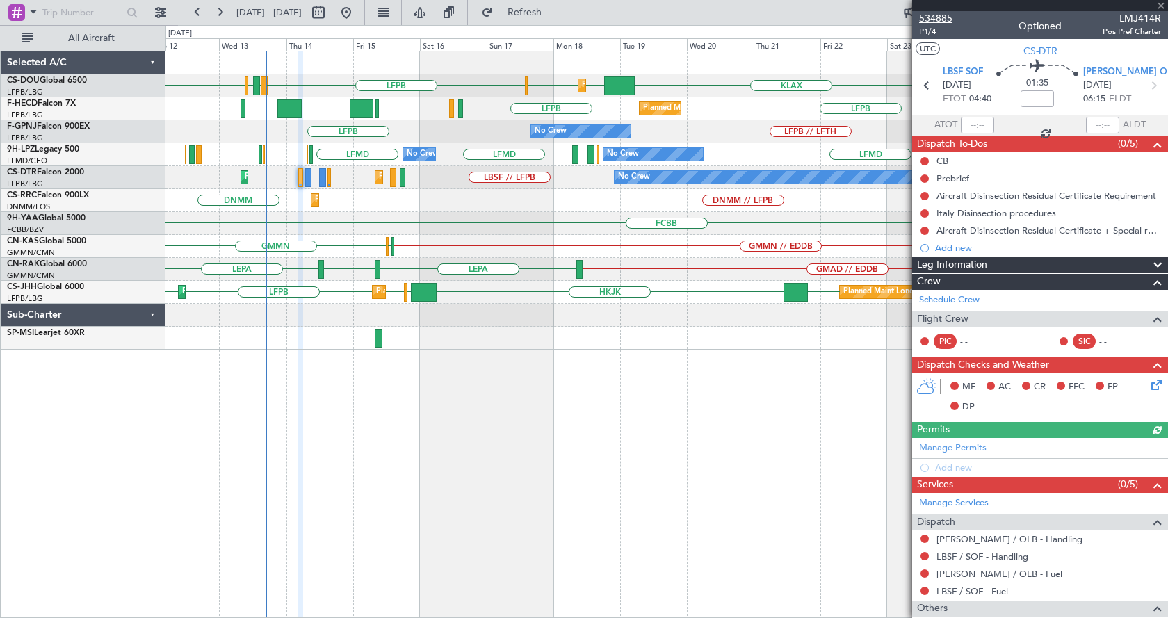
click at [933, 15] on span "534885" at bounding box center [935, 18] width 33 height 15
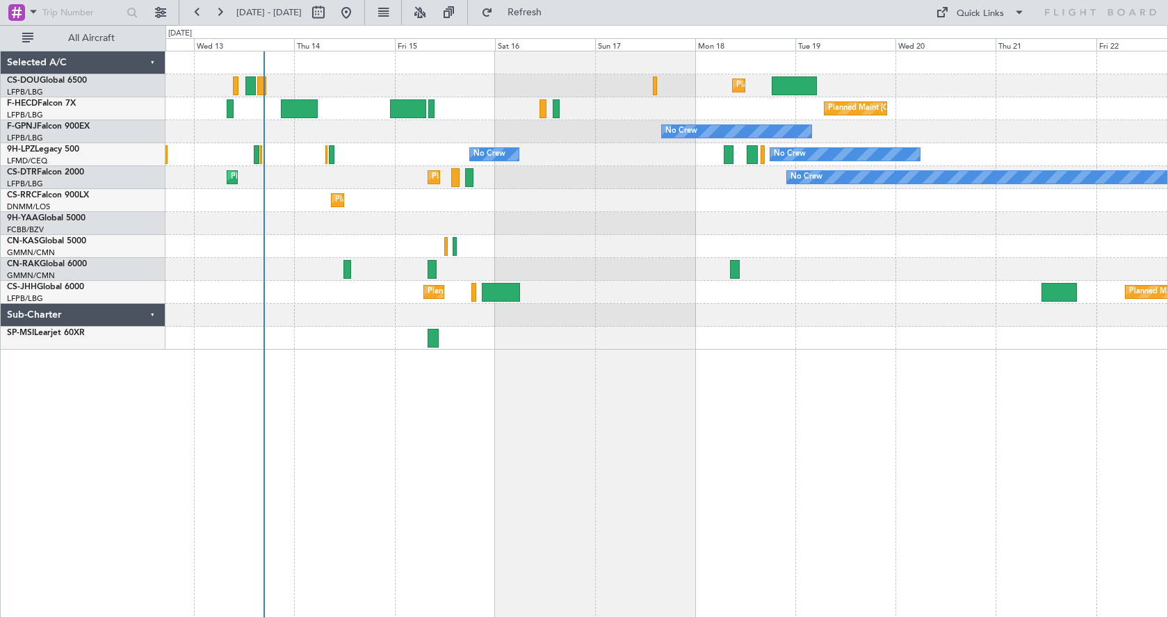
click at [539, 464] on div "Planned Maint [GEOGRAPHIC_DATA] ([GEOGRAPHIC_DATA]) Planned Maint [GEOGRAPHIC_D…" at bounding box center [666, 334] width 1002 height 567
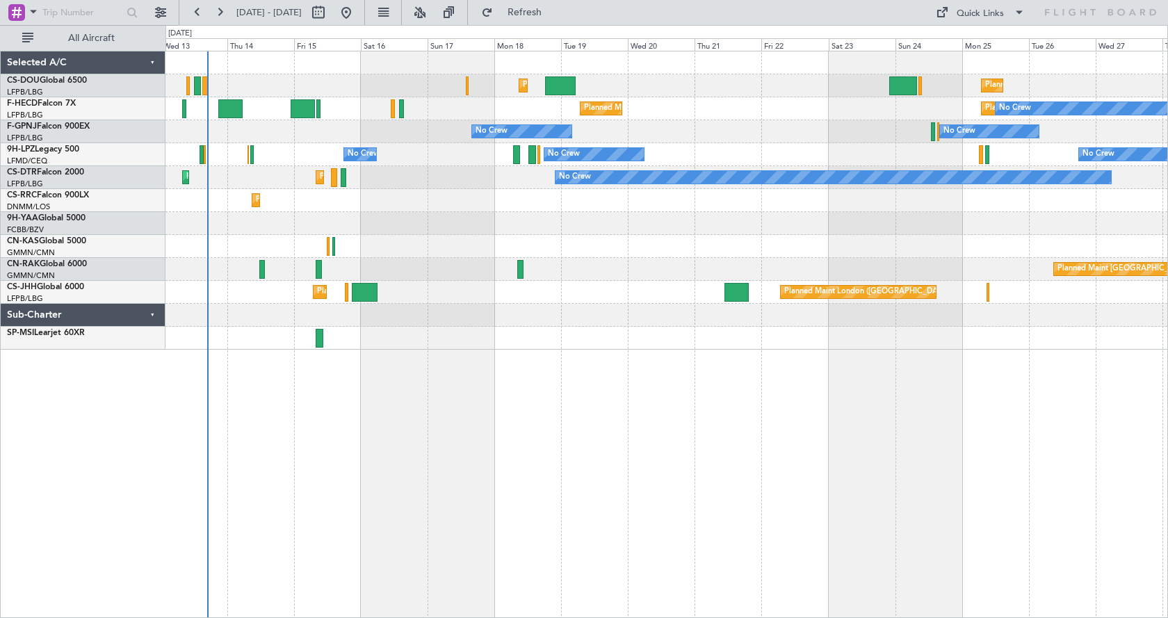
click at [801, 411] on div "Planned Maint [GEOGRAPHIC_DATA] ([GEOGRAPHIC_DATA]) Planned Maint [GEOGRAPHIC_D…" at bounding box center [666, 334] width 1002 height 567
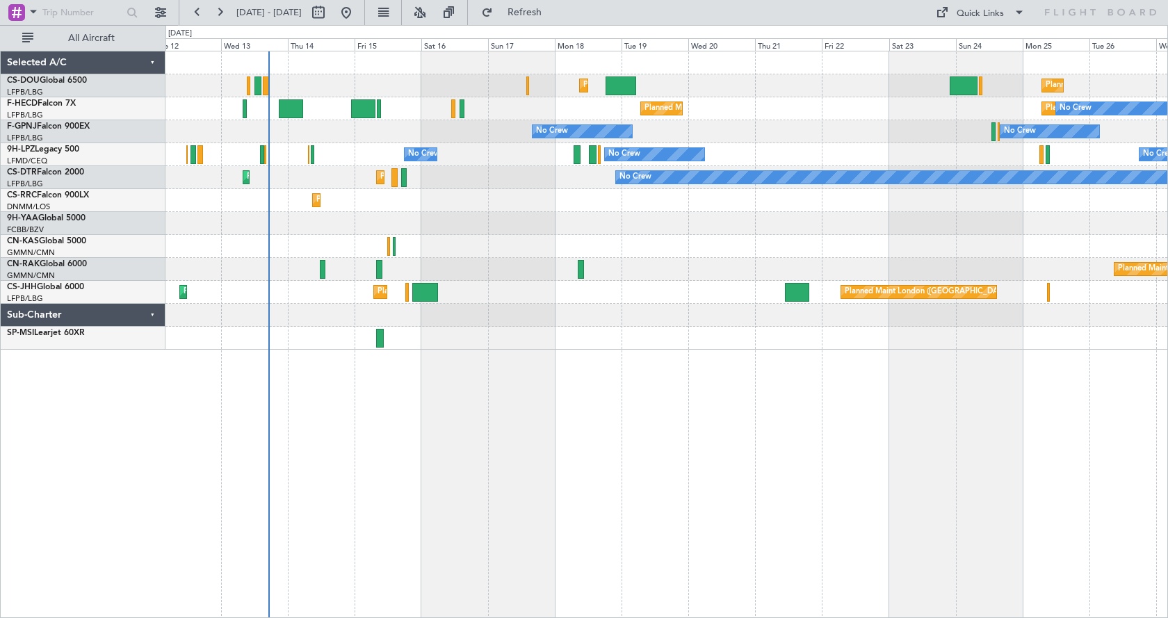
click at [425, 402] on div "Planned Maint [GEOGRAPHIC_DATA] ([GEOGRAPHIC_DATA]) Planned Maint [GEOGRAPHIC_D…" at bounding box center [666, 334] width 1002 height 567
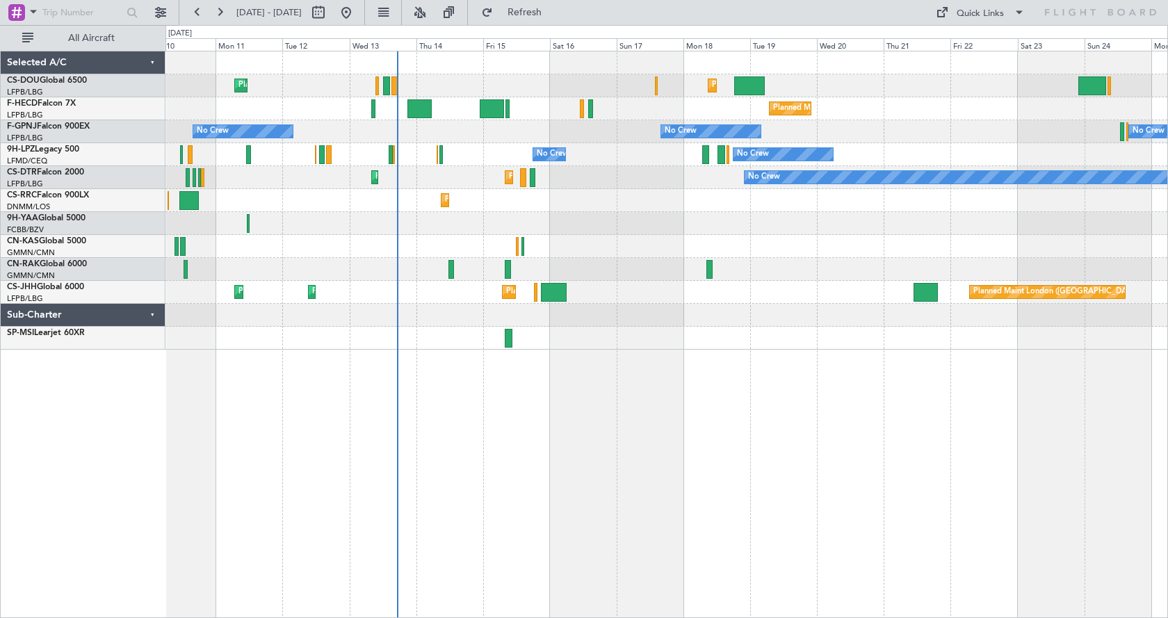
click at [587, 395] on div "Planned Maint [GEOGRAPHIC_DATA] ([GEOGRAPHIC_DATA]) Planned Maint [GEOGRAPHIC_D…" at bounding box center [666, 334] width 1002 height 567
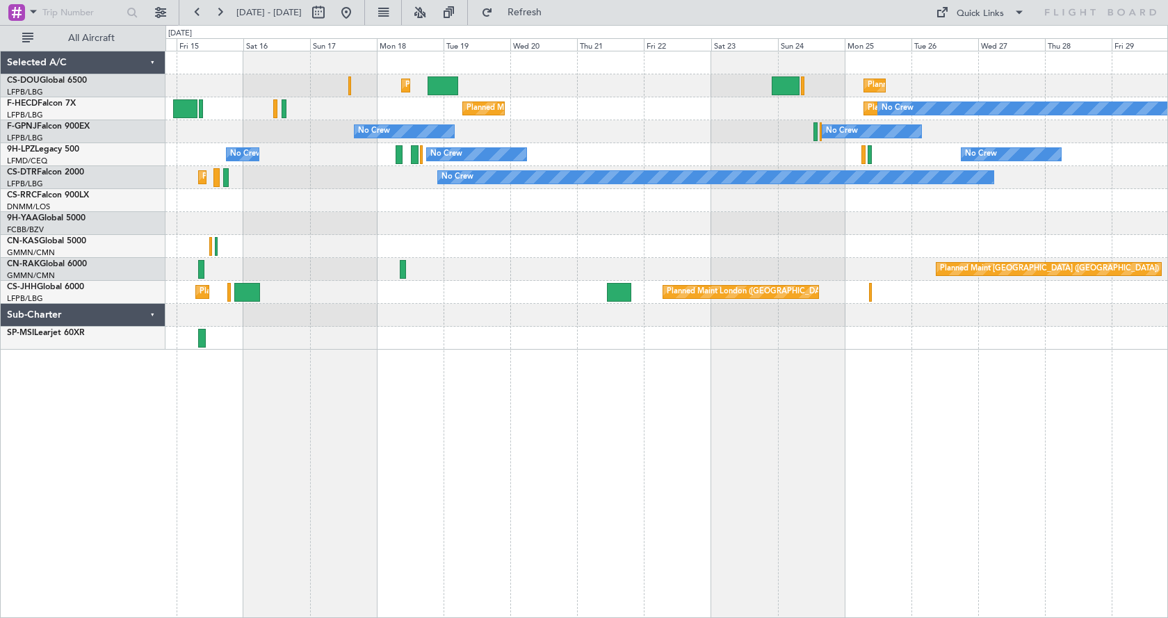
click at [251, 422] on div "Planned Maint [GEOGRAPHIC_DATA] ([GEOGRAPHIC_DATA]) Planned Maint [GEOGRAPHIC_D…" at bounding box center [666, 334] width 1002 height 567
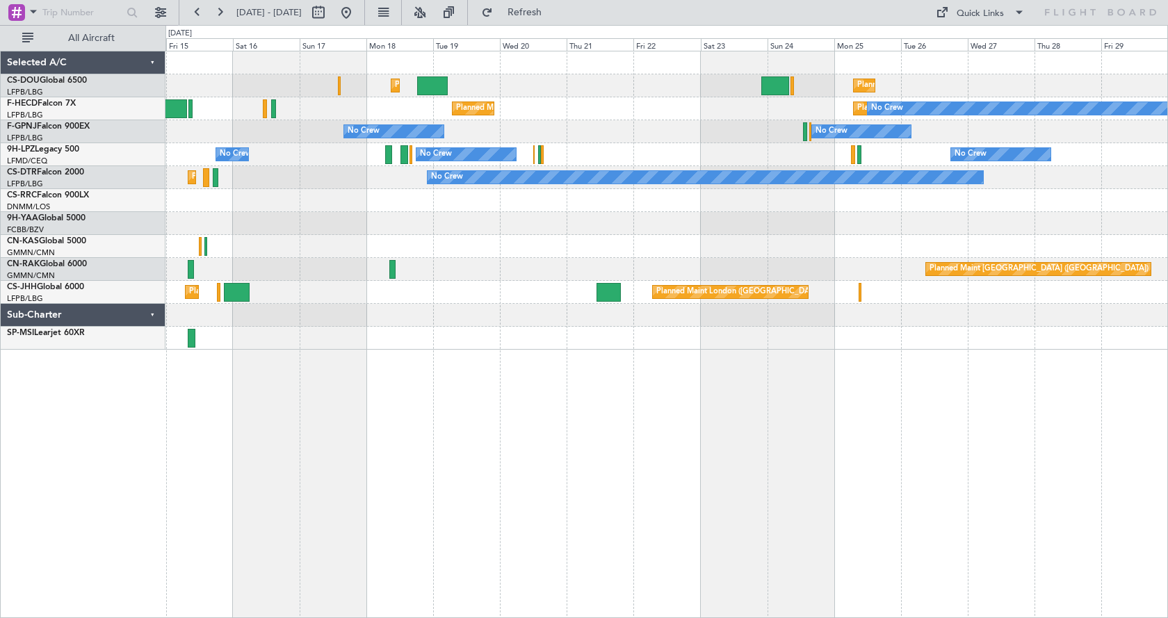
click at [516, 499] on div "Planned Maint [GEOGRAPHIC_DATA] ([GEOGRAPHIC_DATA]) Planned Maint [GEOGRAPHIC_D…" at bounding box center [666, 334] width 1002 height 567
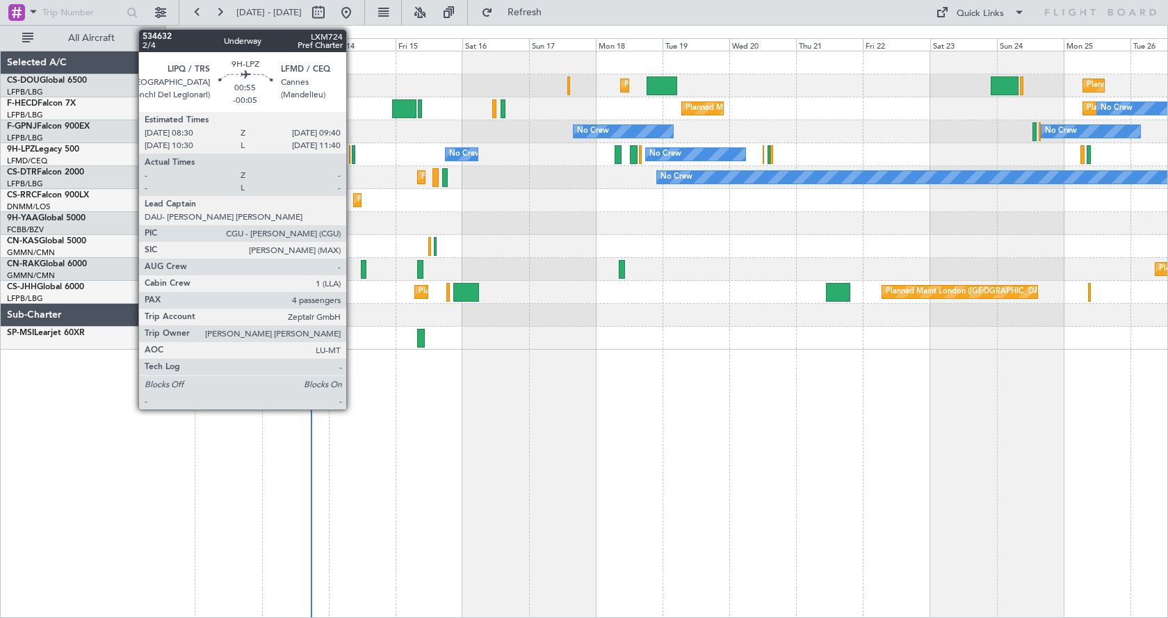
click at [352, 153] on div at bounding box center [353, 154] width 3 height 19
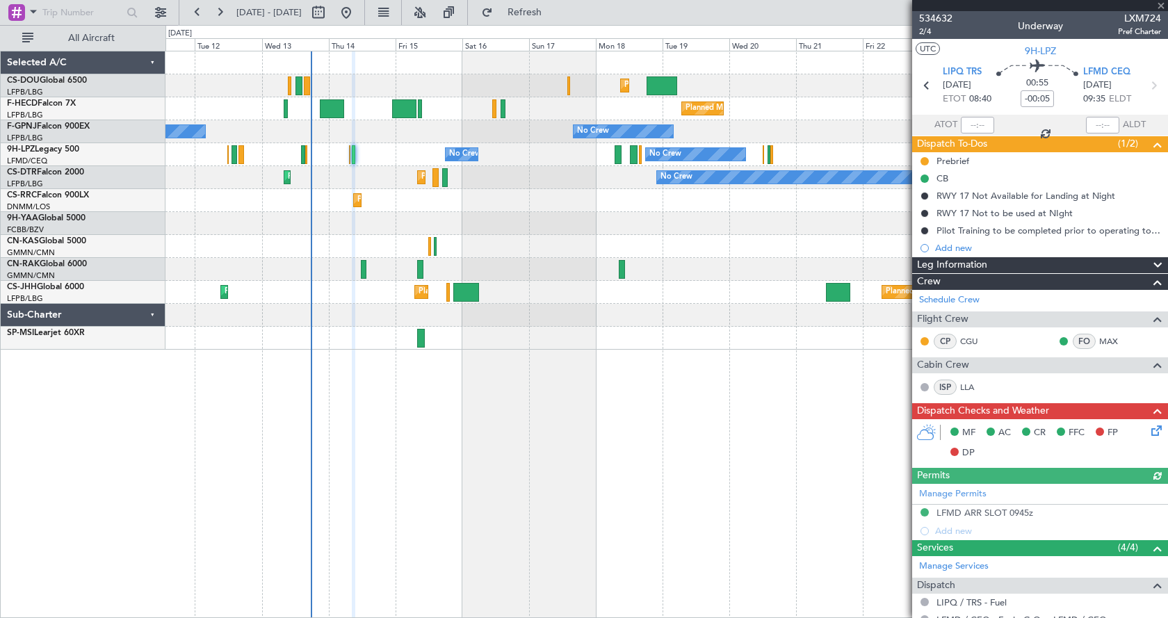
scroll to position [261, 0]
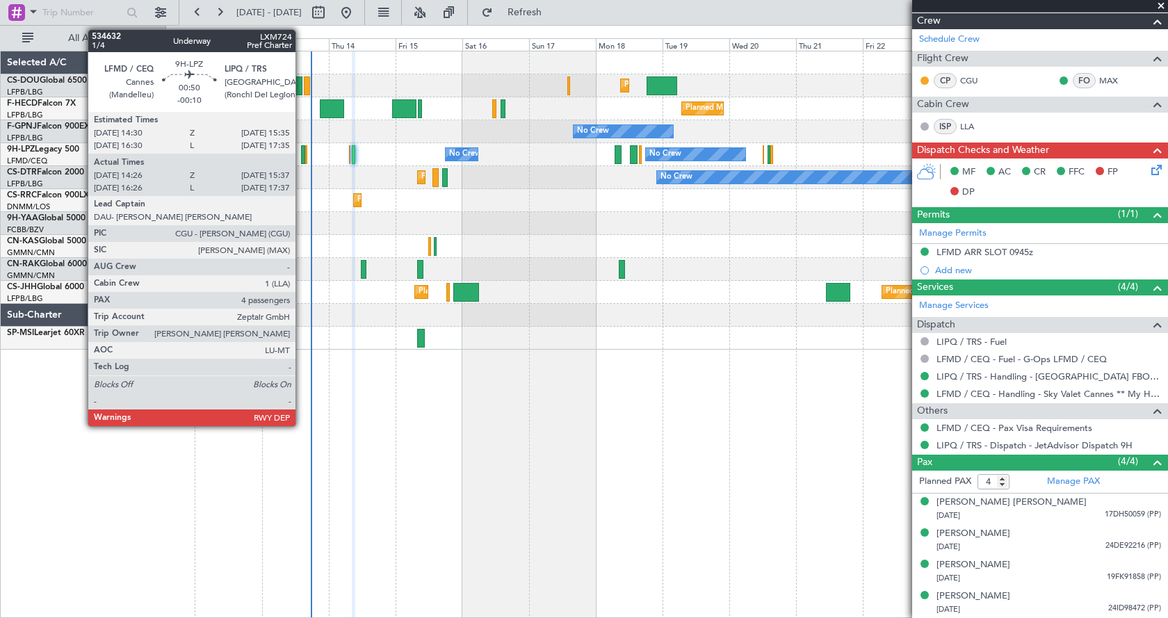
click at [302, 154] on div at bounding box center [302, 154] width 3 height 19
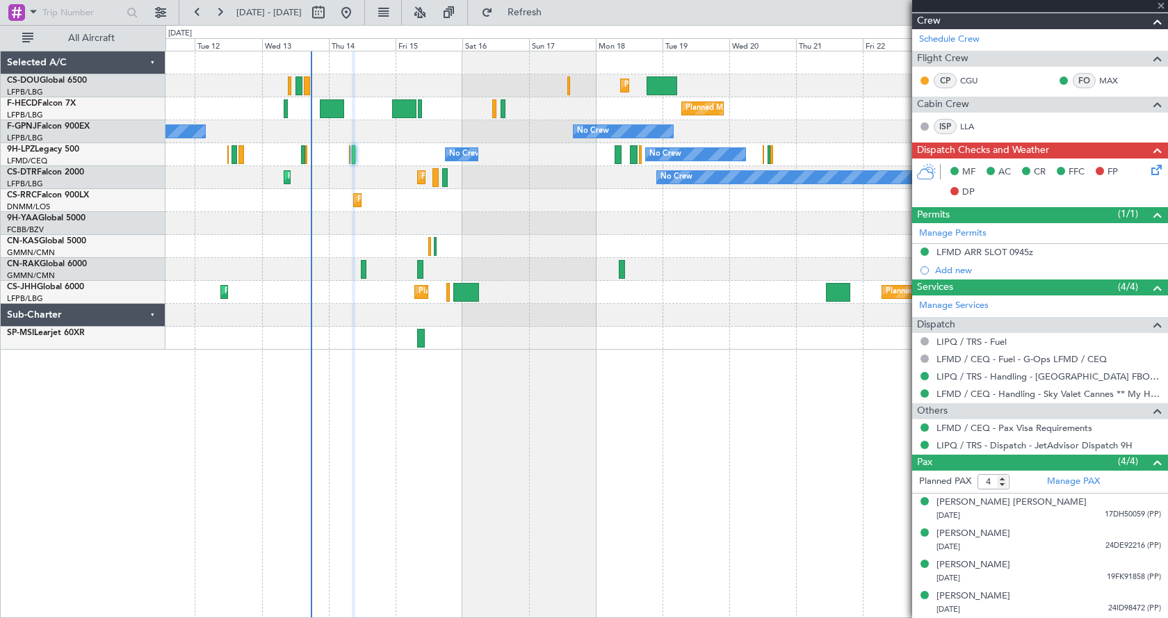
type input "-00:10"
type input "14:36"
type input "15:32"
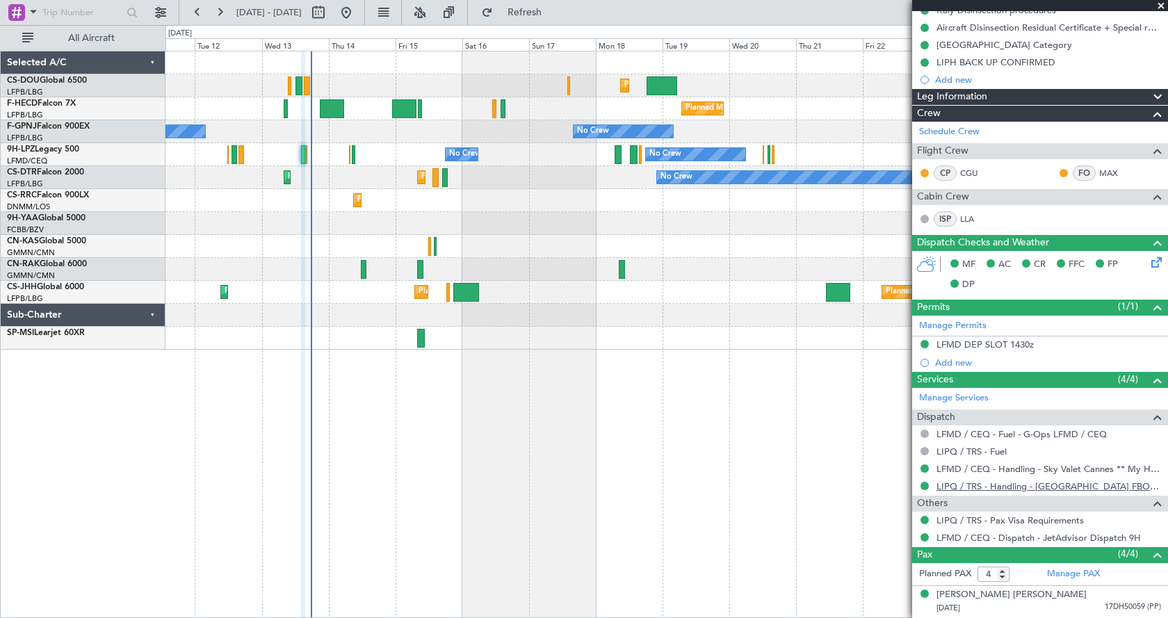
scroll to position [295, 0]
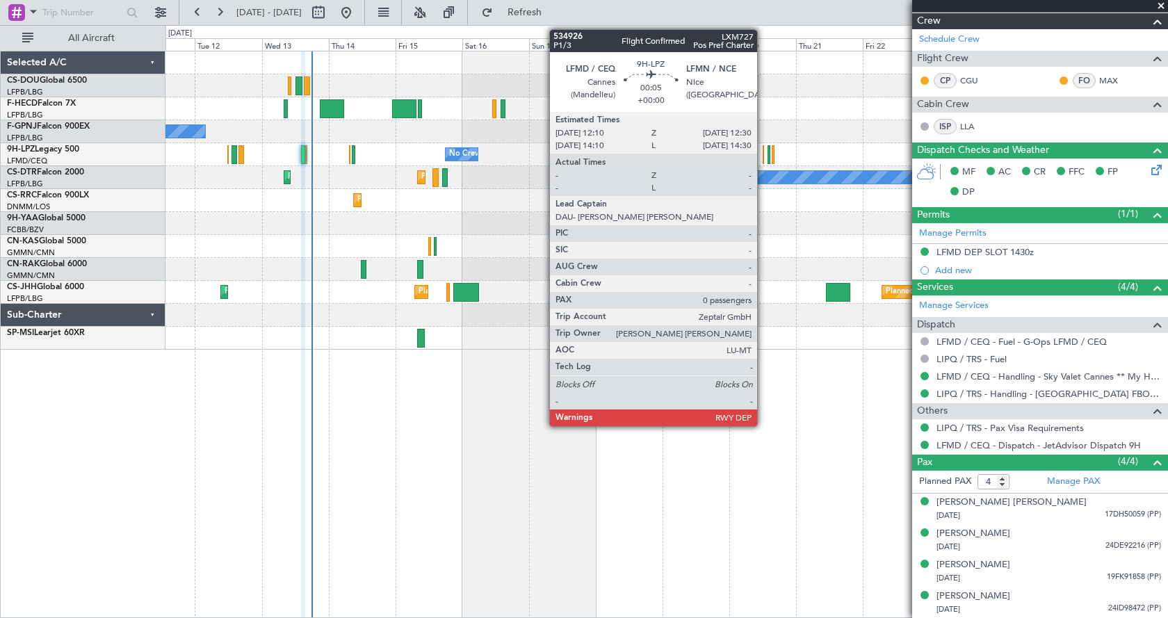
click at [763, 152] on div at bounding box center [762, 154] width 1 height 19
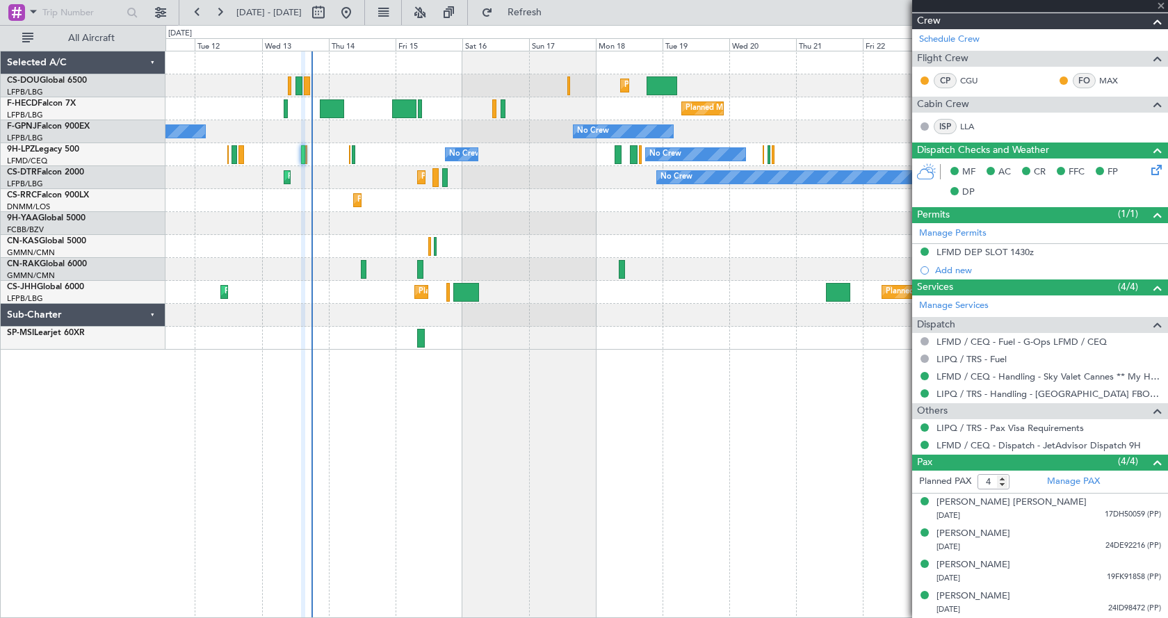
type input "0"
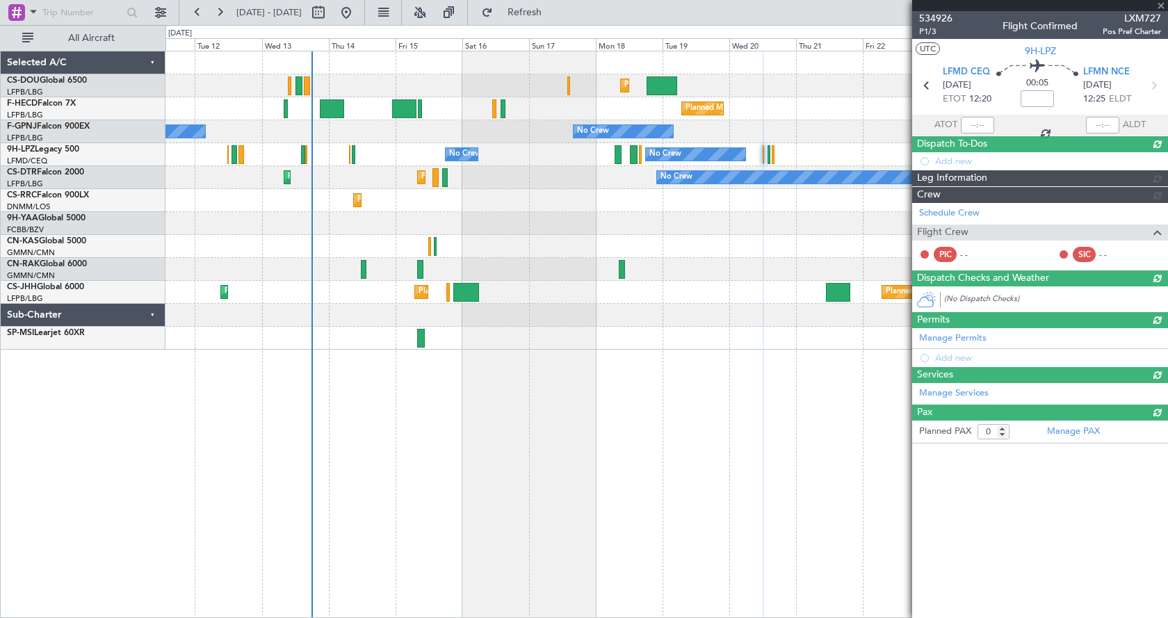
scroll to position [0, 0]
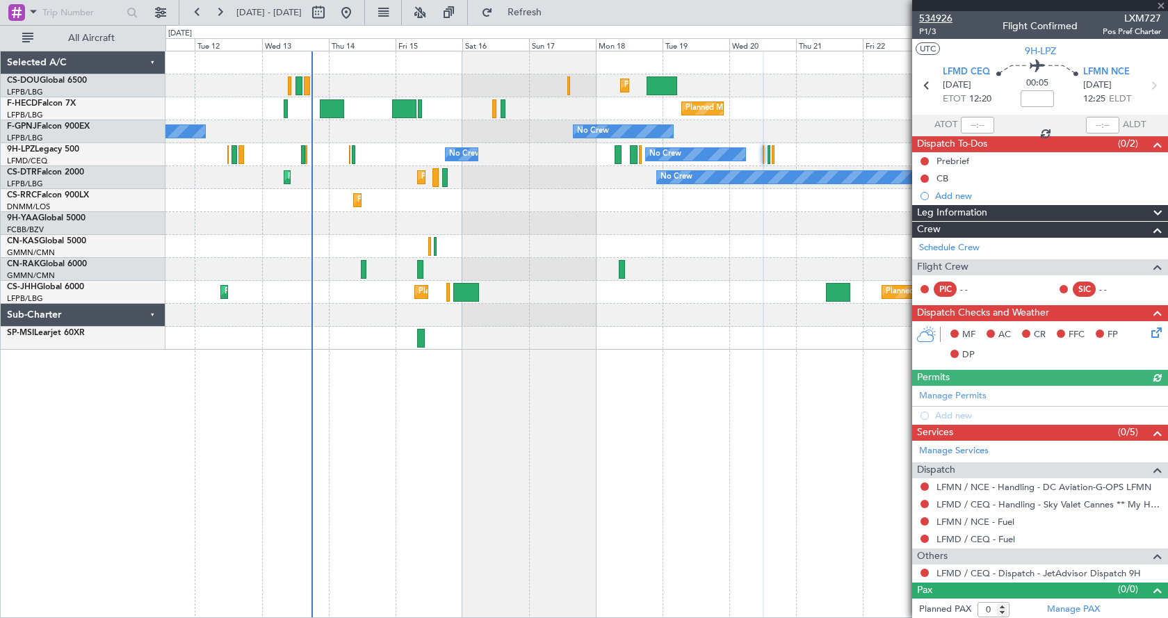
click at [922, 22] on span "534926" at bounding box center [935, 18] width 33 height 15
click at [679, 355] on div "Planned Maint [GEOGRAPHIC_DATA] ([GEOGRAPHIC_DATA]) Planned Maint [GEOGRAPHIC_D…" at bounding box center [666, 334] width 1002 height 567
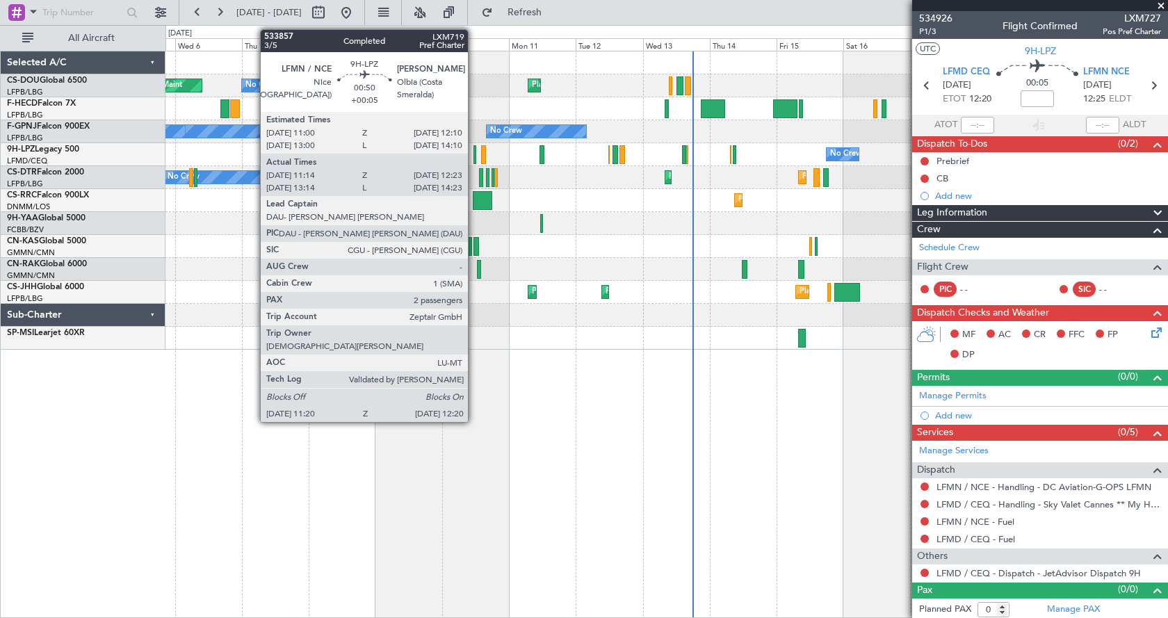
click at [474, 152] on div at bounding box center [474, 154] width 3 height 19
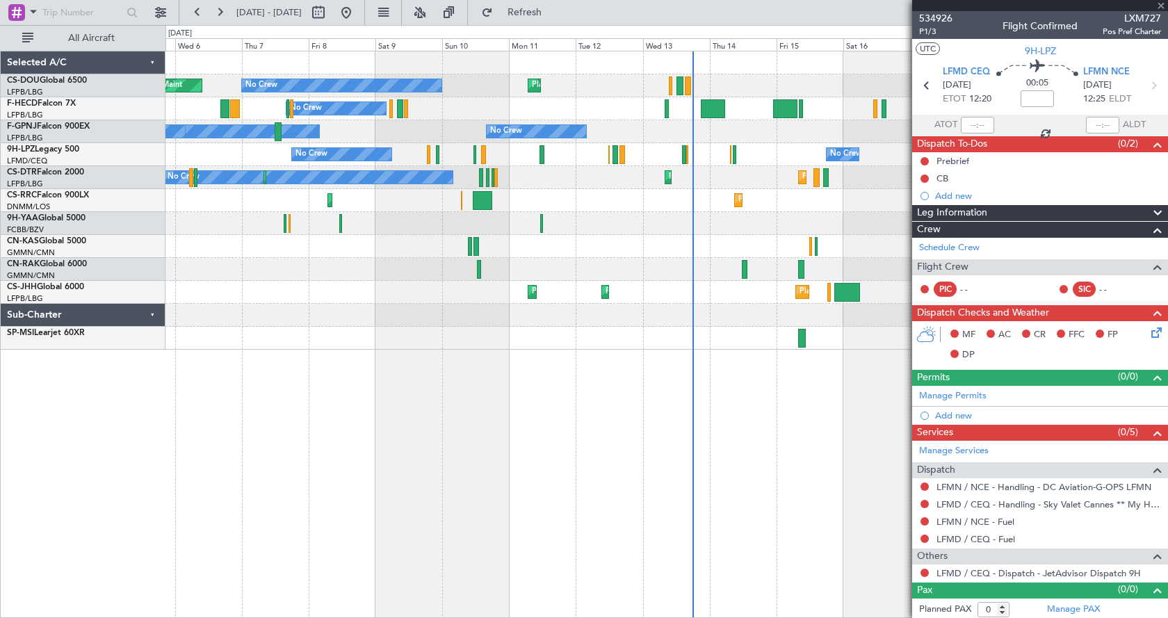
type input "+00:05"
type input "11:29"
type input "12:18"
type input "2"
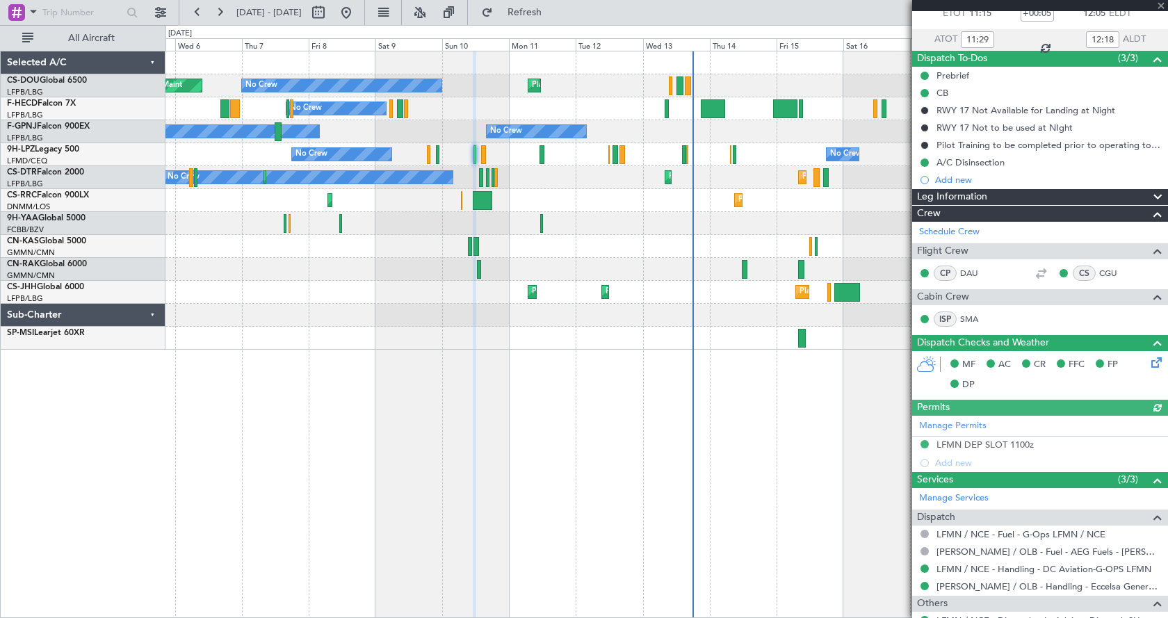
scroll to position [198, 0]
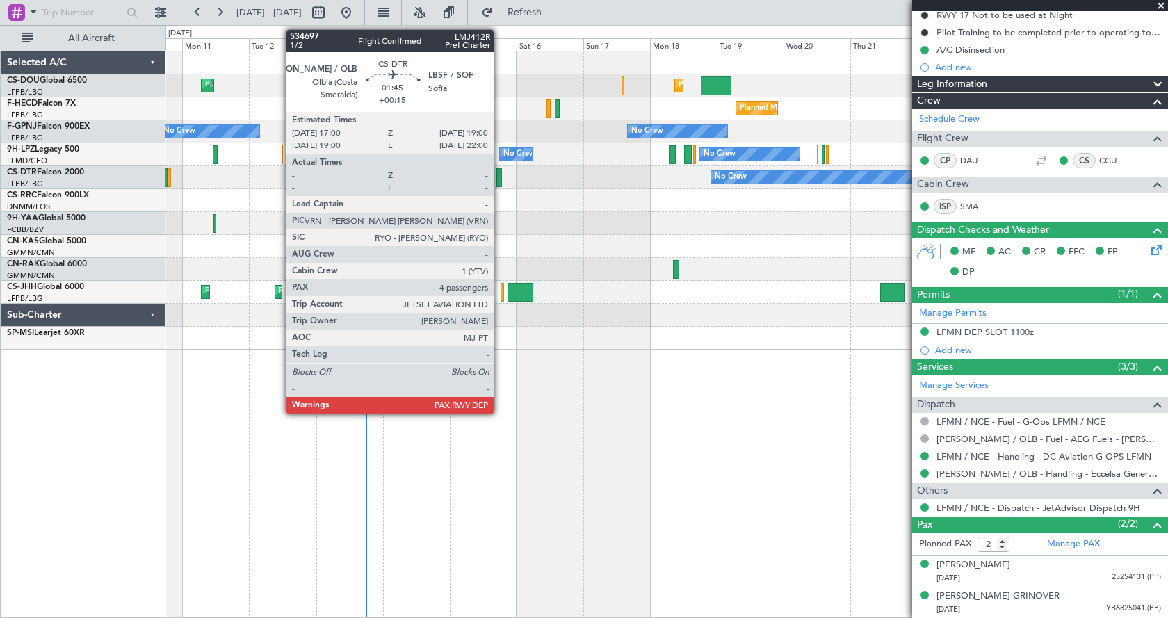
click at [500, 183] on div at bounding box center [499, 177] width 6 height 19
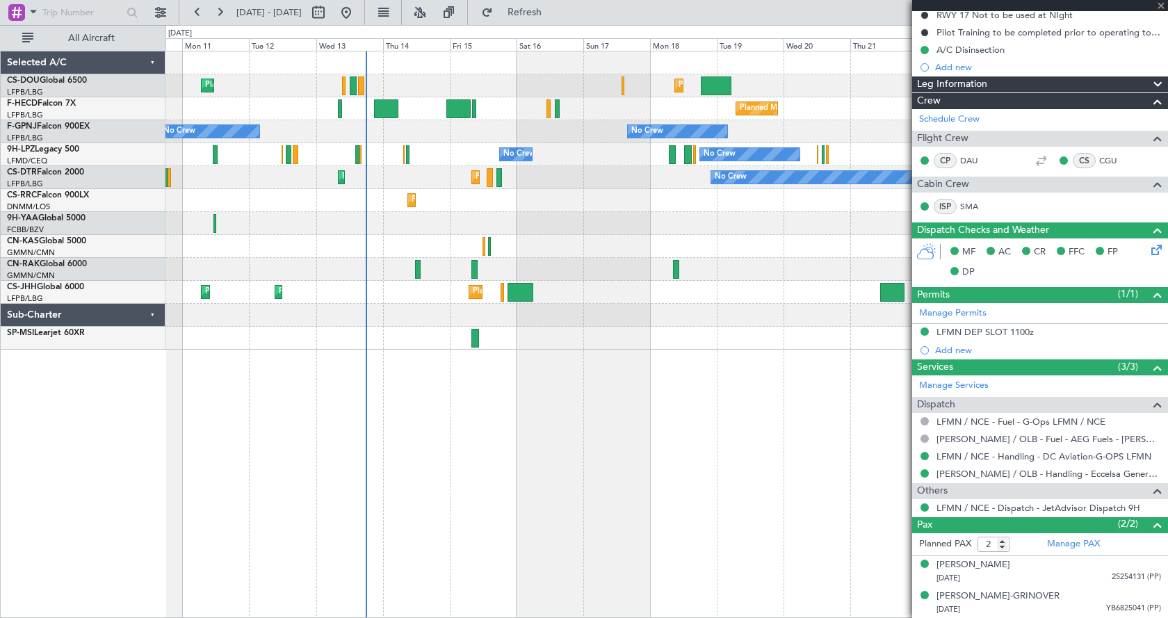
type input "+00:15"
type input "4"
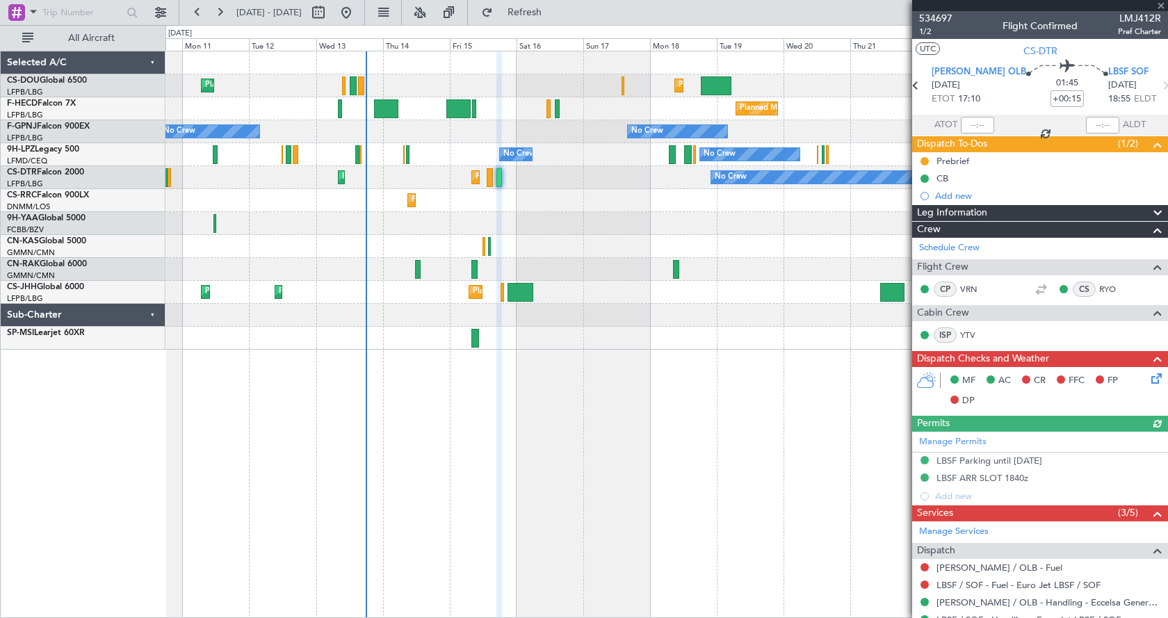
scroll to position [208, 0]
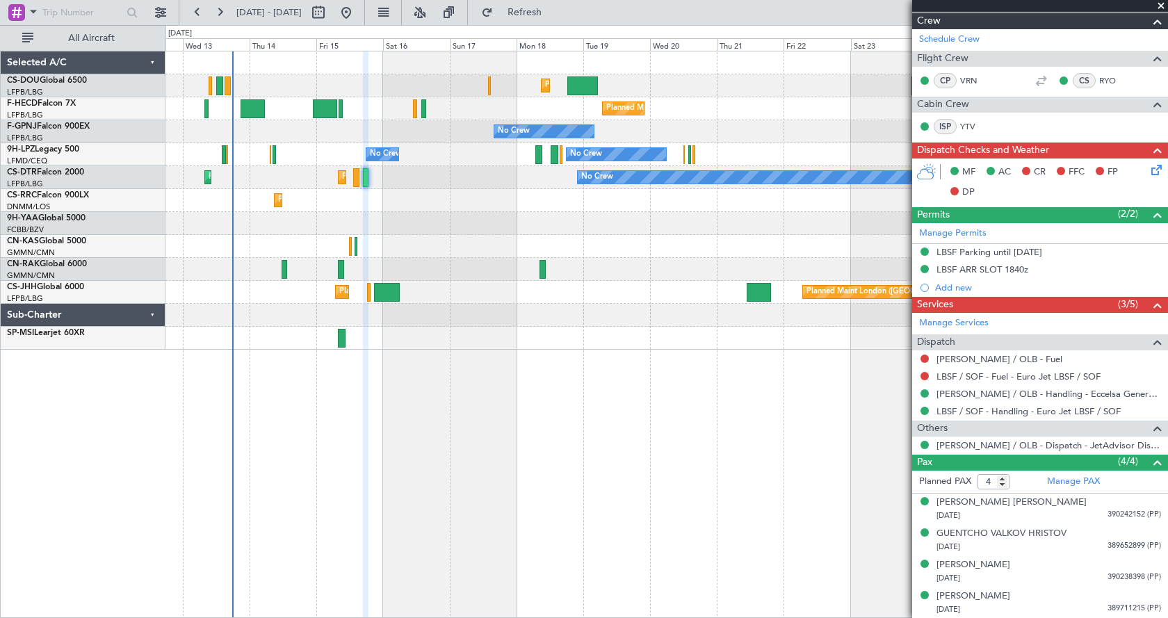
click at [482, 451] on div "Planned Maint London (Luton) Planned Maint Paris (Le Bourget) Planned Maint Par…" at bounding box center [666, 334] width 1002 height 567
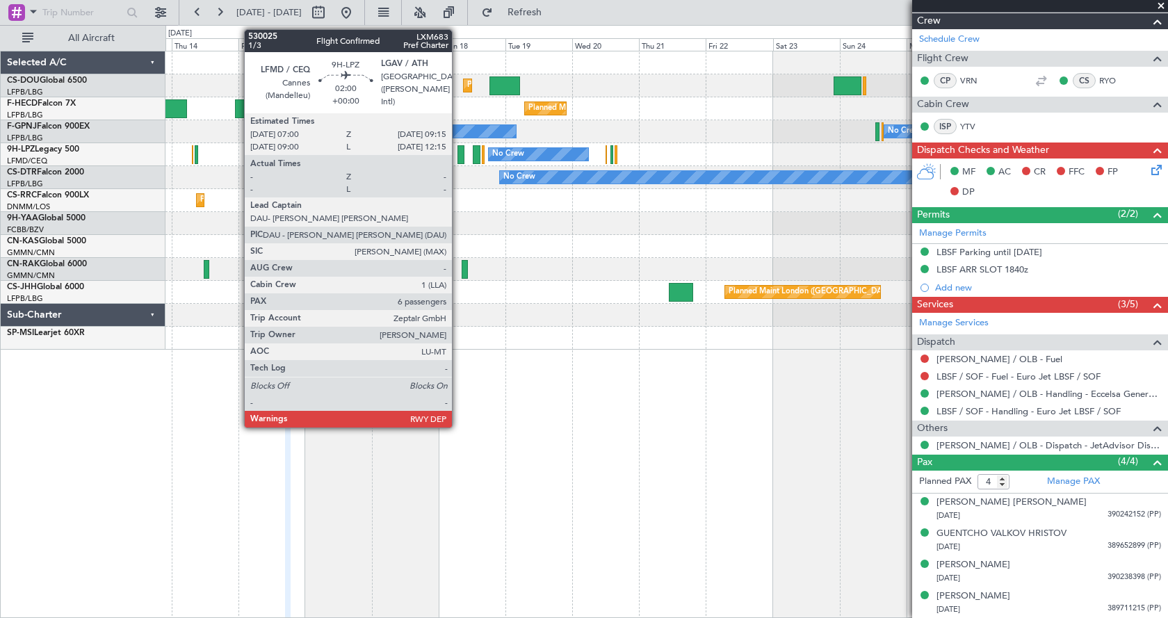
click at [458, 151] on div at bounding box center [460, 154] width 7 height 19
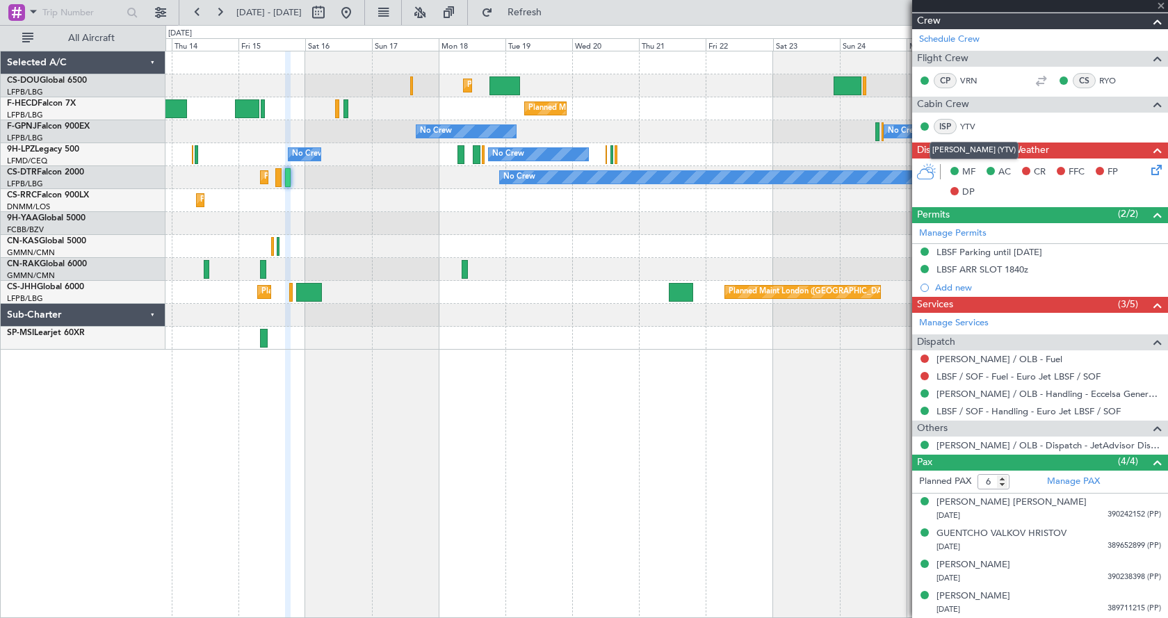
scroll to position [0, 0]
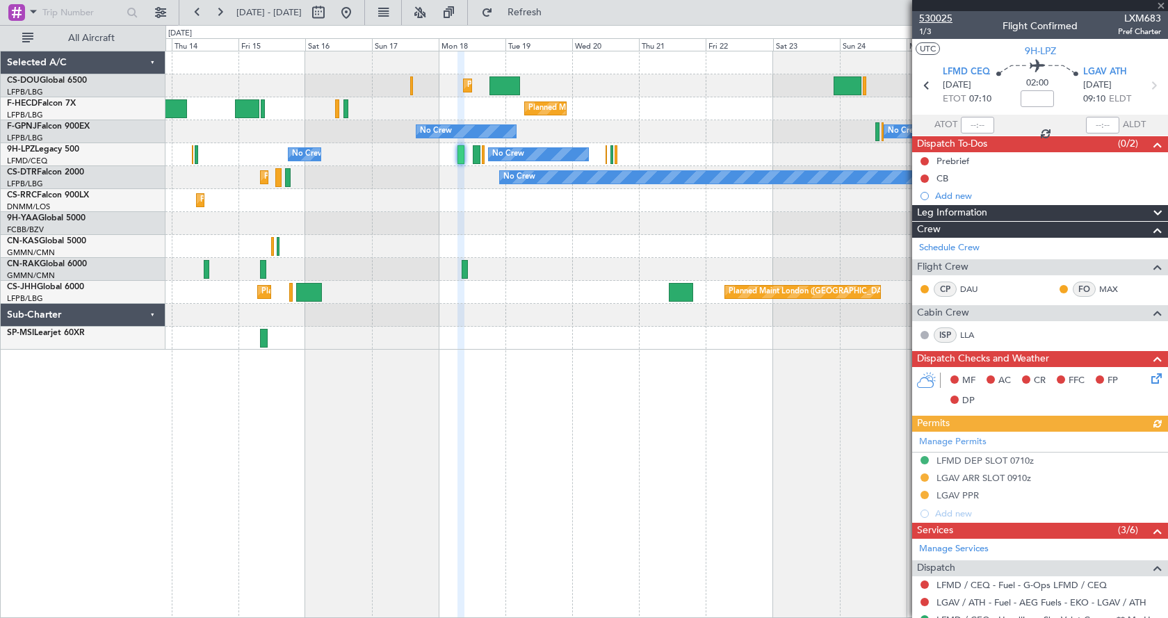
click at [928, 17] on span "530025" at bounding box center [935, 18] width 33 height 15
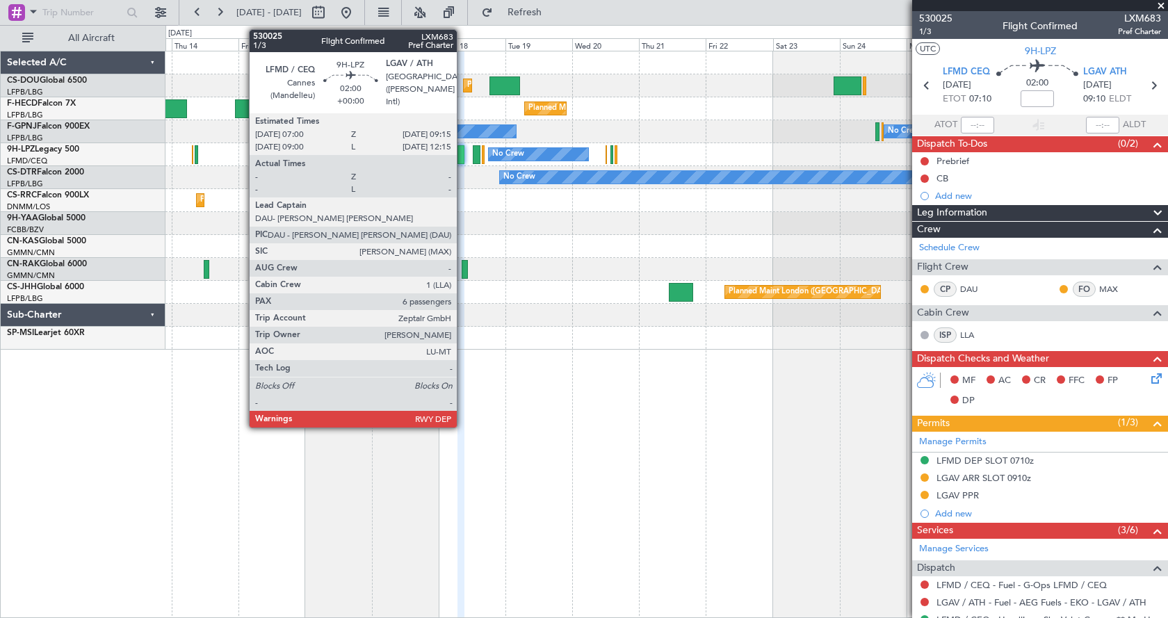
click at [463, 151] on div at bounding box center [460, 154] width 7 height 19
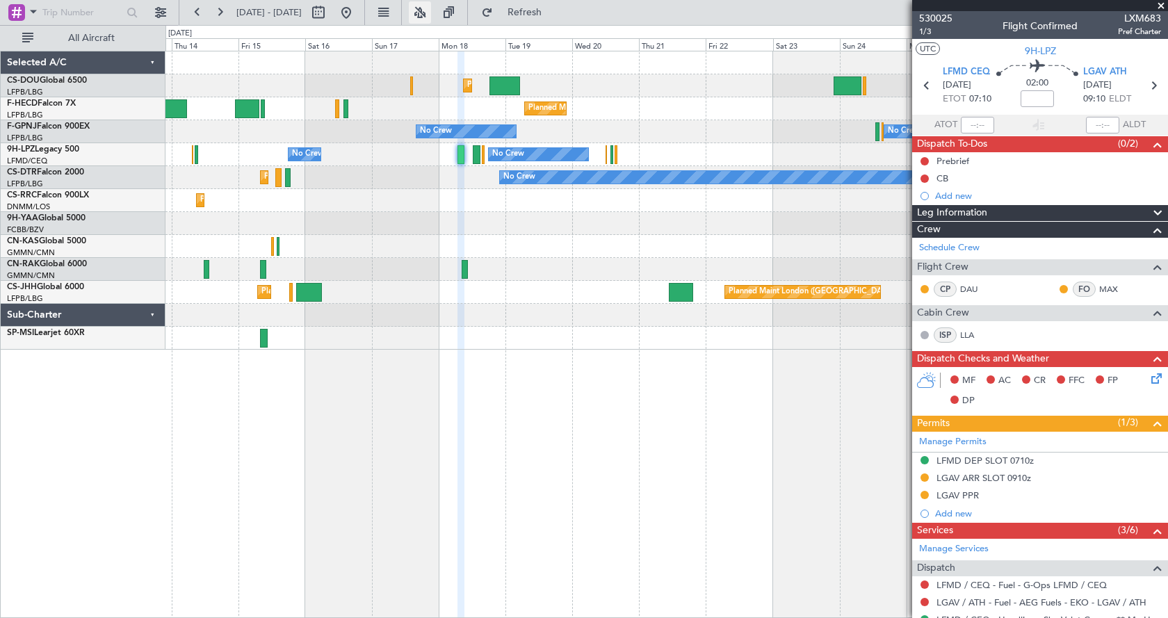
click at [431, 6] on button at bounding box center [420, 12] width 22 height 22
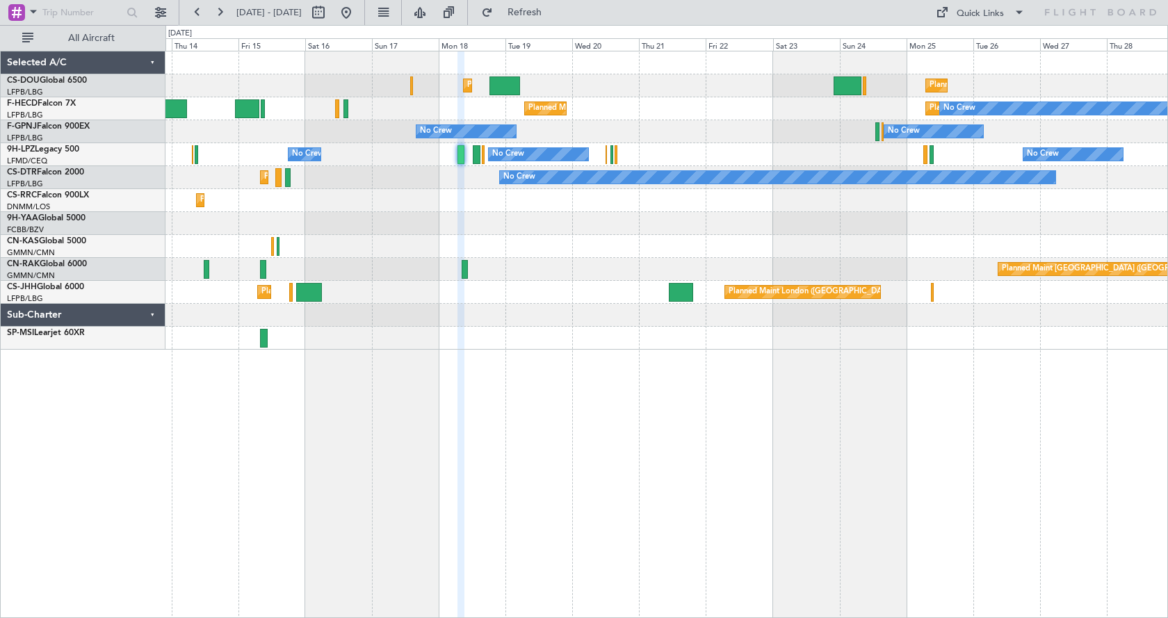
type input "0"
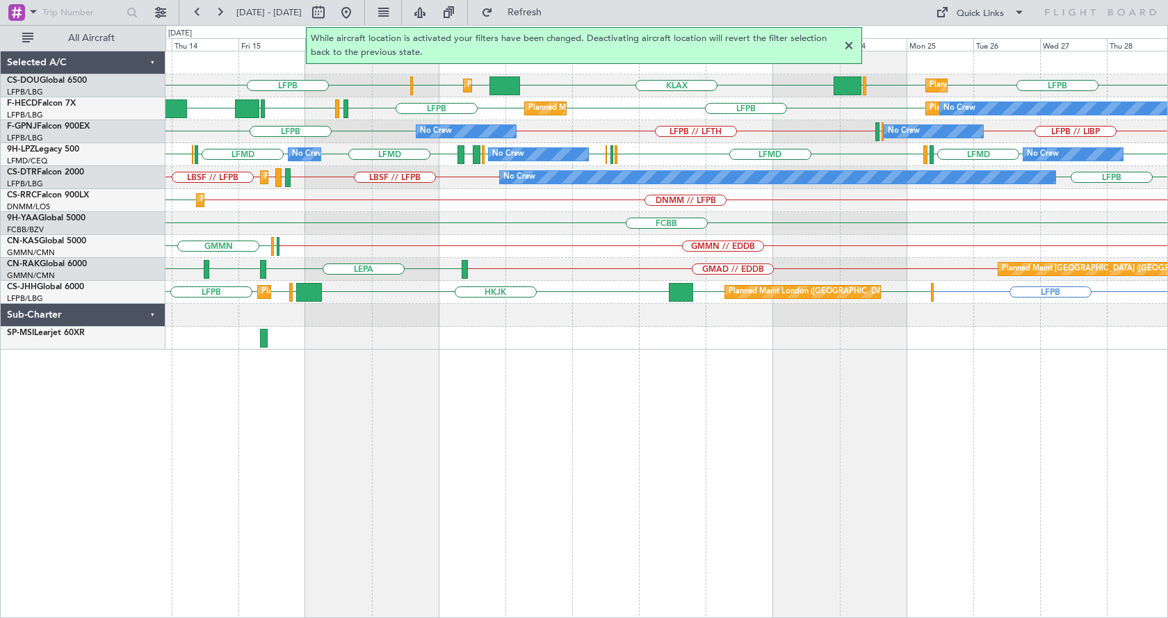
click at [847, 45] on div at bounding box center [848, 46] width 17 height 17
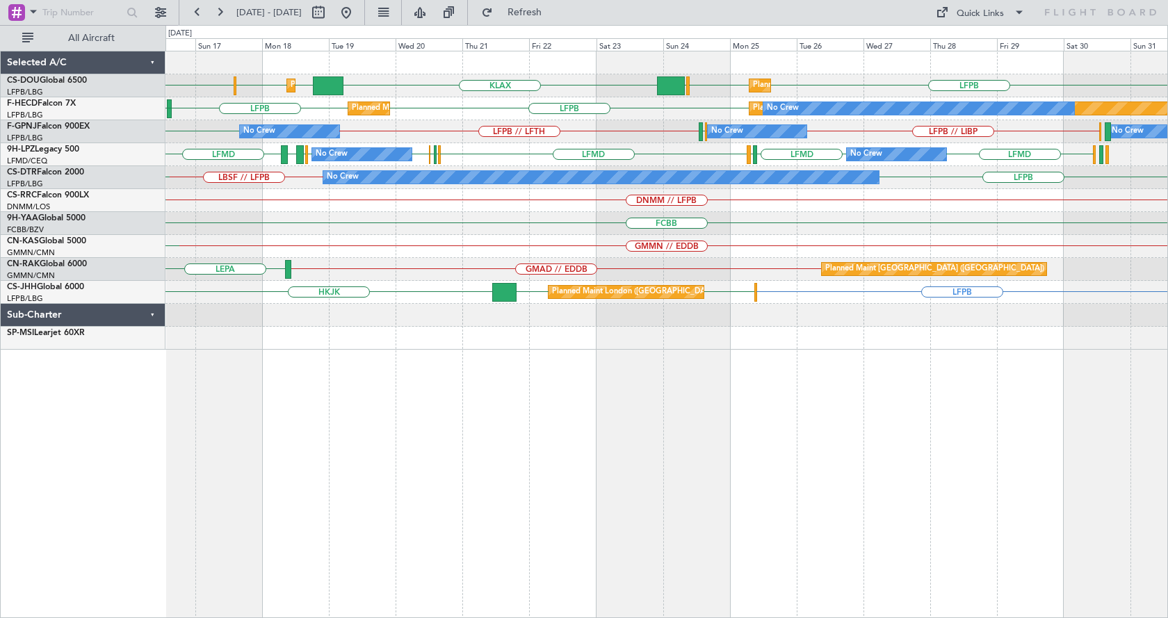
click at [821, 468] on div "LFPB KLAX EGGW EGGW LFPB LFPB EGGW Planned Maint Paris (Le Bourget) Planned Mai…" at bounding box center [666, 334] width 1002 height 567
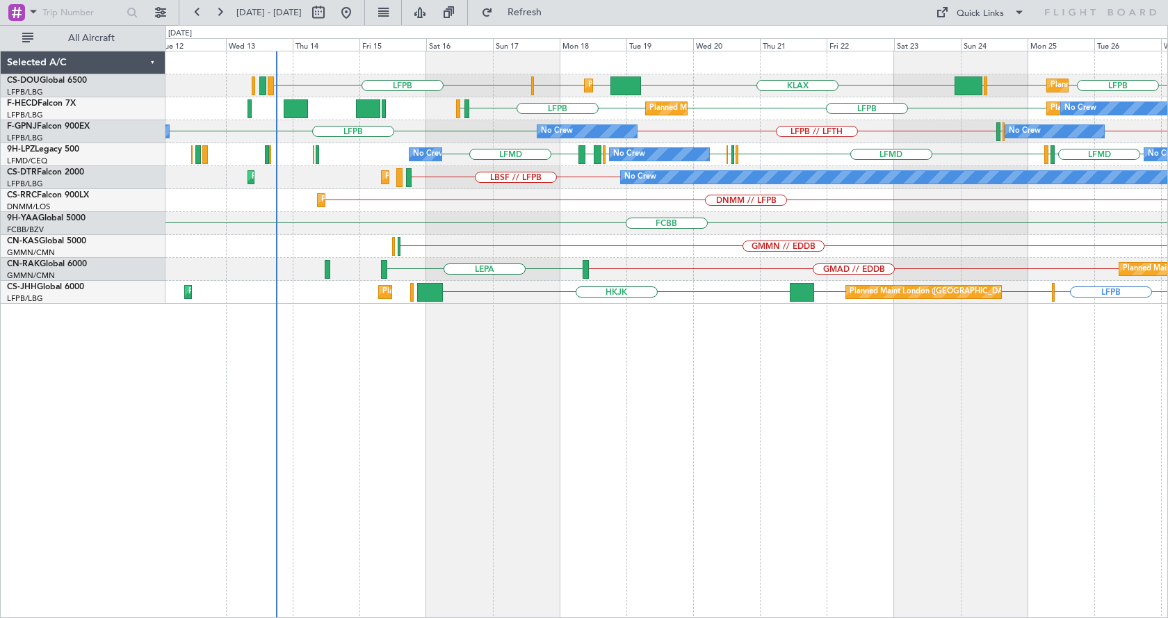
click at [712, 431] on div "LFPB KLAX EGGW EGGW LFPB LFPB EGGW Planned Maint Paris (Le Bourget) Planned Mai…" at bounding box center [666, 334] width 1002 height 567
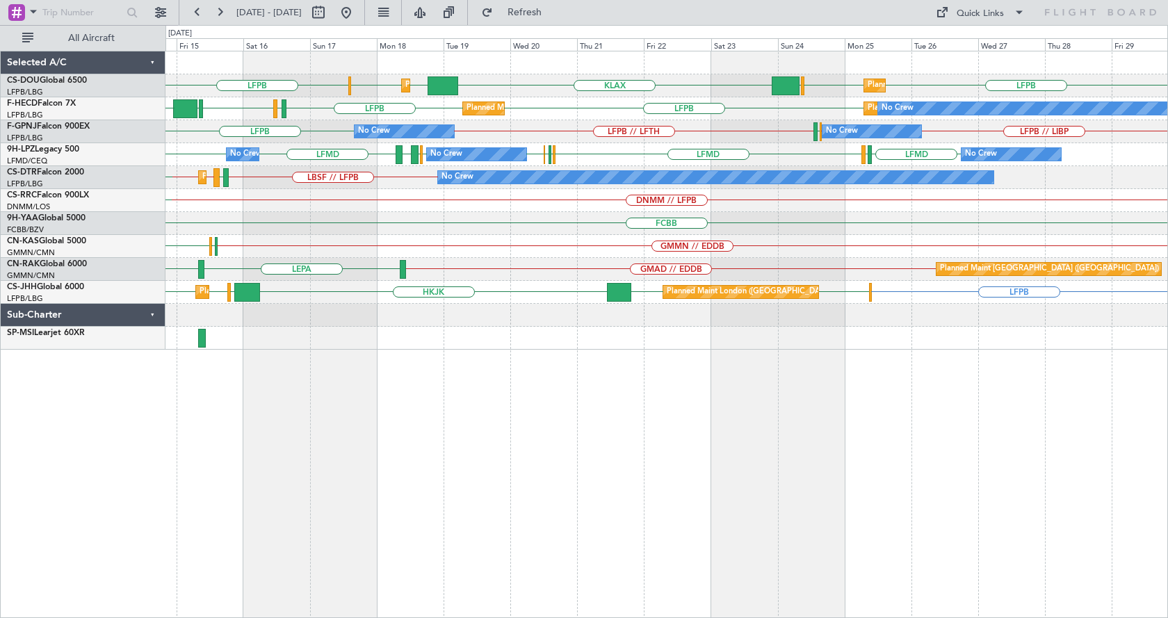
click at [450, 484] on div "LFPB KLAX EGGW EGGW LFPB LFPB EGGW Planned Maint London (Luton) Planned Maint P…" at bounding box center [666, 334] width 1002 height 567
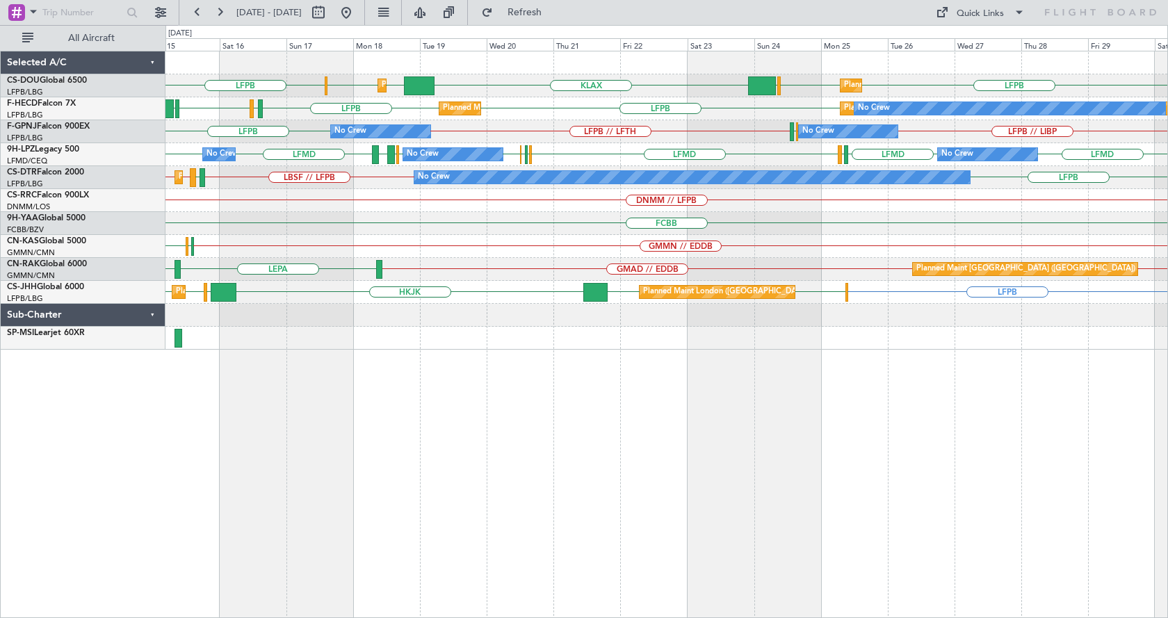
click at [803, 440] on div "Planned Maint London (Luton) Planned Maint Paris (Le Bourget) LFPB KLAX EGGW EG…" at bounding box center [666, 334] width 1002 height 567
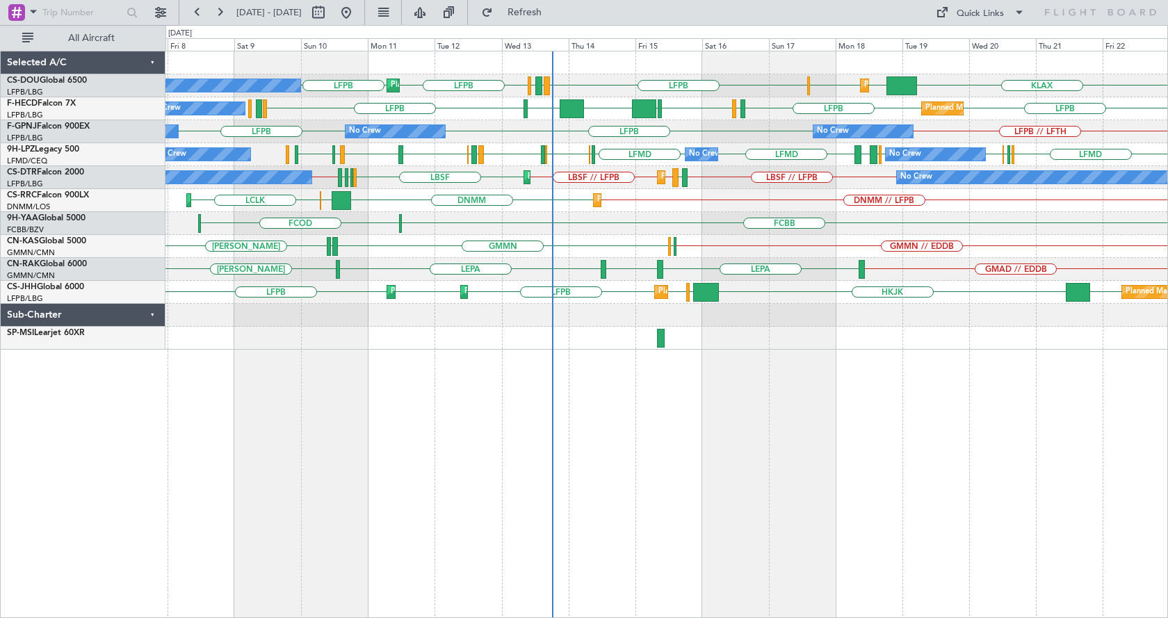
click at [382, 400] on div "LFPB LPFR EGGD LFPB LFPB KLAX EGGW EGGW Planned Maint Paris (Le Bourget) No Cre…" at bounding box center [666, 334] width 1002 height 567
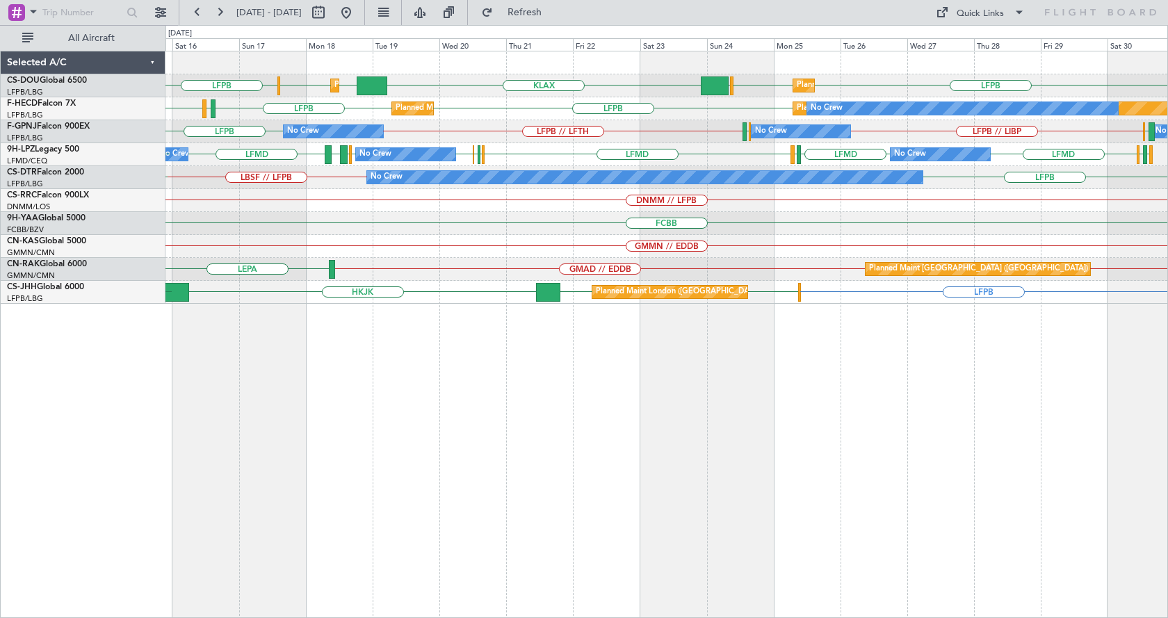
click at [685, 429] on div "Planned Maint London (Luton) Planned Maint Paris (Le Bourget) LFPB KLAX EGGW EG…" at bounding box center [666, 334] width 1002 height 567
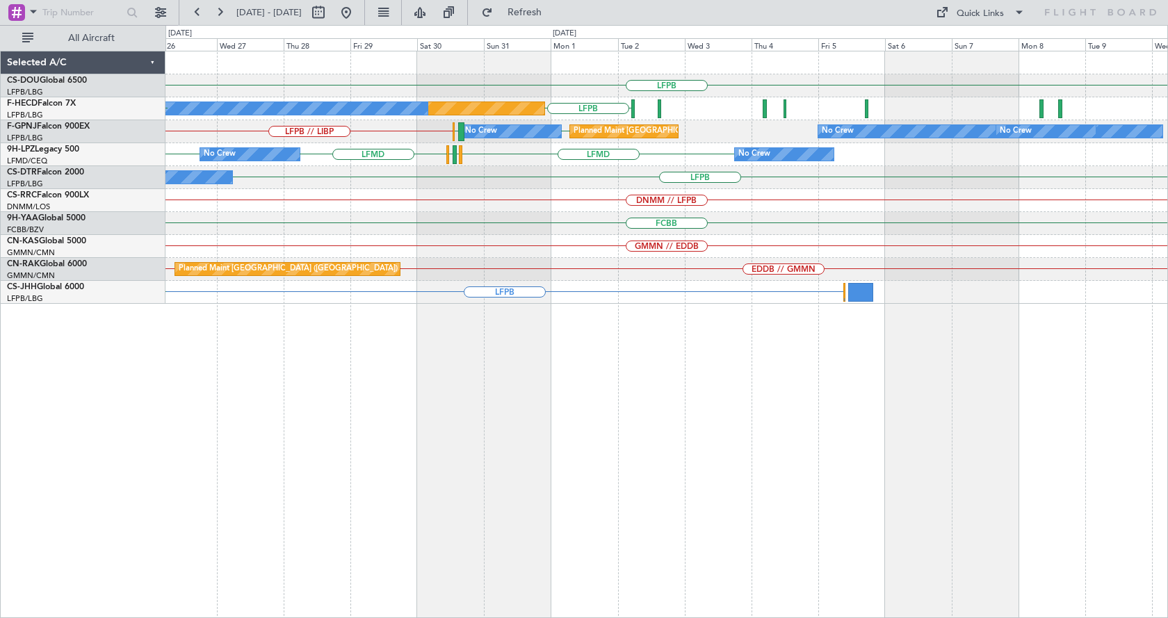
click at [330, 526] on div "LFPB EGGW LFPB Planned Maint Paris (Le Bourget) KLAX Planned Maint Paris (Le Bo…" at bounding box center [666, 334] width 1002 height 567
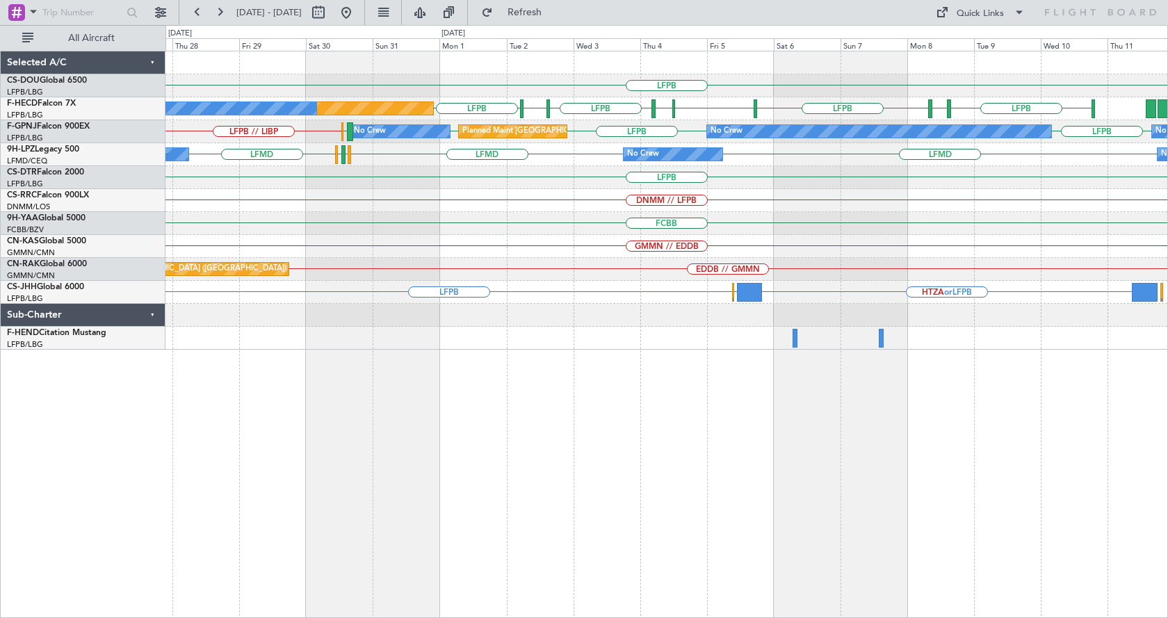
click at [666, 484] on div "LFPB Planned Maint Paris (Le Bourget) LFPB EDDV LFPB LSGG LIML LFPB EDDF LFPB P…" at bounding box center [666, 334] width 1002 height 567
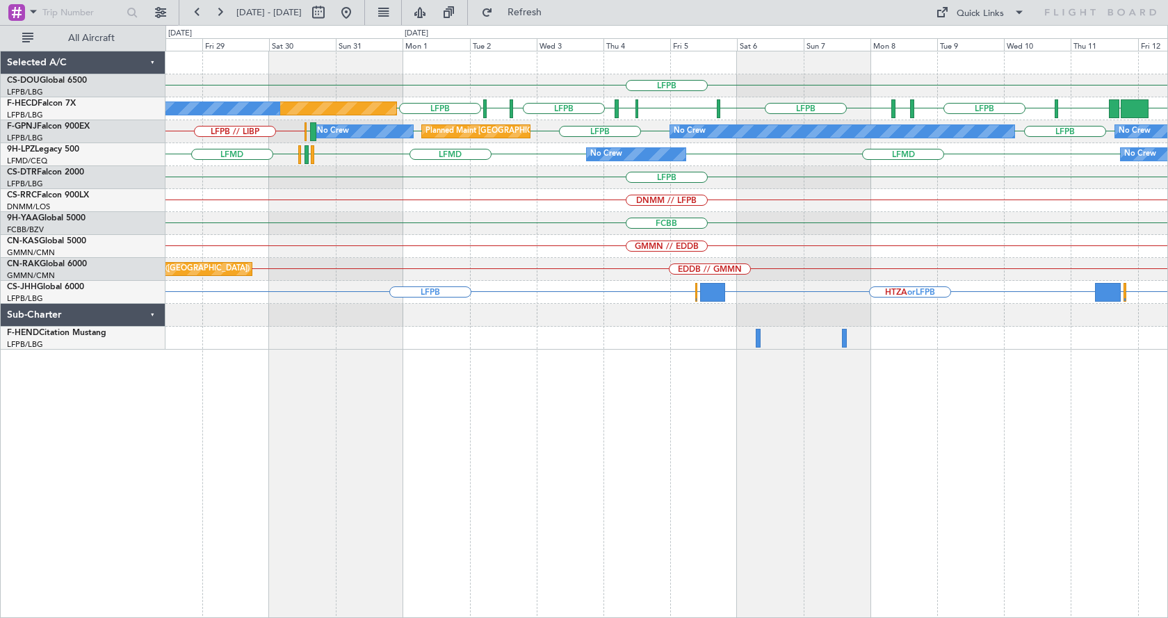
click at [648, 482] on div "LFPB Planned Maint Paris (Le Bourget) Planned Maint Paris (Le Bourget) No Crew …" at bounding box center [666, 334] width 1002 height 567
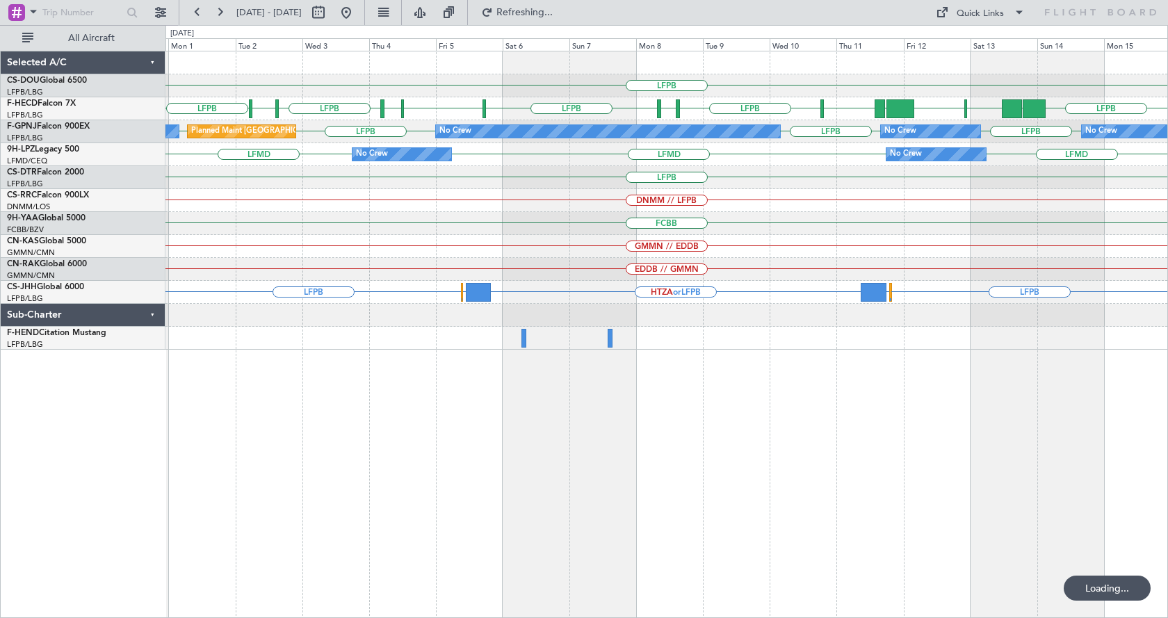
click at [363, 520] on div "LFPB LFPB EDDV LFPB LSGG LIML LFPB EDDF LFPB LFPB UAAA RJBB RJTT UGTB LSZH No C…" at bounding box center [666, 334] width 1002 height 567
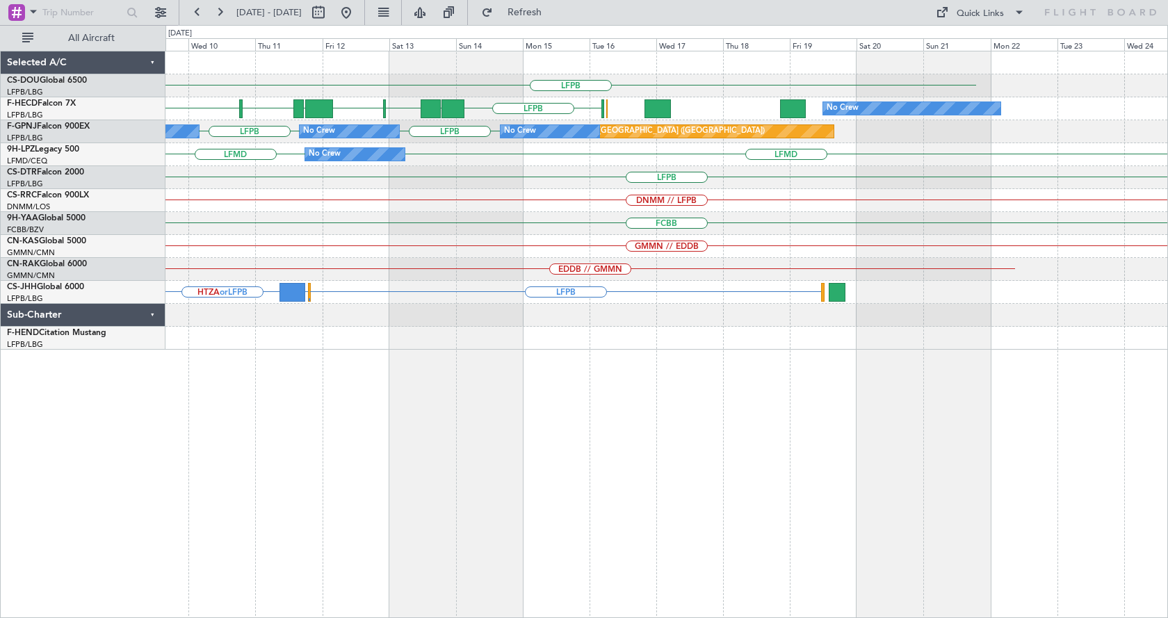
click at [426, 525] on div "LFPB LFPB LFPB UAAA RJBB RJTT UGTB LSZH No Crew EDDV LFPB LFPB LFPB No Crew Pla…" at bounding box center [666, 334] width 1002 height 567
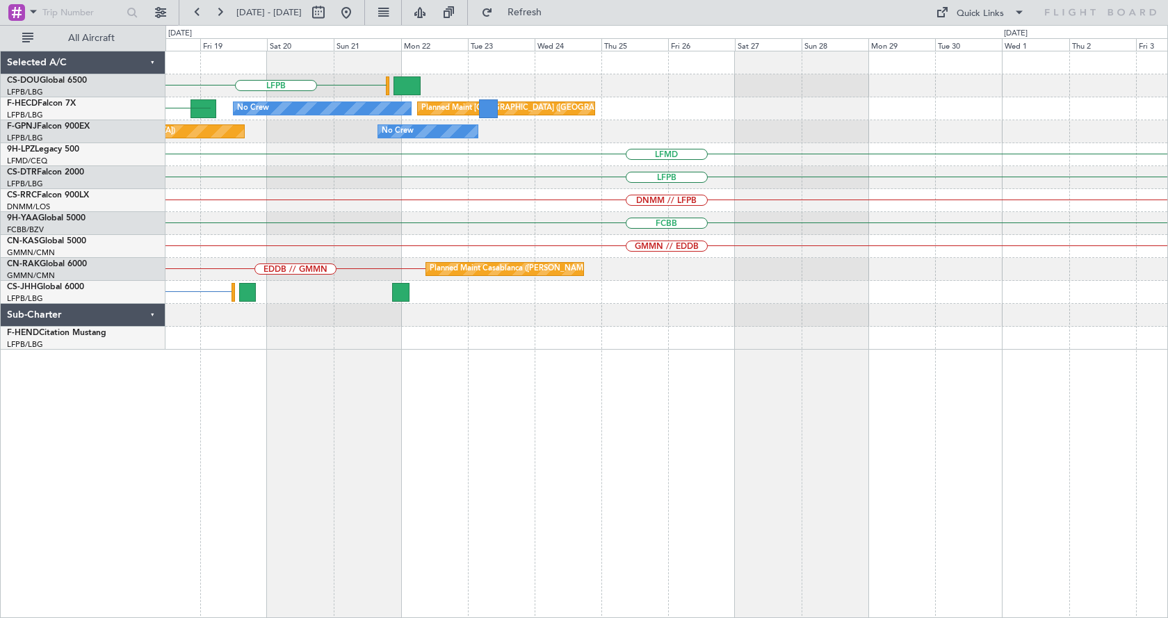
click at [642, 489] on div "LFPB No Crew Planned Maint Paris (Le Bourget) LFPB Planned Maint Paris (Le Bour…" at bounding box center [666, 334] width 1002 height 567
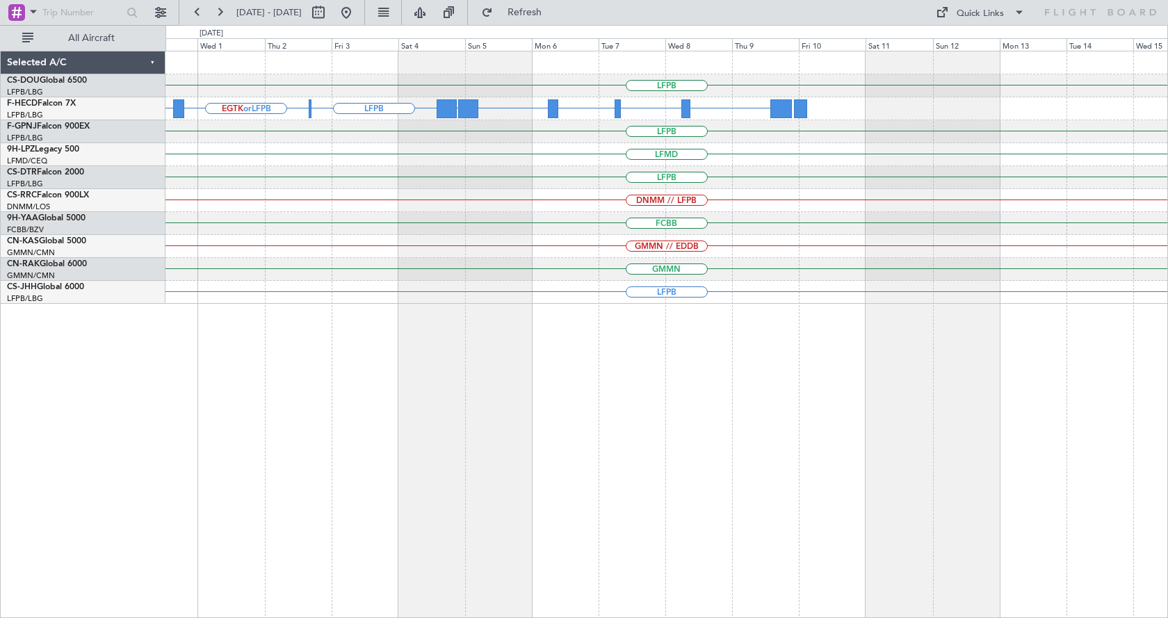
click at [635, 476] on div "LFPB EGLF HTZA ZBAA or LFPB VHHH or LFPB RPLL or LFPB WSSL or LFPB OMDB or LFPB…" at bounding box center [666, 334] width 1002 height 567
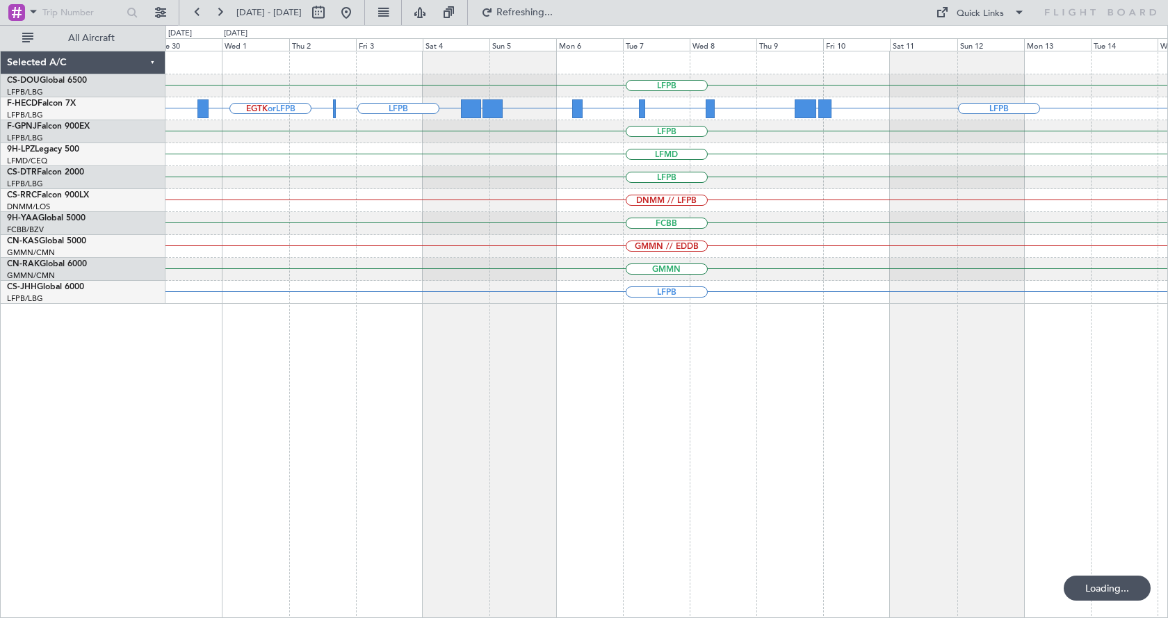
click at [906, 483] on div "LFPB ZBAA or LFPB VHHH or LFPB RPLL or LFPB WSSL or LFPB OMDB or LFPB LTBA or L…" at bounding box center [666, 334] width 1002 height 567
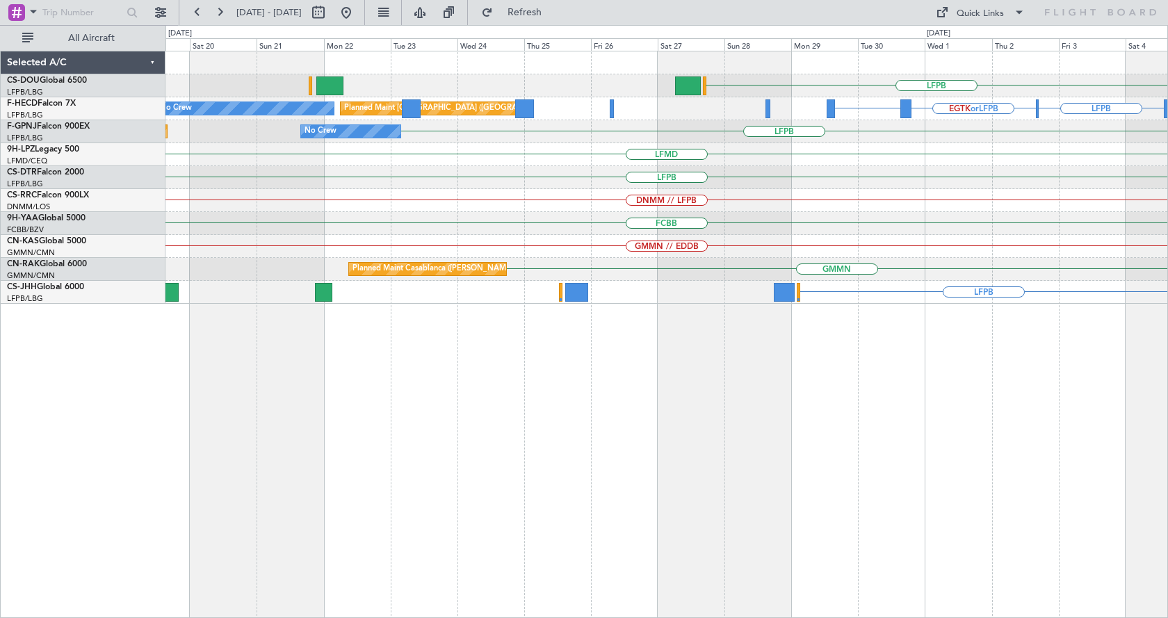
click at [878, 492] on div "LFPB LTBA or LFPB LFPB EGTK or LFPB Planned Maint Paris (Le Bourget) No Crew OM…" at bounding box center [666, 334] width 1002 height 567
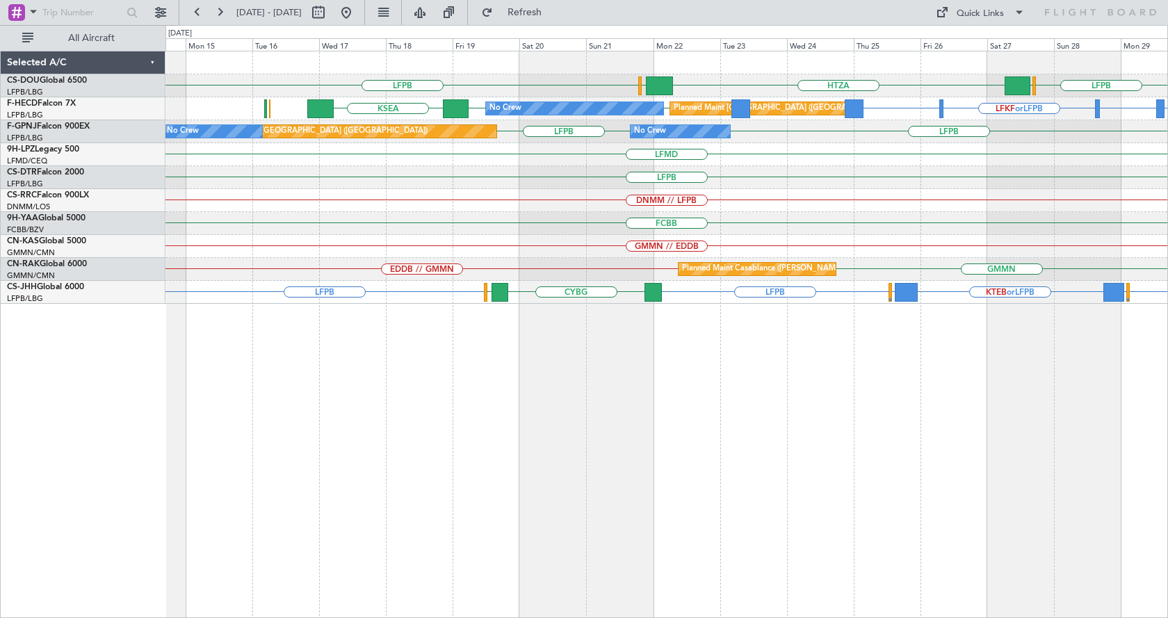
click at [972, 452] on div "LFPB HTZA EGKK LFPB EGLF No Crew Planned Maint Paris (Le Bourget) LTBA or LFPB …" at bounding box center [666, 334] width 1002 height 567
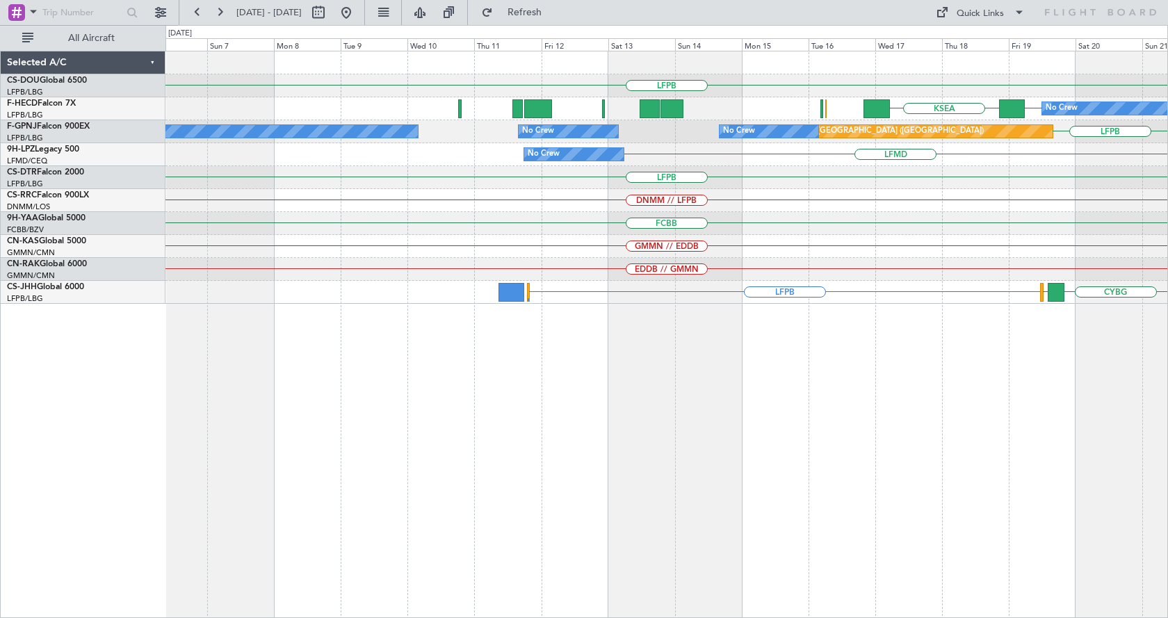
click at [783, 447] on div "LFPB EGKK HTZA No Crew LFPB KSEA Planned Maint Paris (Le Bourget) LFPB Planned …" at bounding box center [666, 334] width 1002 height 567
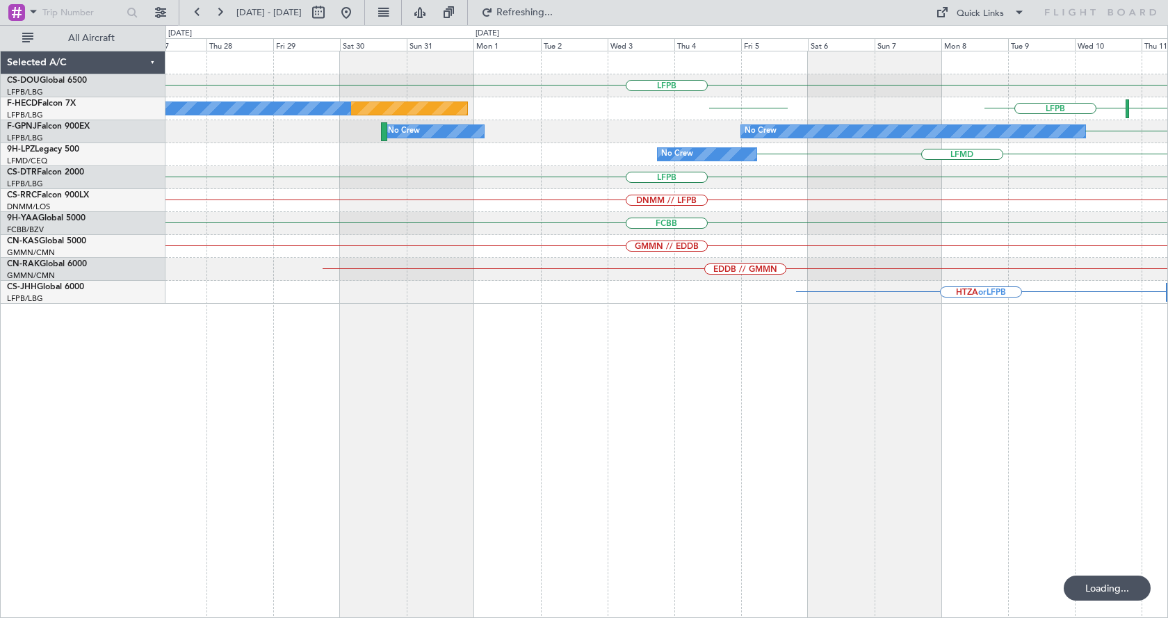
click at [1167, 407] on html "05 Sep 2025 - 20 Sep 2025 Refreshing... Quick Links All Aircraft LFPB LFPB LSGG…" at bounding box center [584, 309] width 1168 height 618
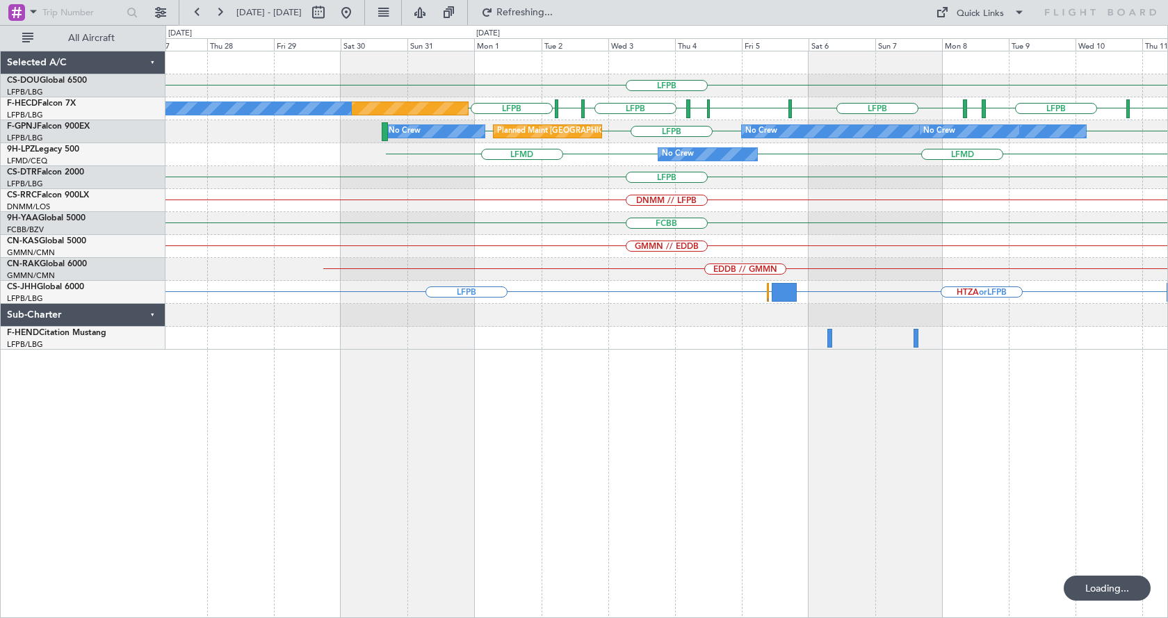
click at [1087, 375] on div "LFPB LFPB LSGG LSZH LIML LFPB EDDF LFPB EDDV LFPB Planned Maint Paris (Le Bourg…" at bounding box center [666, 334] width 1002 height 567
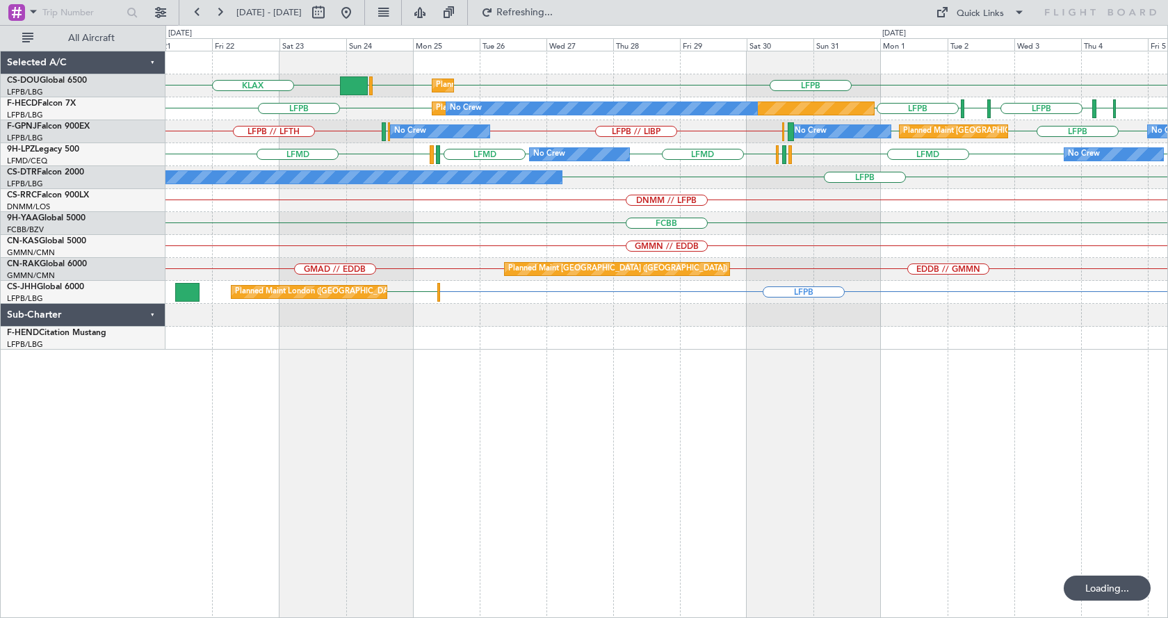
click at [871, 448] on div "KLAX LFPB LFPB EGGW Planned Maint Paris (Le Bourget) LFPB LSGG LIML LFPB EDDF L…" at bounding box center [666, 334] width 1002 height 567
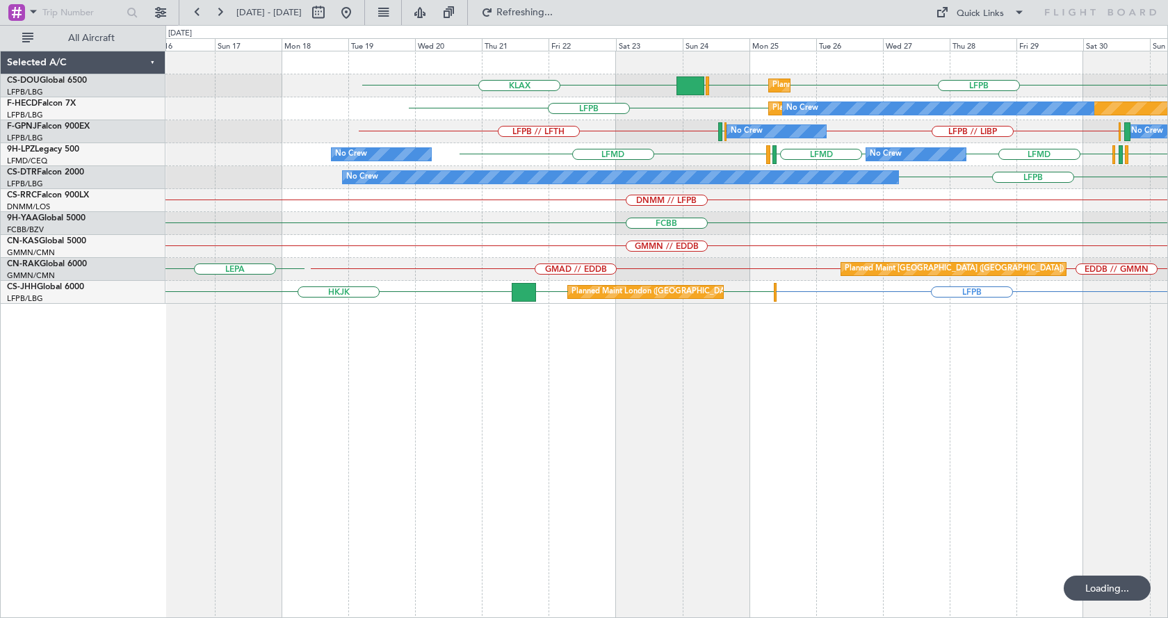
click at [1167, 433] on html "18 Aug 2025 - 02 Sep 2025 Refreshing... Quick Links All Aircraft Planned Maint …" at bounding box center [584, 309] width 1168 height 618
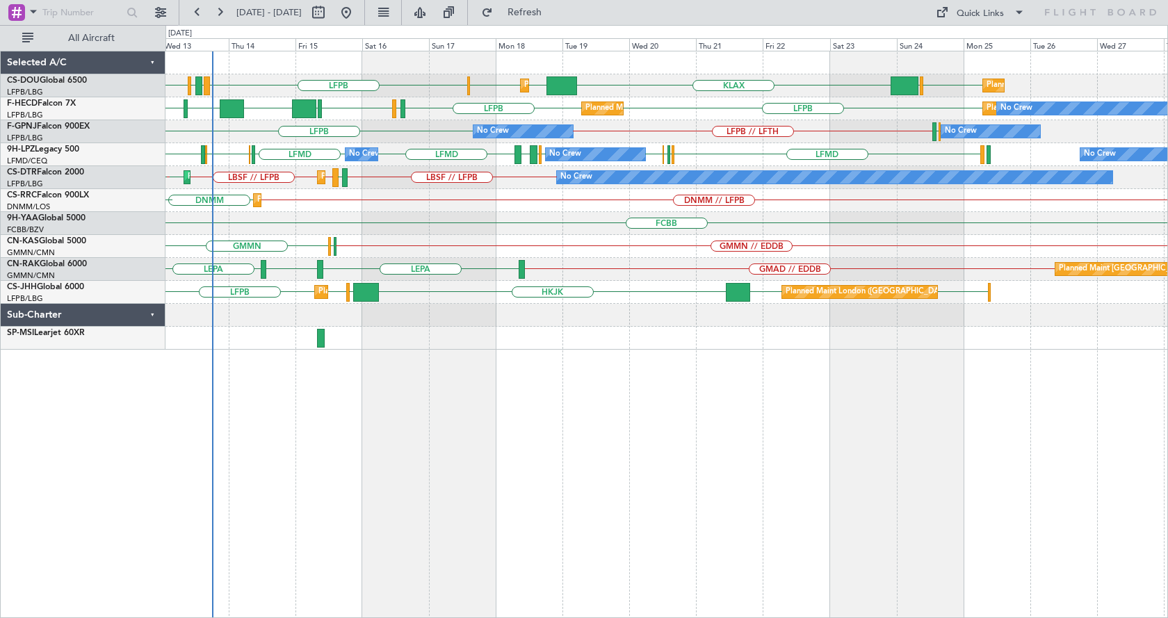
click at [736, 408] on div "LFPB KLAX LFPB EGGW EGGW EGGW LPFR EGGD LFPB Planned Maint London (Luton) Plann…" at bounding box center [666, 334] width 1002 height 567
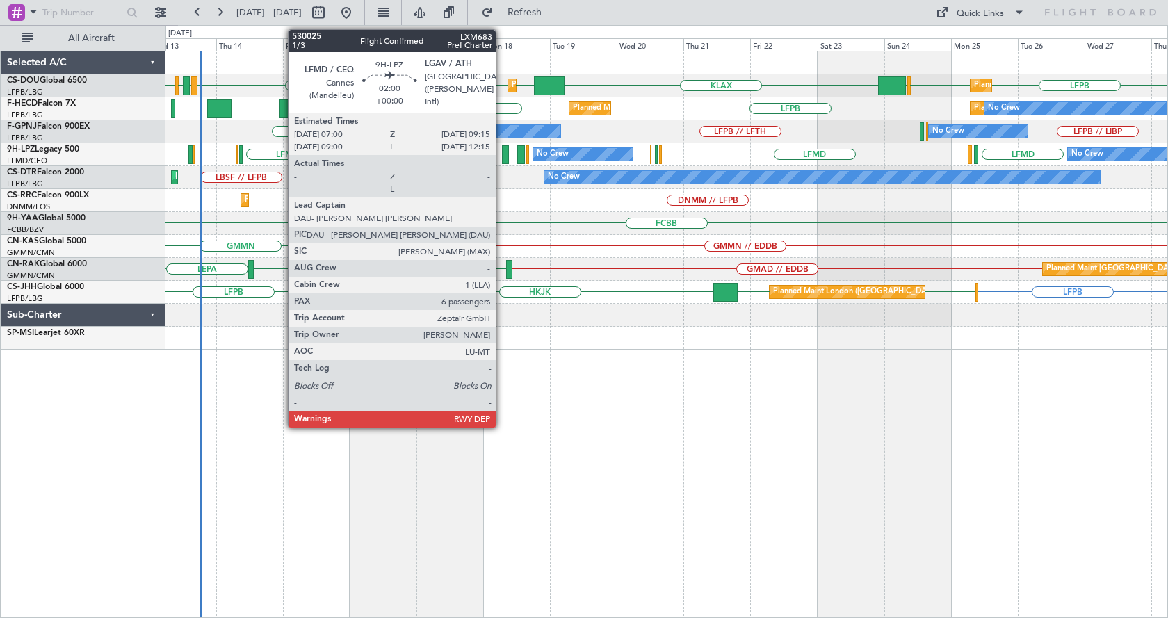
click at [502, 152] on div at bounding box center [505, 154] width 7 height 19
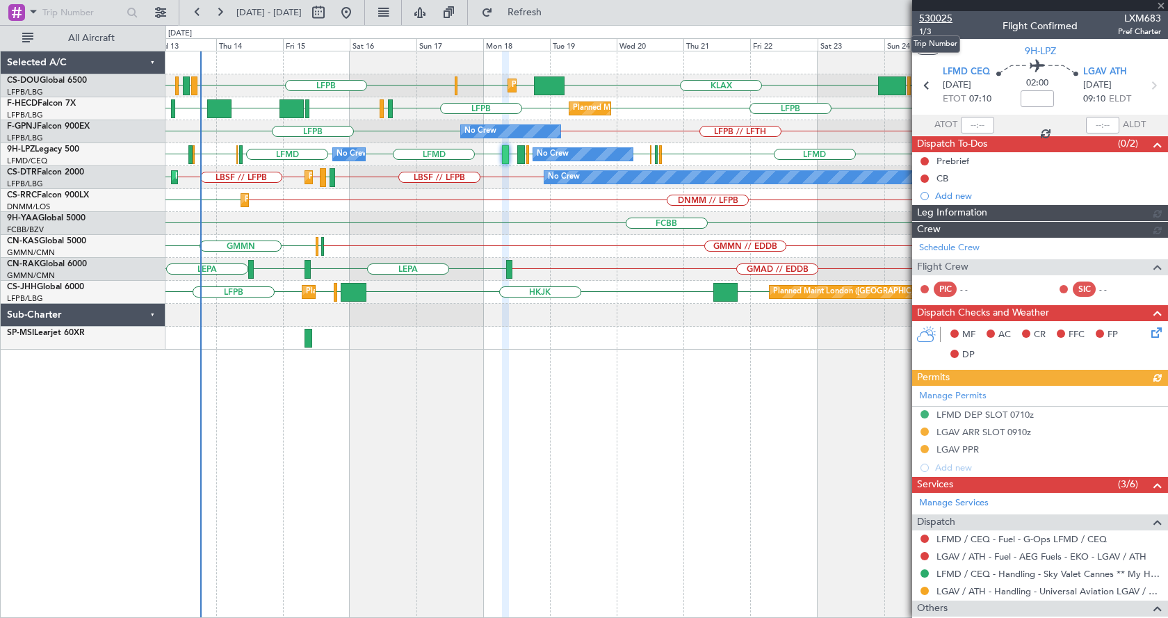
click at [934, 19] on span "530025" at bounding box center [935, 18] width 33 height 15
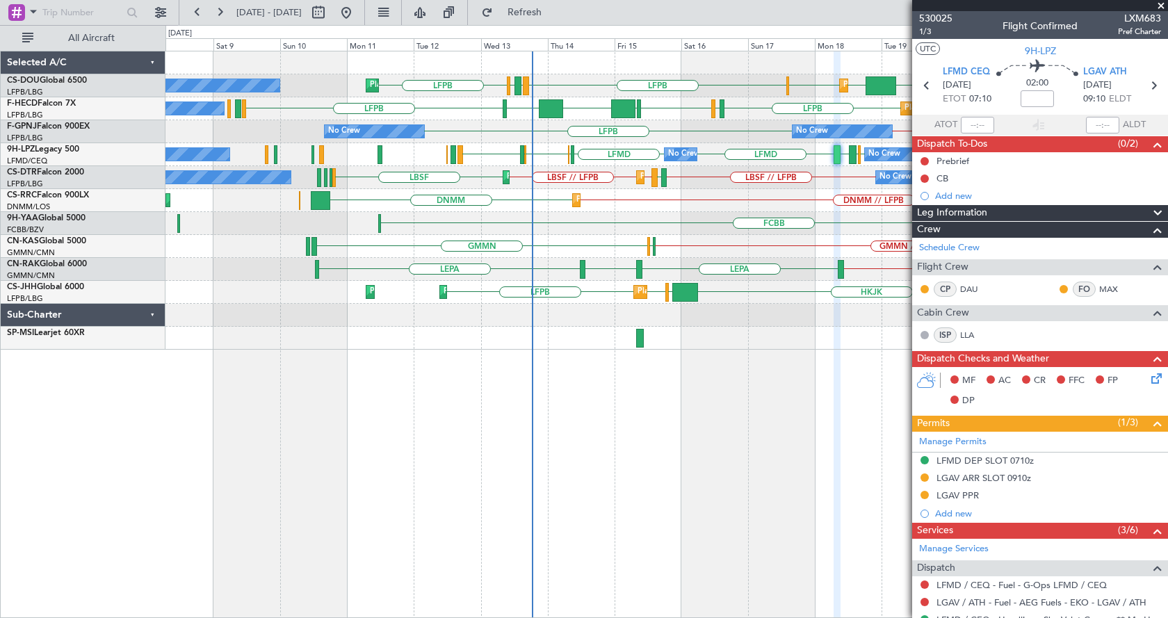
click at [728, 472] on div "LFPB LPFR EGGD LFPB KLAX EGGW EGGW Planned Maint London (Luton) Planned Maint P…" at bounding box center [666, 334] width 1002 height 567
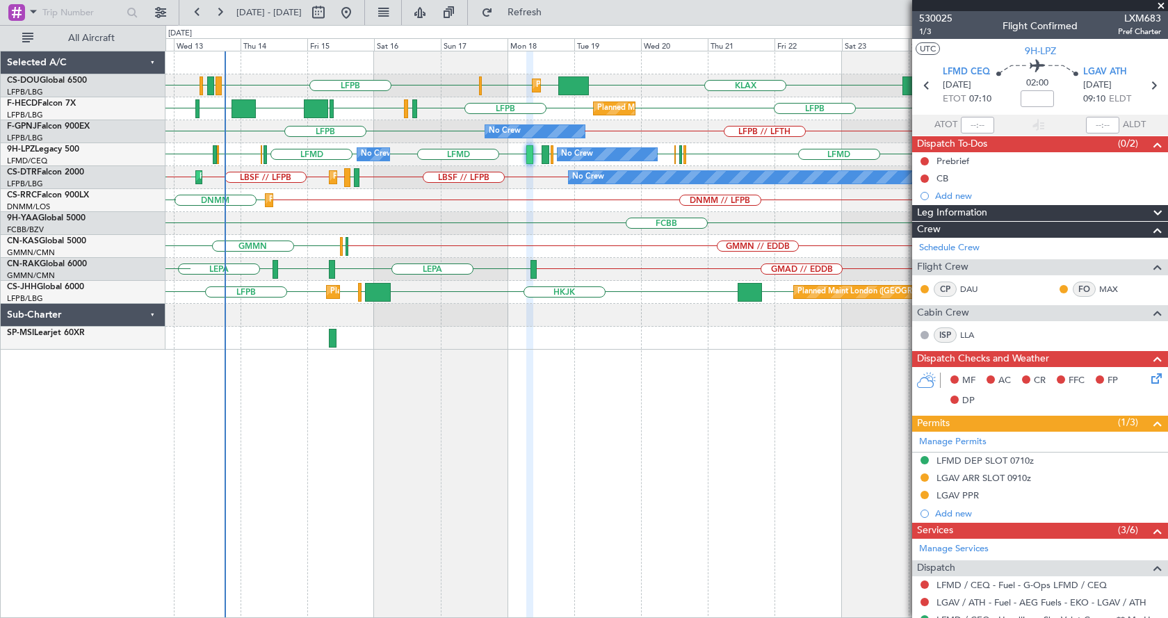
click at [322, 398] on div "Planned Maint London (Luton) LFPB LPFR EGGD LFPB KLAX EGGW EGGW Planned Maint P…" at bounding box center [666, 334] width 1002 height 567
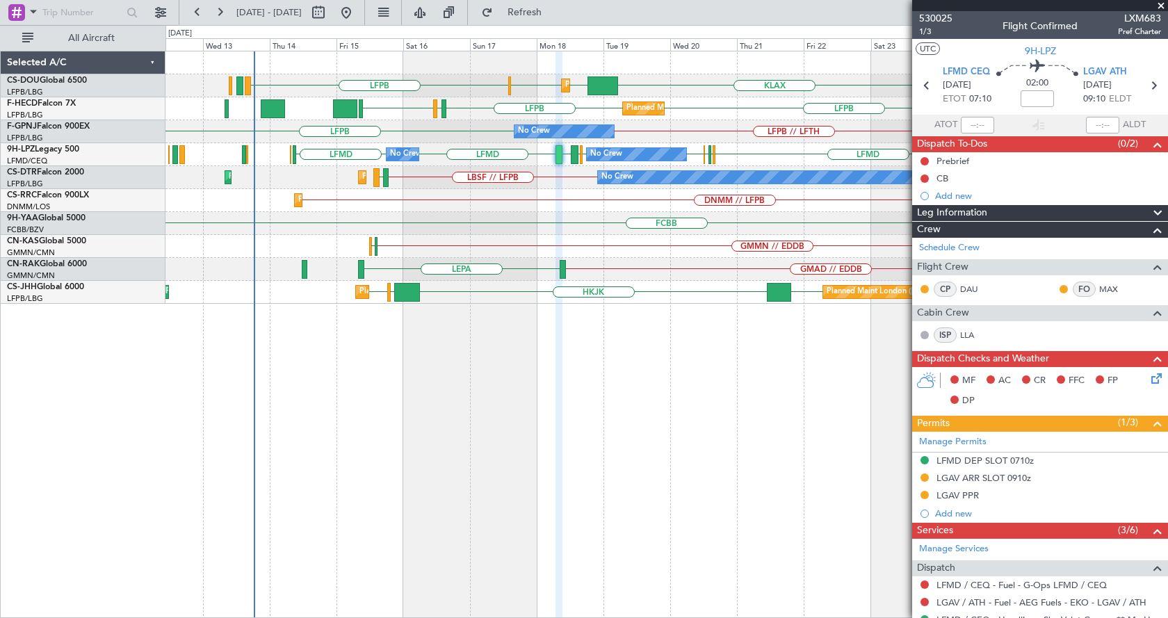
click at [560, 423] on div at bounding box center [558, 334] width 7 height 567
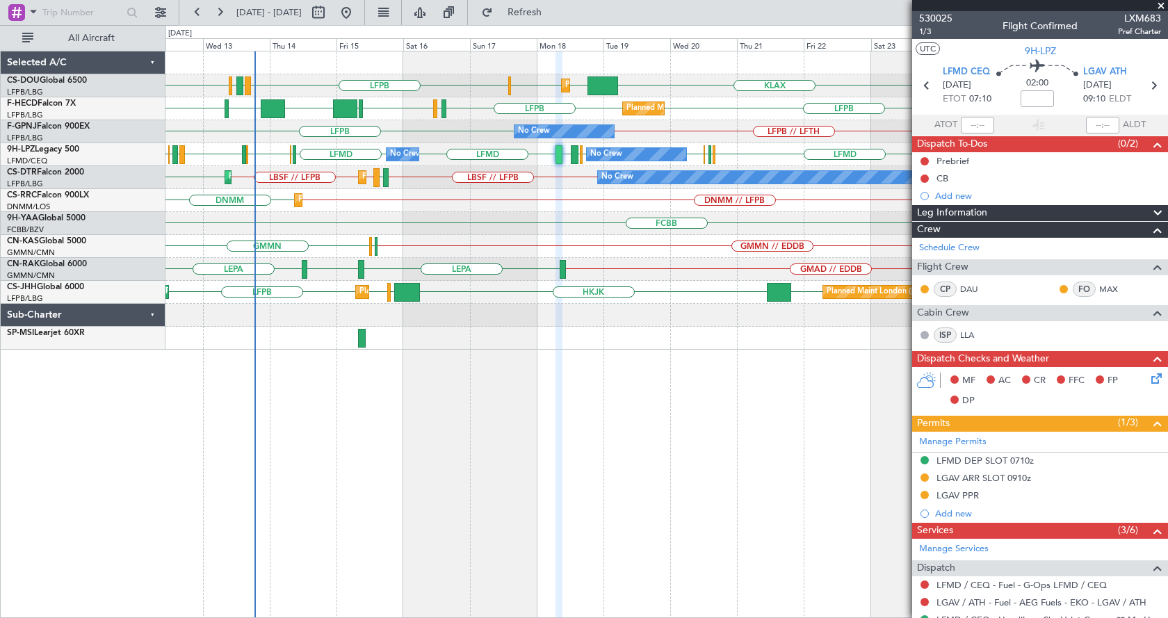
click at [493, 429] on div "LFPB LPFR EGGD LFPB LFPB LFPB EGGW KLAX EGGW EGGW Planned Maint Paris (Le Bourg…" at bounding box center [666, 334] width 1002 height 567
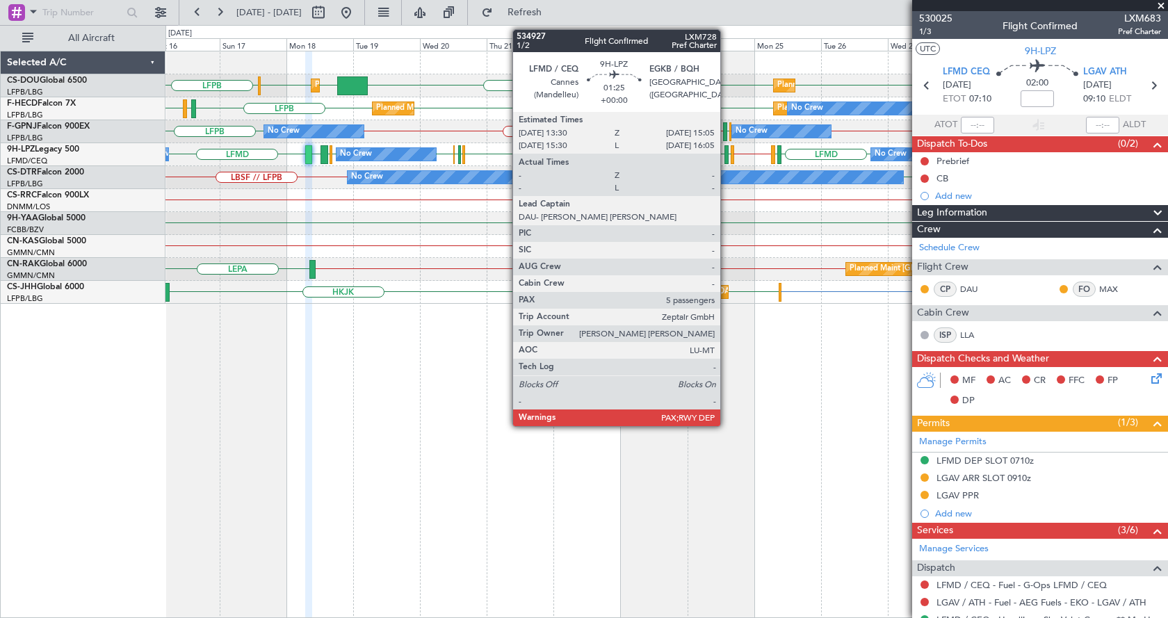
click at [726, 152] on div at bounding box center [726, 154] width 5 height 19
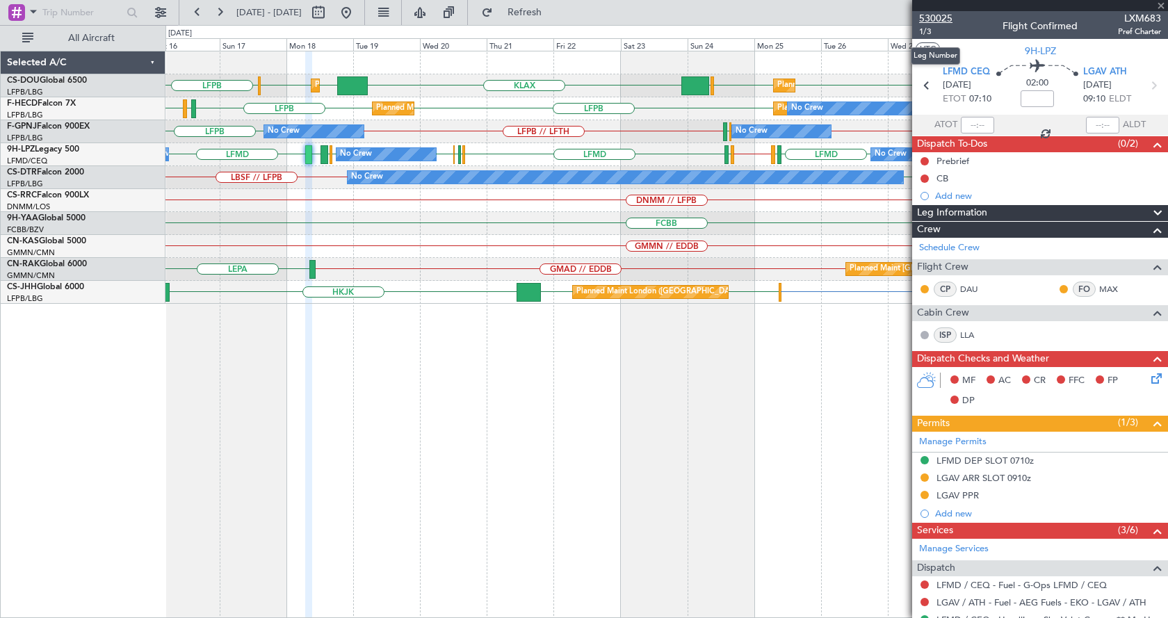
type input "5"
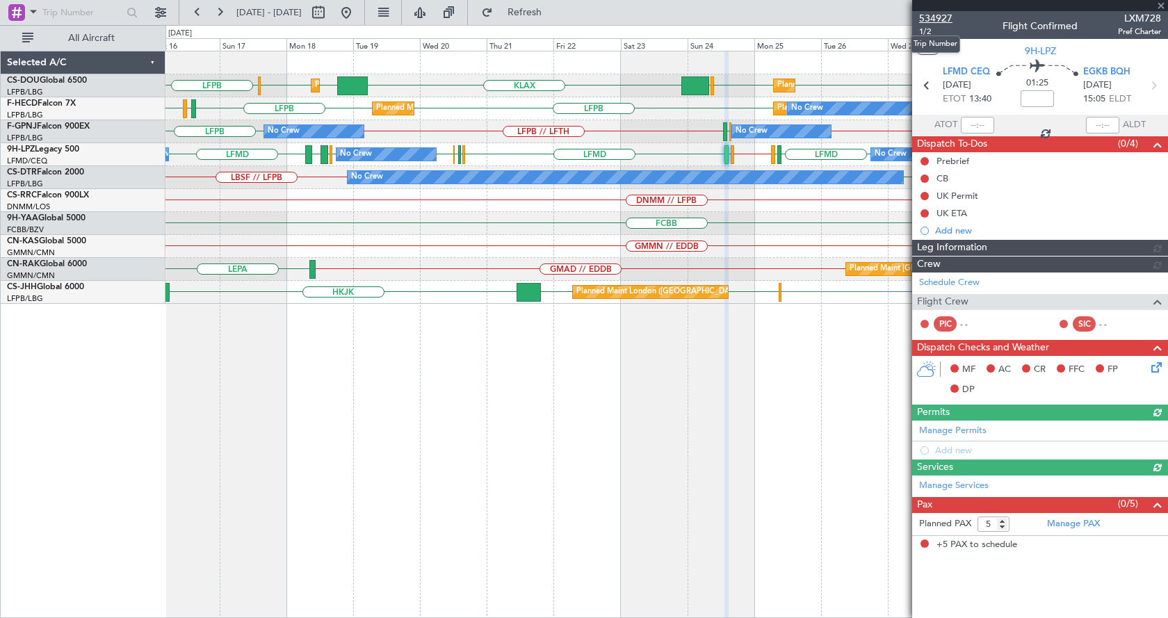
click at [949, 21] on span "534927" at bounding box center [935, 18] width 33 height 15
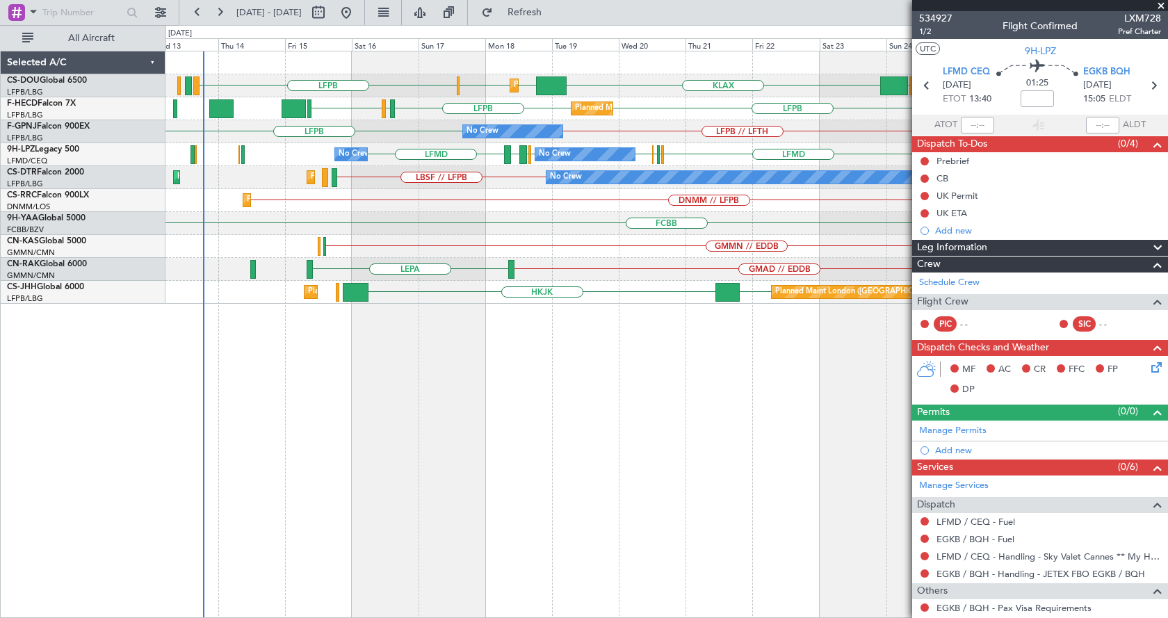
click at [560, 475] on div "LFPB LFPB KLAX EGGW EGGW LFPB EGGW Planned Maint London (Luton) Planned Maint P…" at bounding box center [666, 334] width 1002 height 567
